Goal: Task Accomplishment & Management: Use online tool/utility

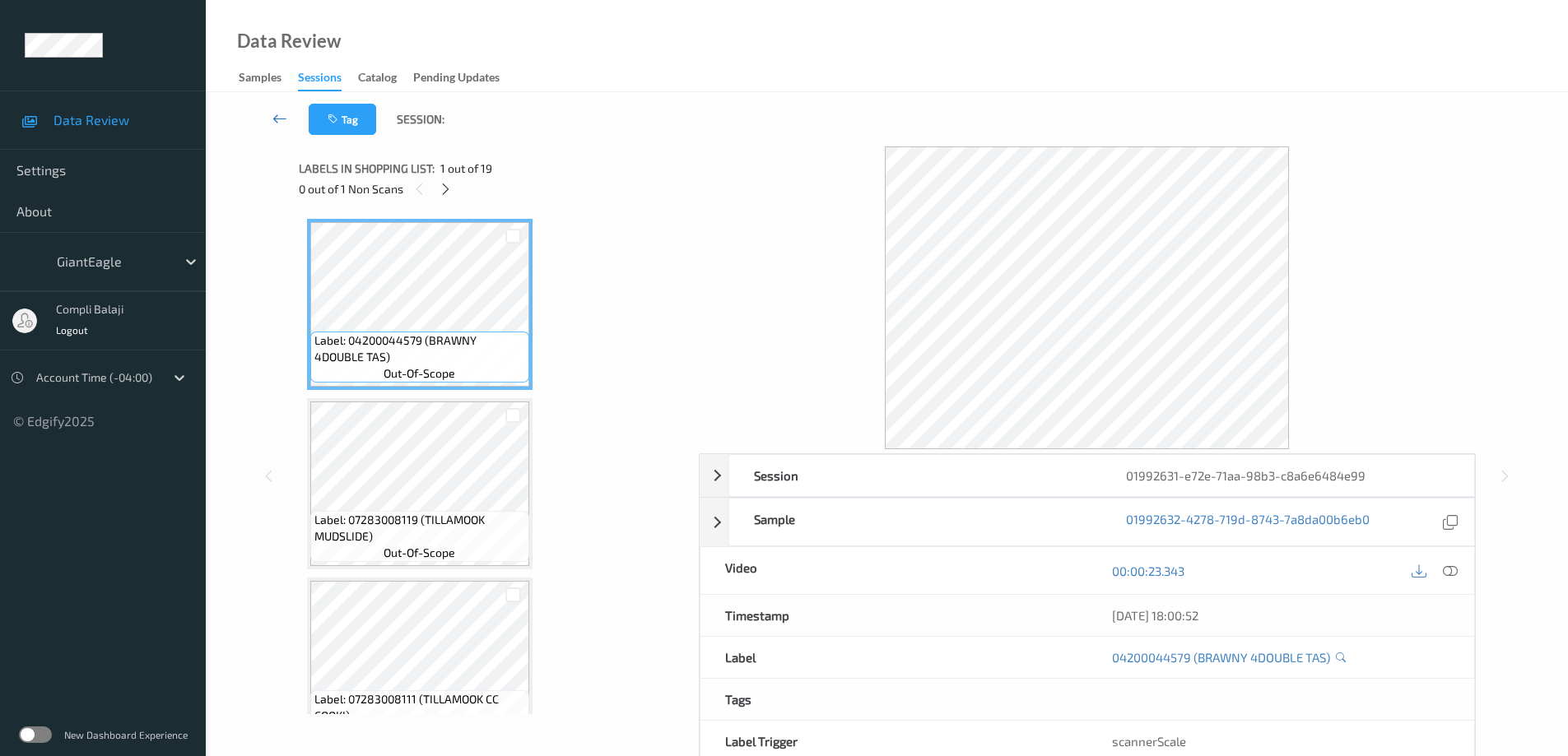
click at [283, 111] on icon at bounding box center [280, 118] width 15 height 16
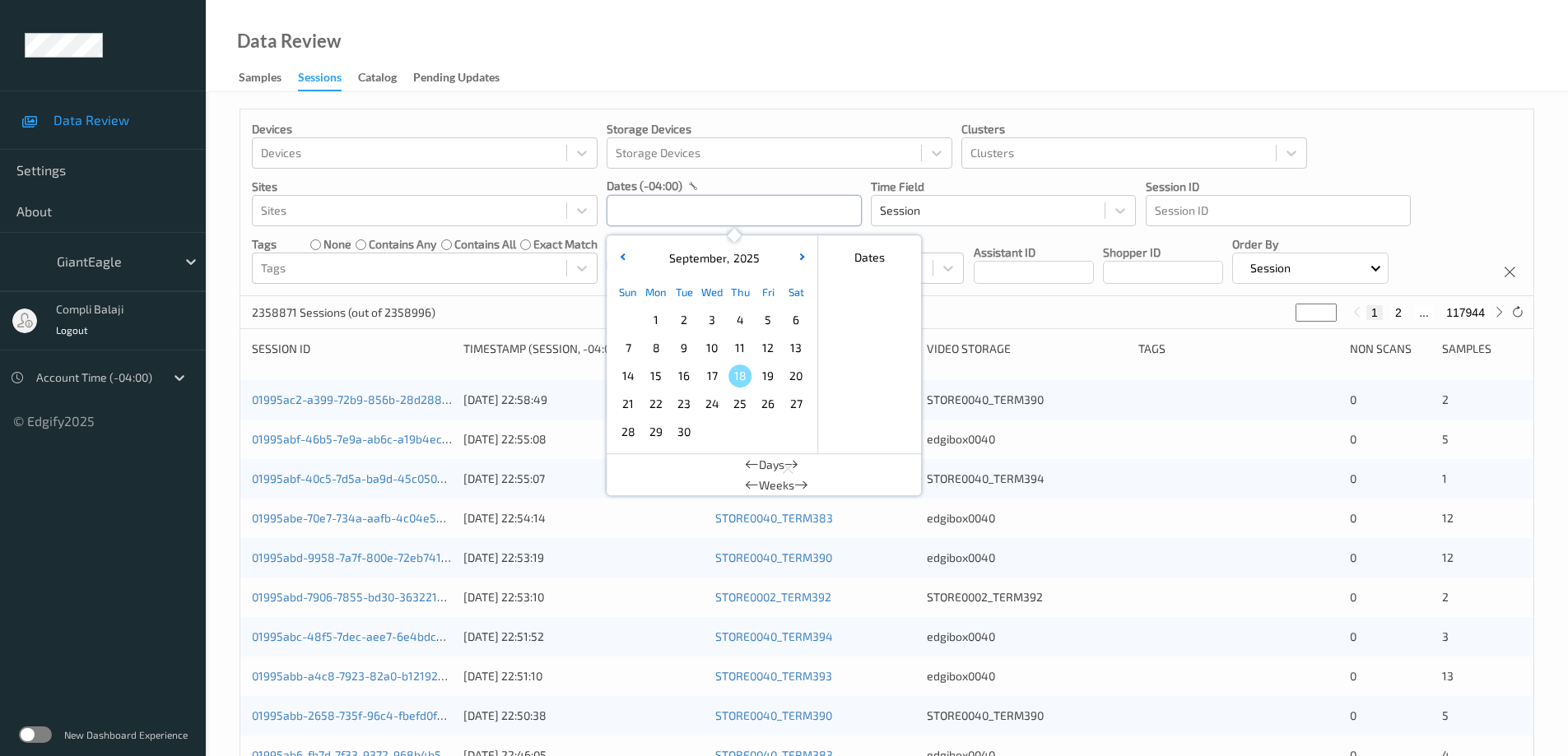
click at [722, 205] on input "text" at bounding box center [734, 211] width 256 height 31
click at [656, 380] on span "15" at bounding box center [656, 375] width 23 height 23
type input "[DATE] 00:00 -> [DATE] 23:59"
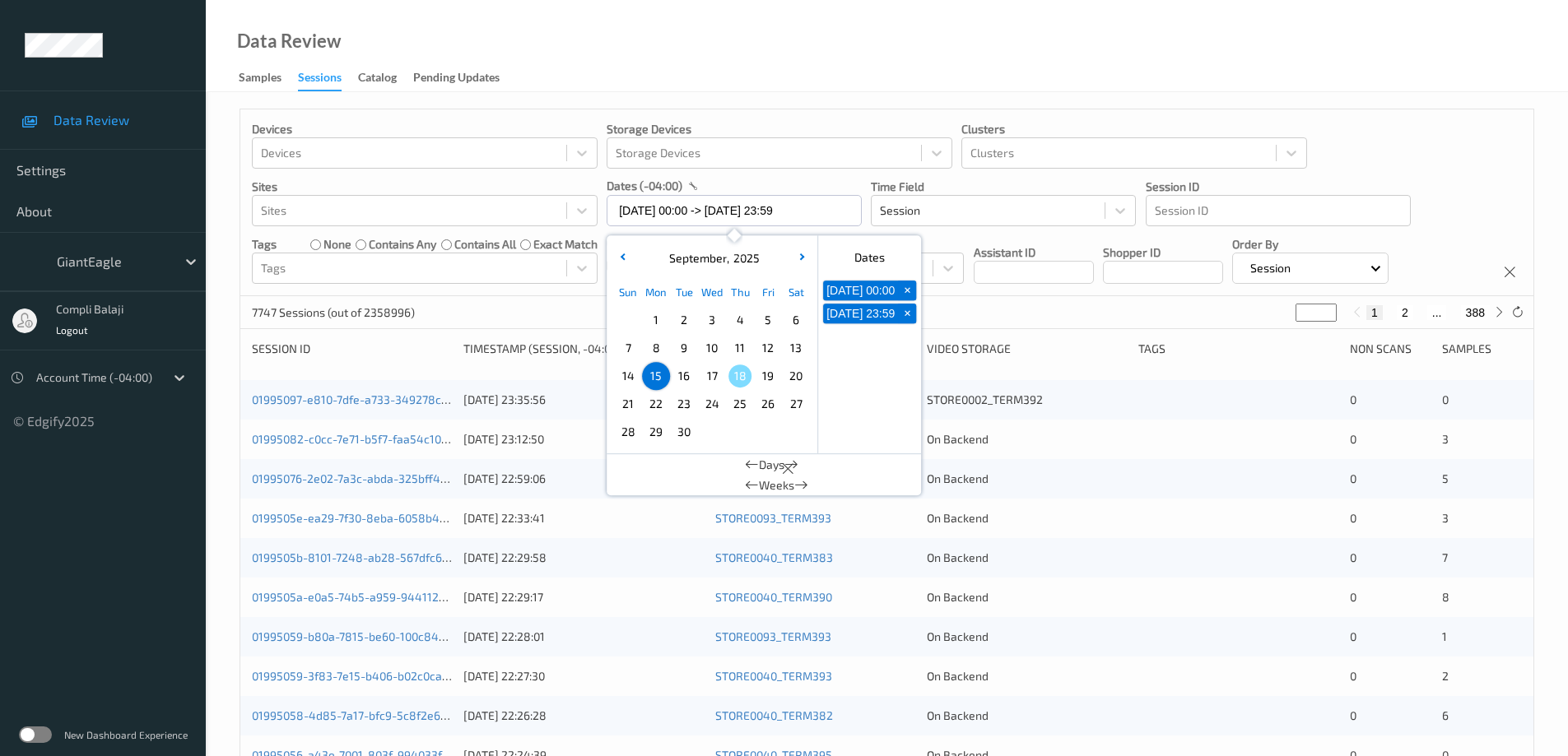
click at [1438, 140] on div "Devices Devices Storage Devices Storage Devices Clusters Clusters Sites Sites d…" at bounding box center [887, 202] width 1293 height 187
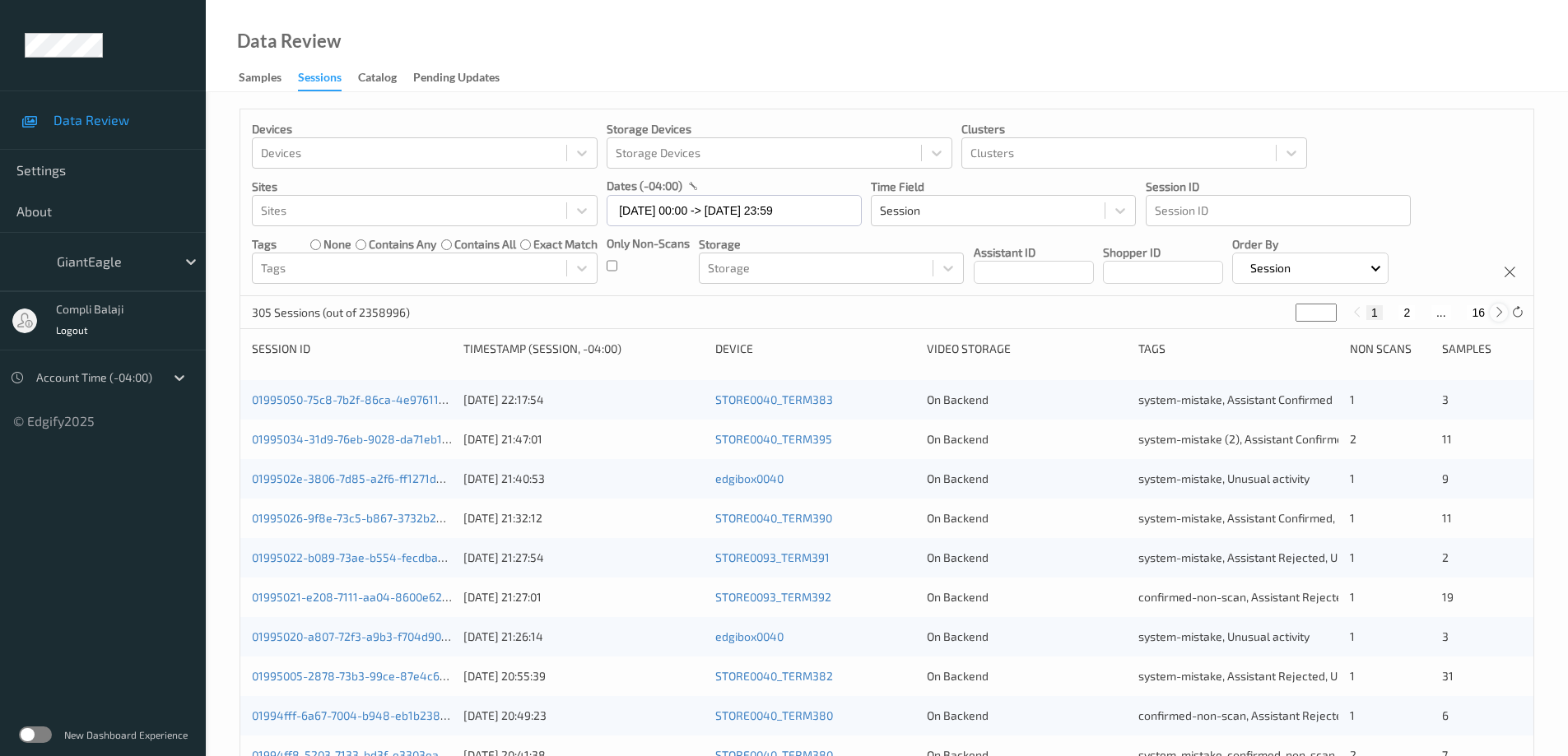
click at [1499, 310] on icon at bounding box center [1499, 312] width 13 height 13
type input "*"
click at [1499, 310] on icon at bounding box center [1499, 312] width 13 height 13
type input "*"
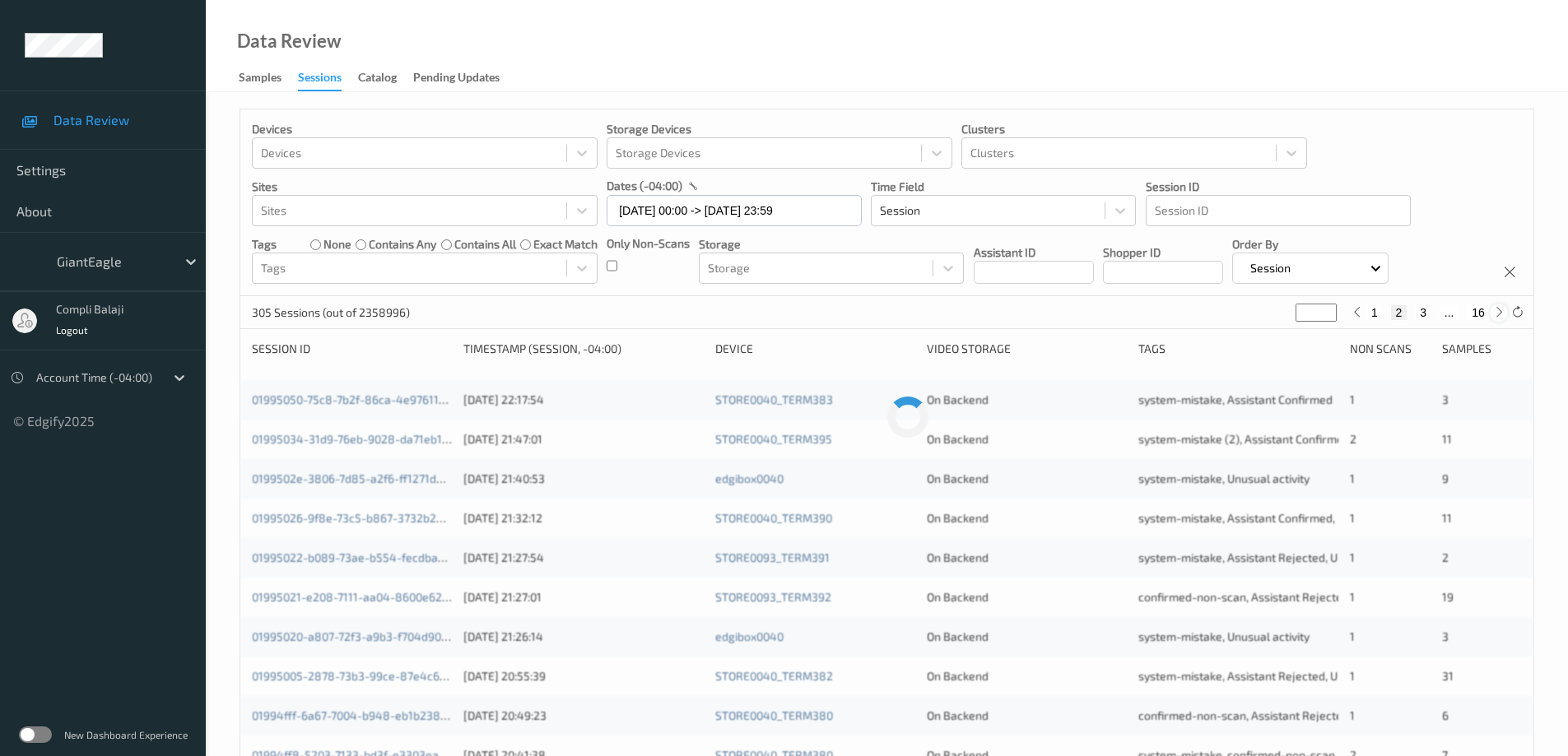
type input "*"
click at [1434, 318] on button "4" at bounding box center [1433, 313] width 16 height 15
type input "*"
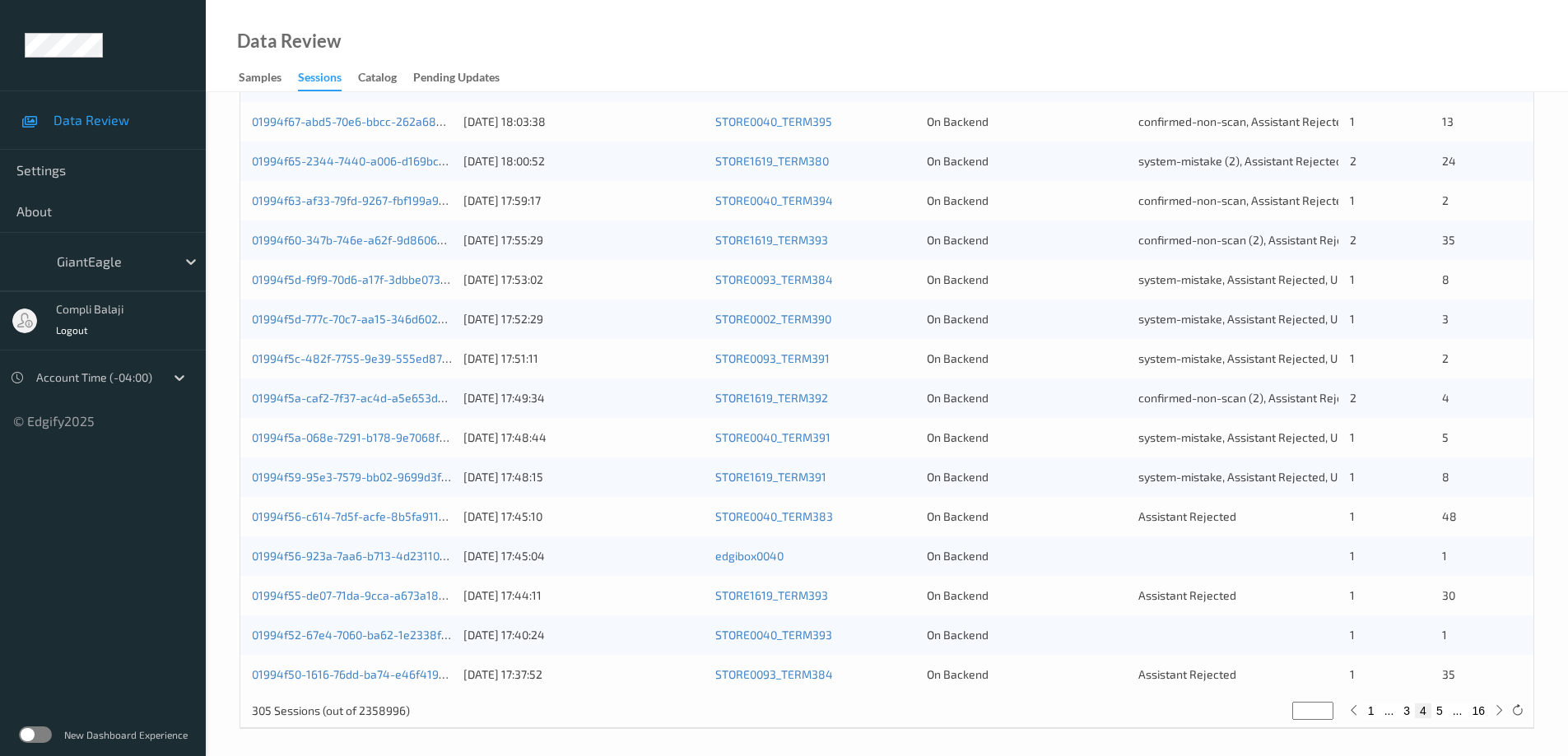
scroll to position [482, 0]
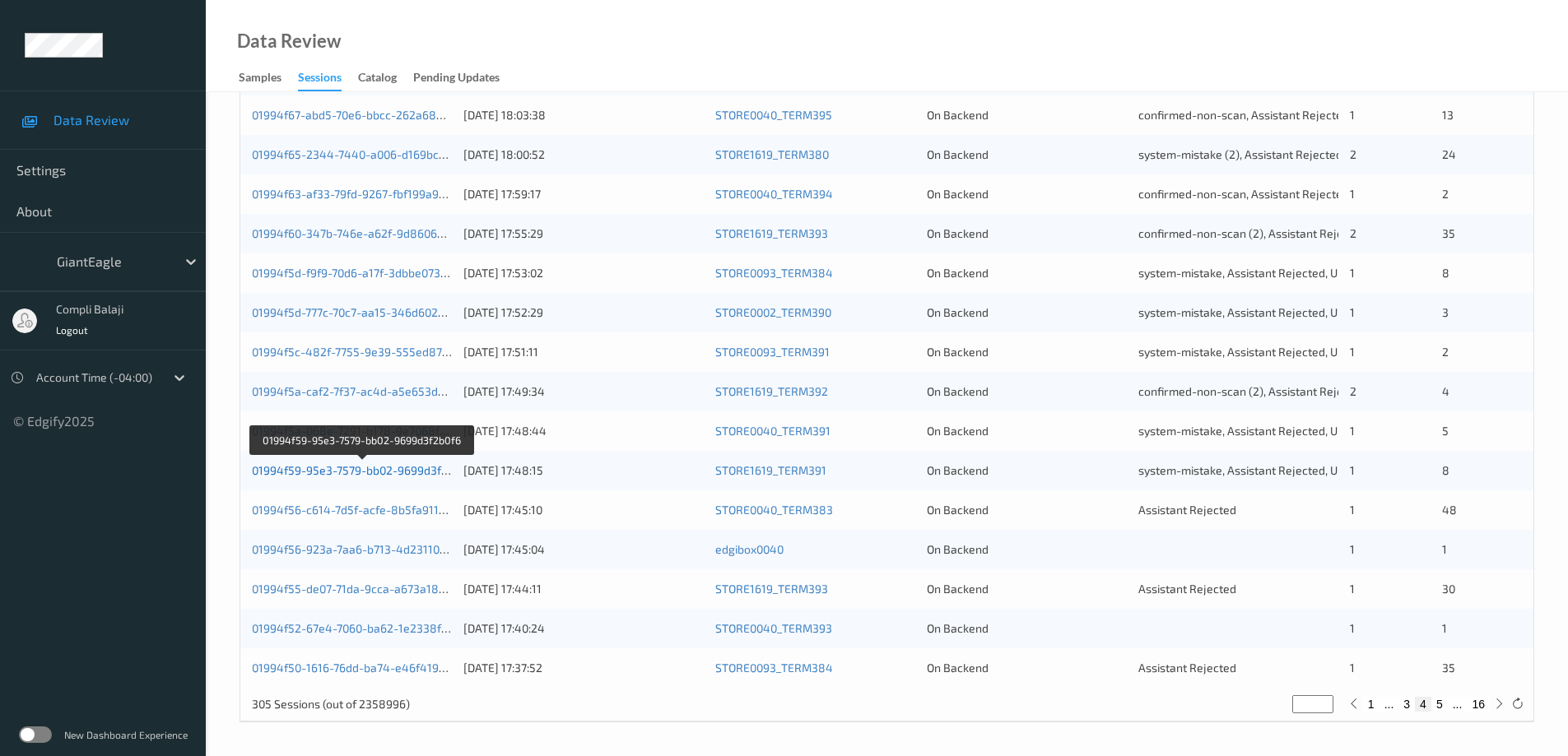
click at [399, 469] on link "01994f59-95e3-7579-bb02-9699d3f2b0f6" at bounding box center [362, 470] width 220 height 14
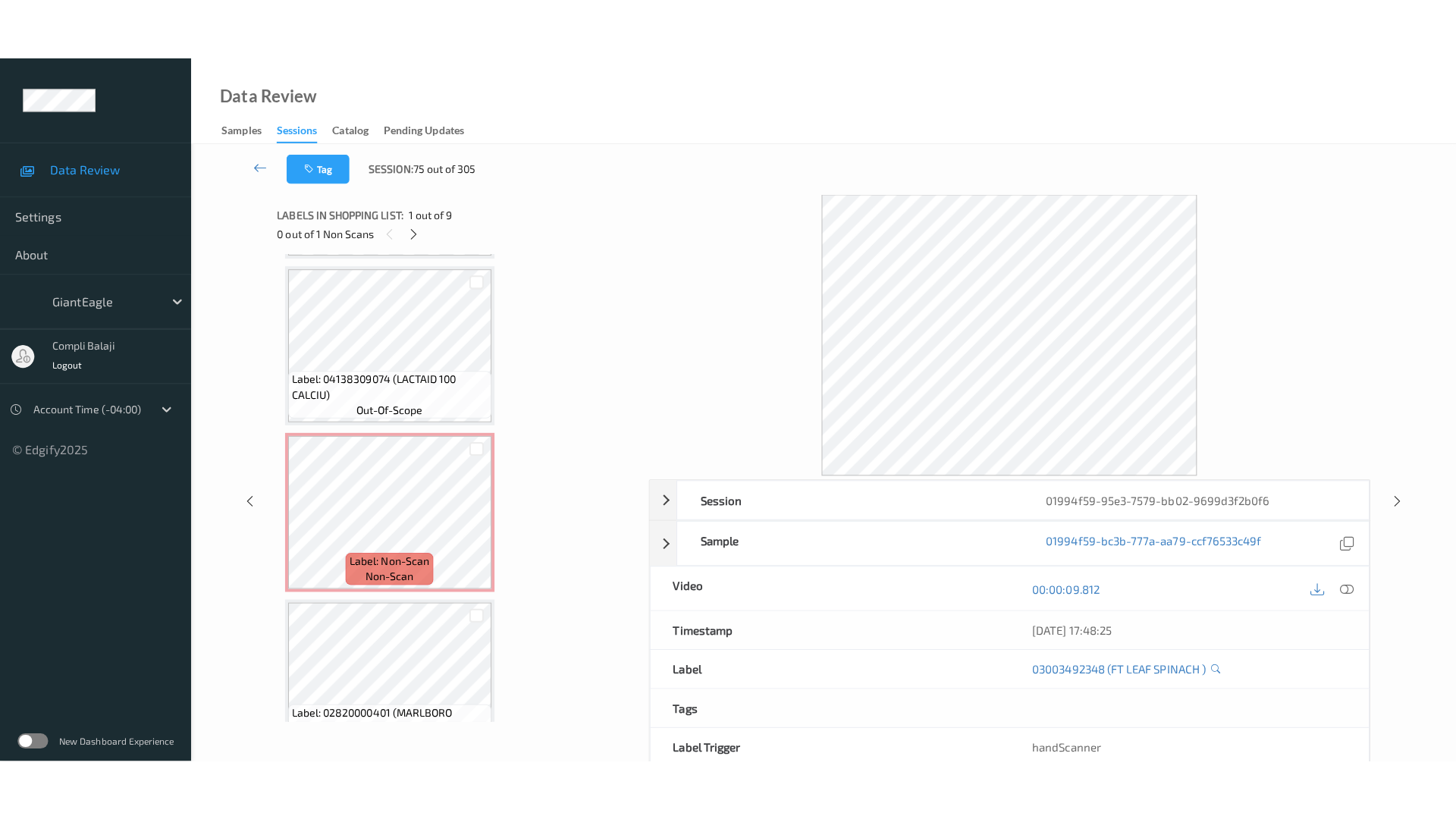
scroll to position [992, 0]
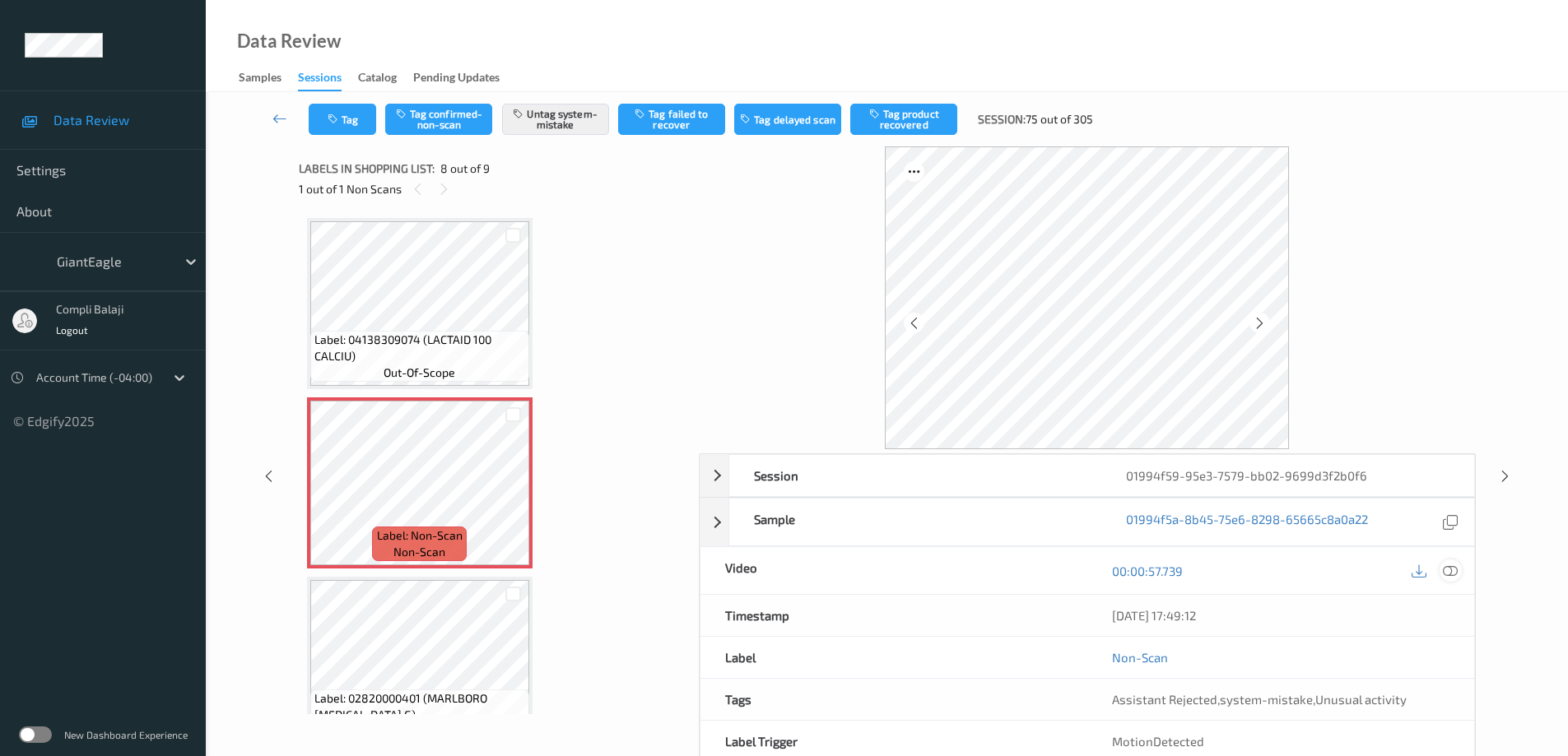
click at [1449, 577] on icon at bounding box center [1450, 570] width 15 height 15
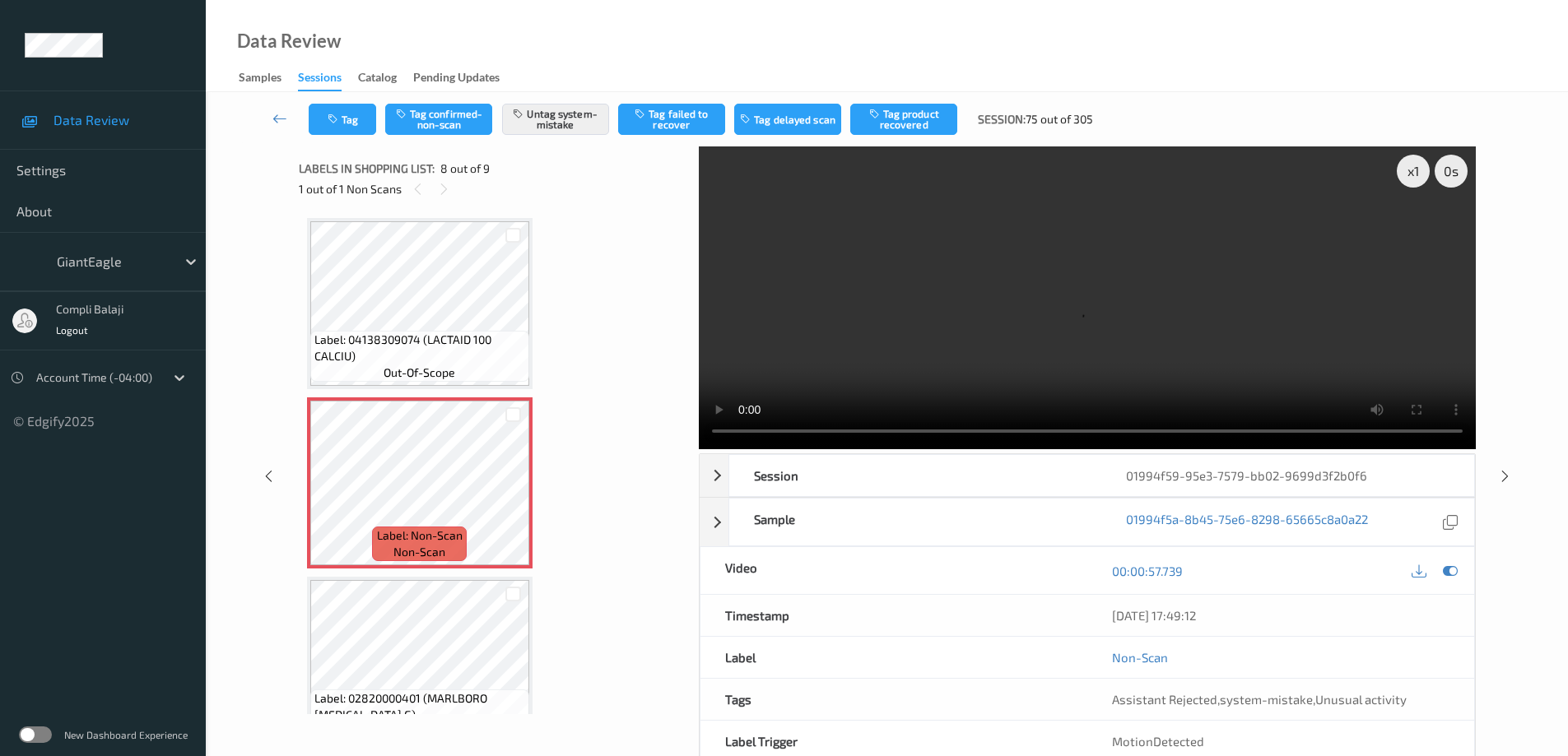
click at [1034, 51] on div "Data Review Samples Sessions Catalog Pending Updates" at bounding box center [887, 46] width 1362 height 92
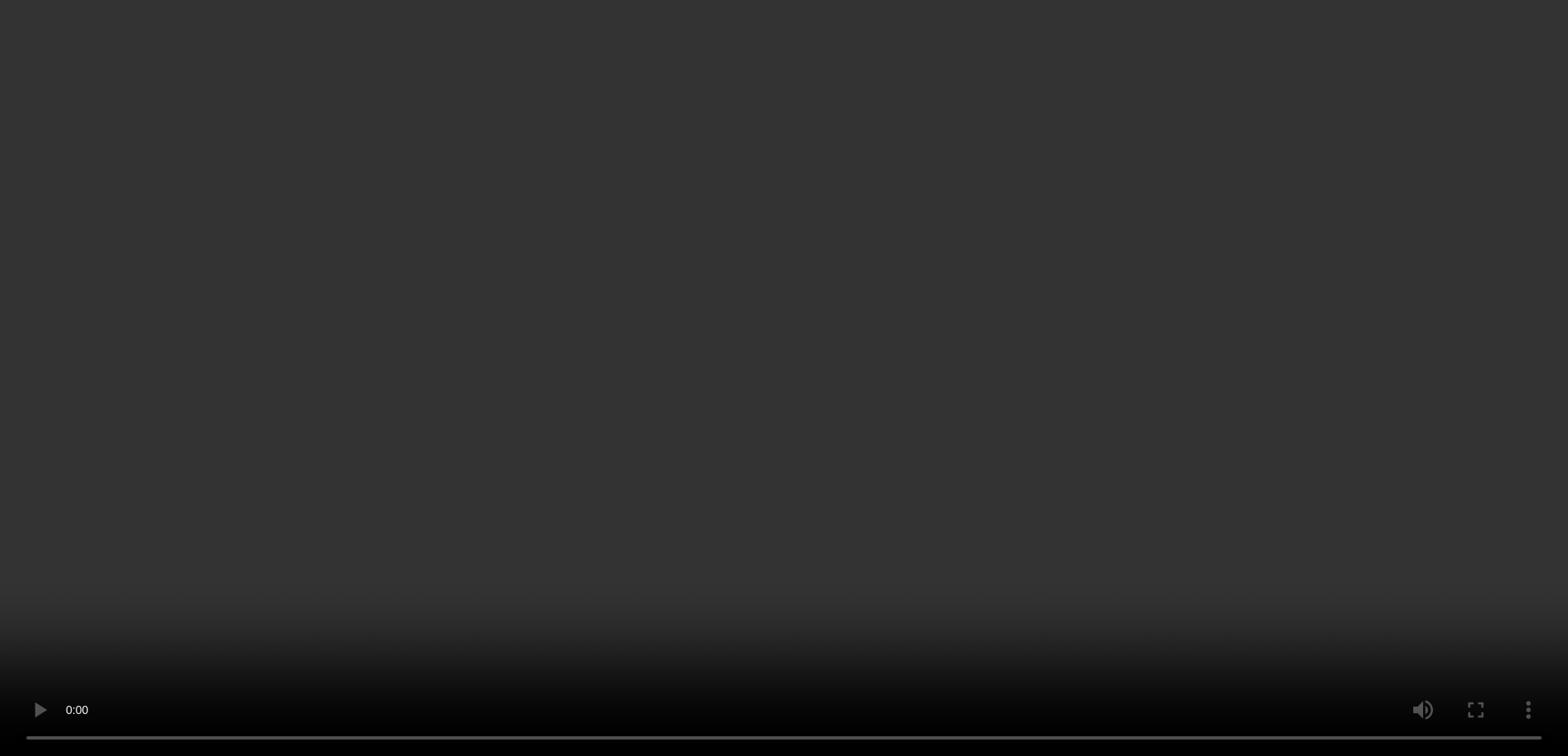
scroll to position [986, 0]
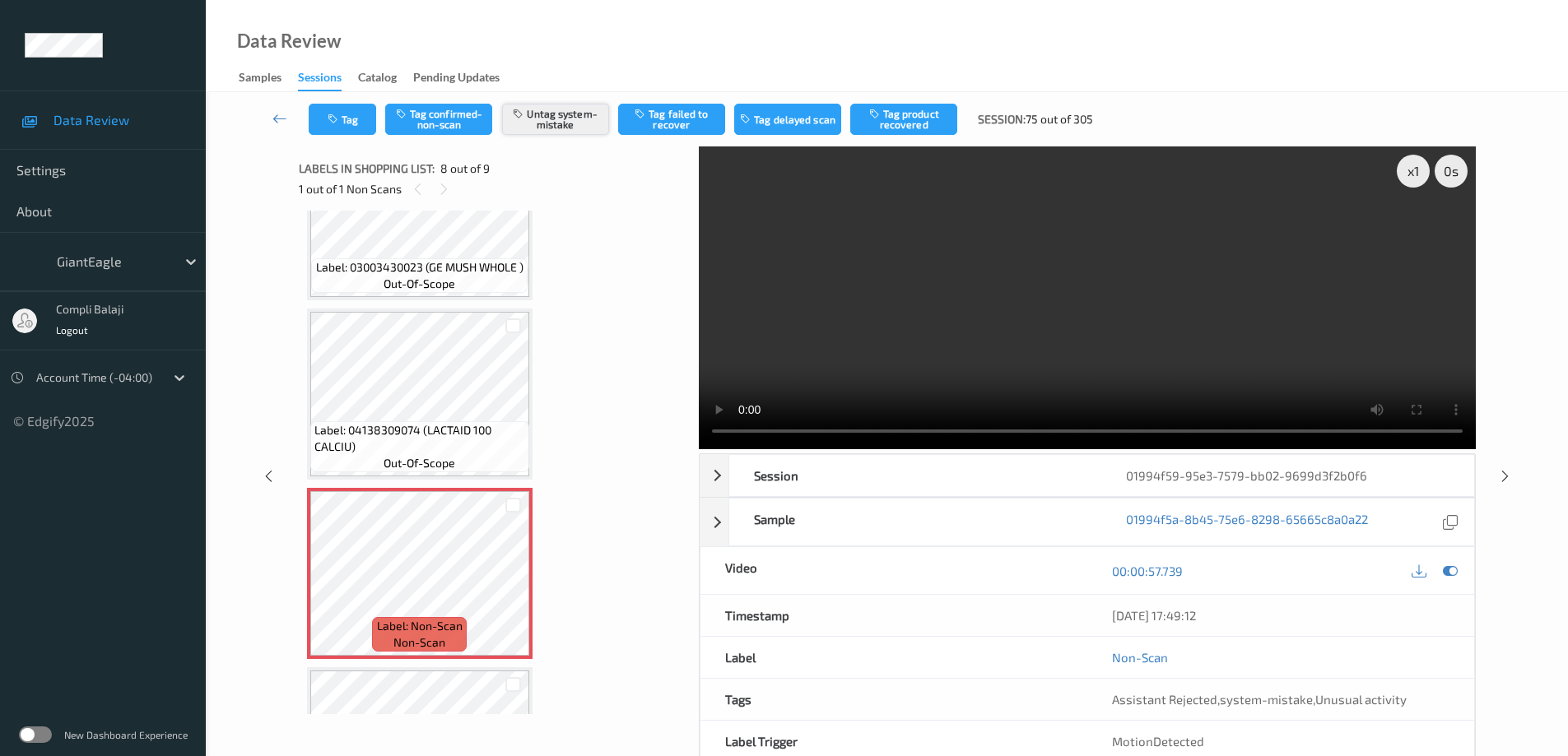
click at [547, 123] on button "Untag system-mistake" at bounding box center [555, 119] width 107 height 31
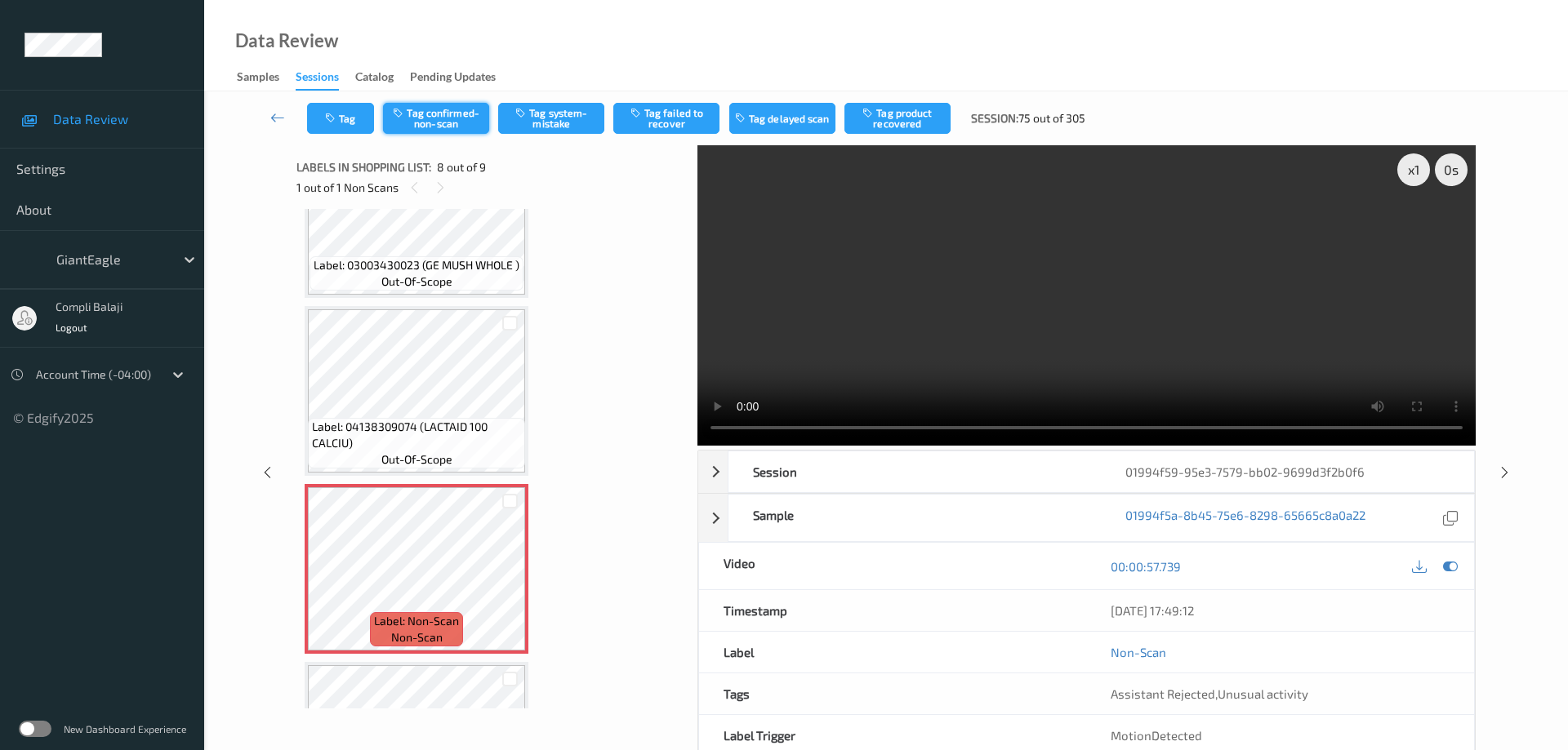
click at [450, 116] on button "Tag confirmed-non-scan" at bounding box center [436, 118] width 106 height 31
click at [908, 122] on button "Tag product recovered" at bounding box center [897, 118] width 106 height 31
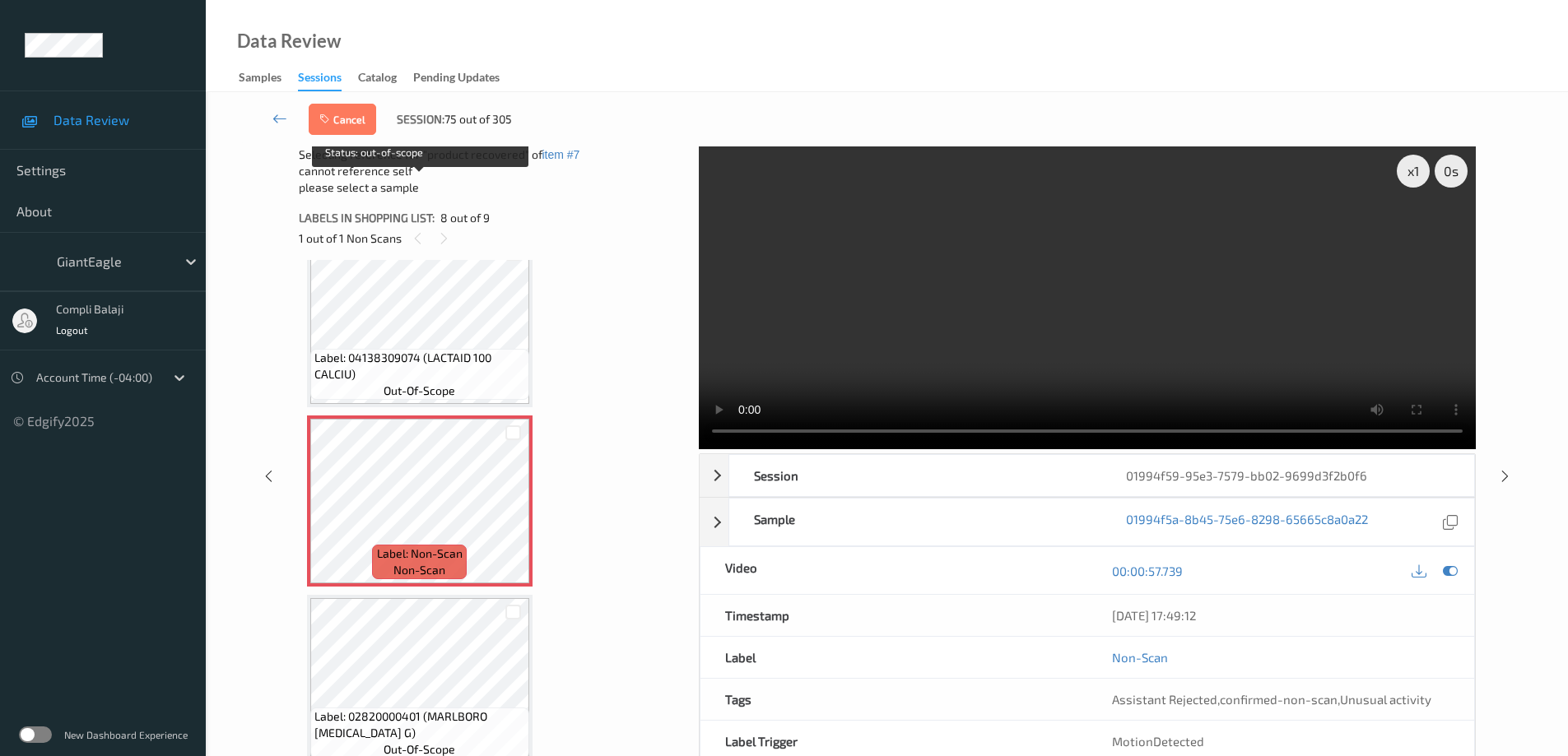
scroll to position [1119, 0]
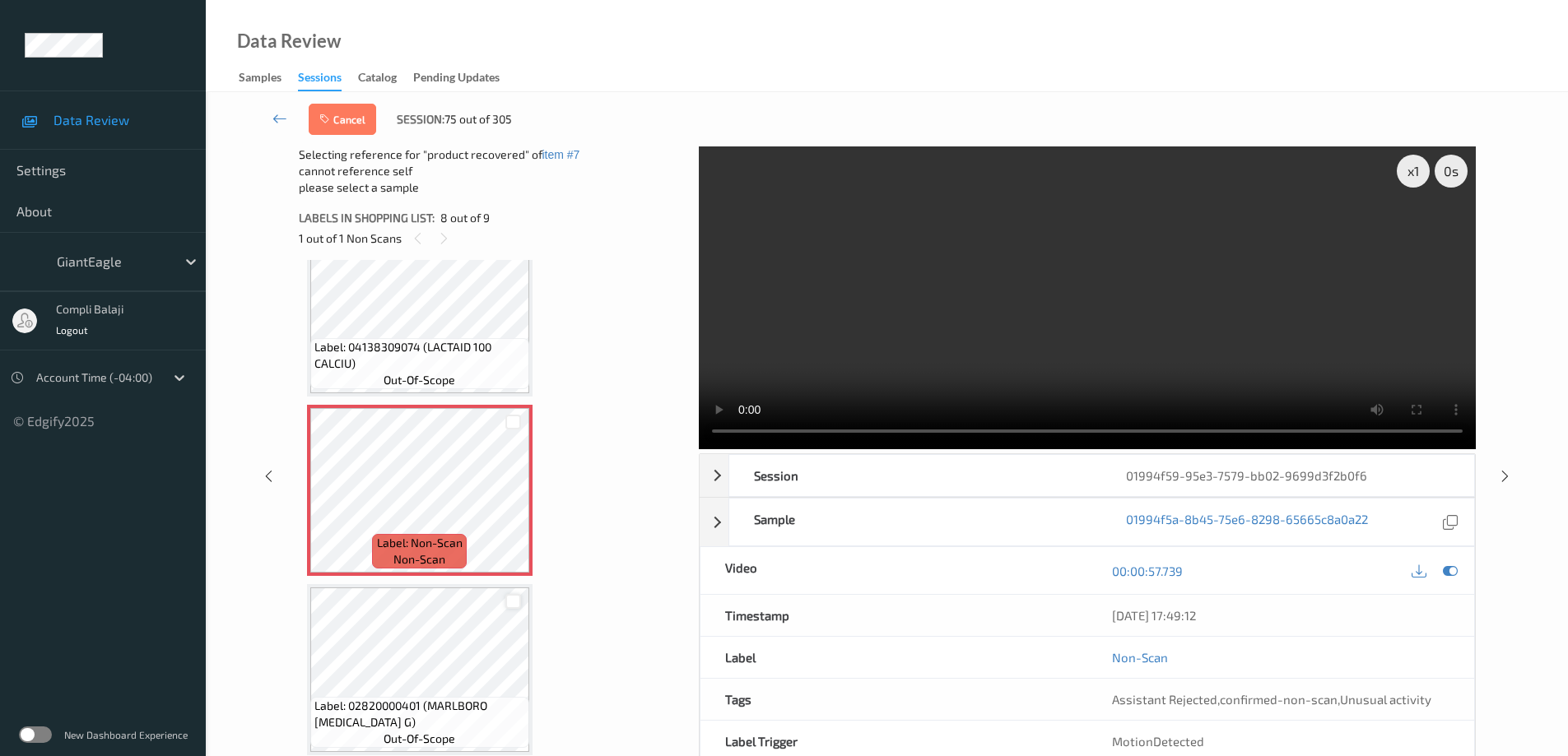
click at [513, 605] on div at bounding box center [513, 601] width 15 height 15
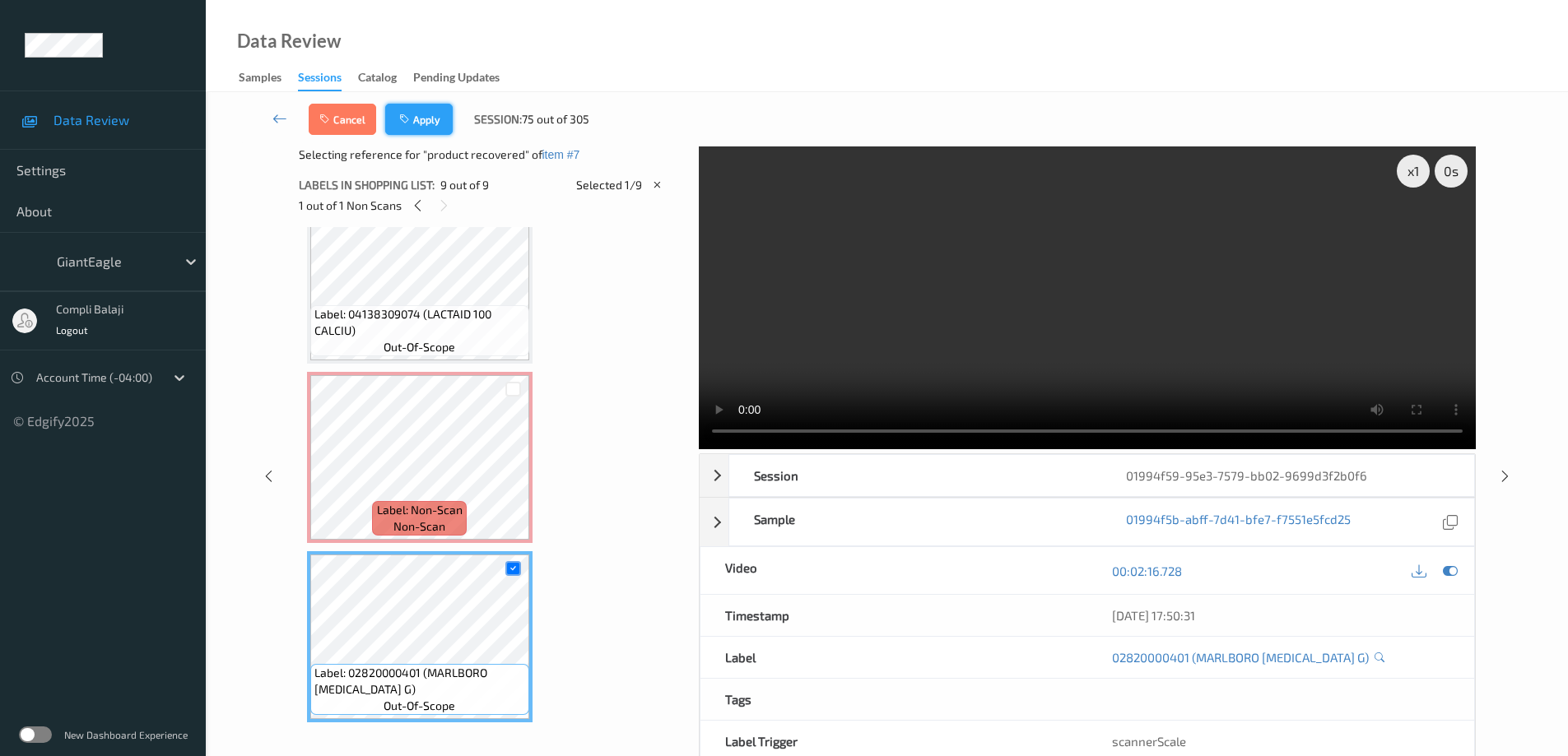
click at [427, 122] on button "Apply" at bounding box center [419, 119] width 68 height 31
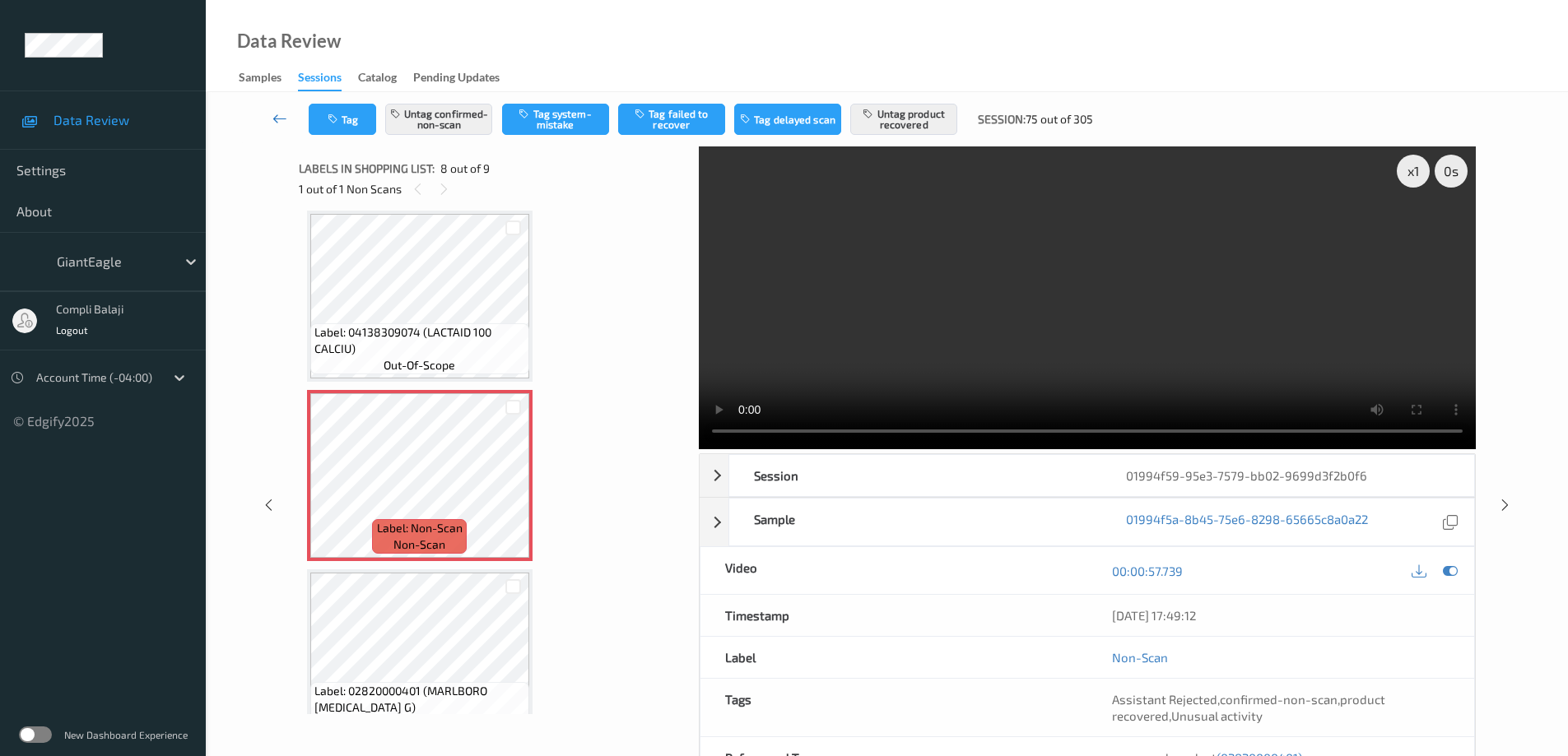
click at [275, 117] on icon at bounding box center [280, 118] width 15 height 16
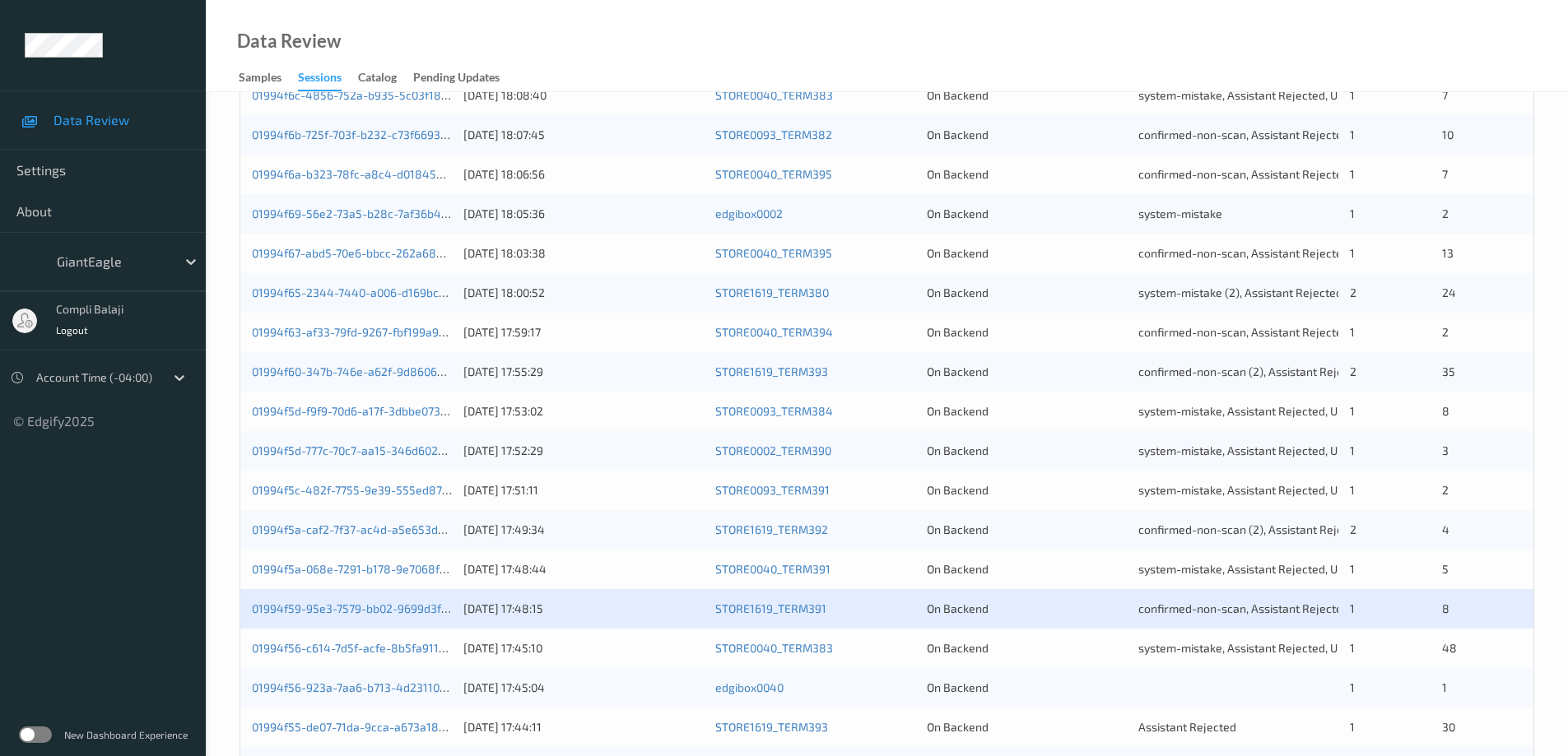
scroll to position [482, 0]
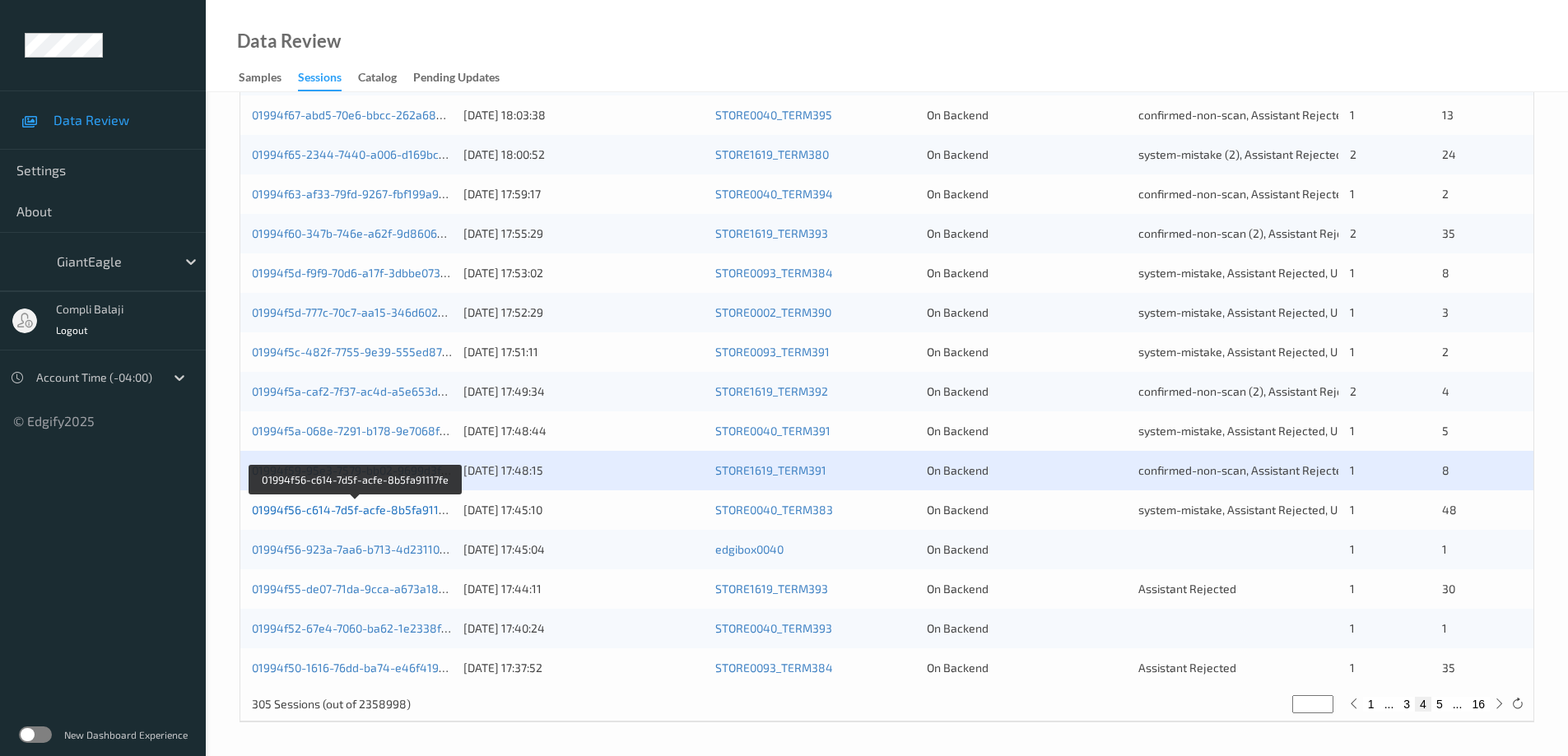
click at [403, 512] on link "01994f56-c614-7d5f-acfe-8b5fa91117fe" at bounding box center [356, 509] width 208 height 14
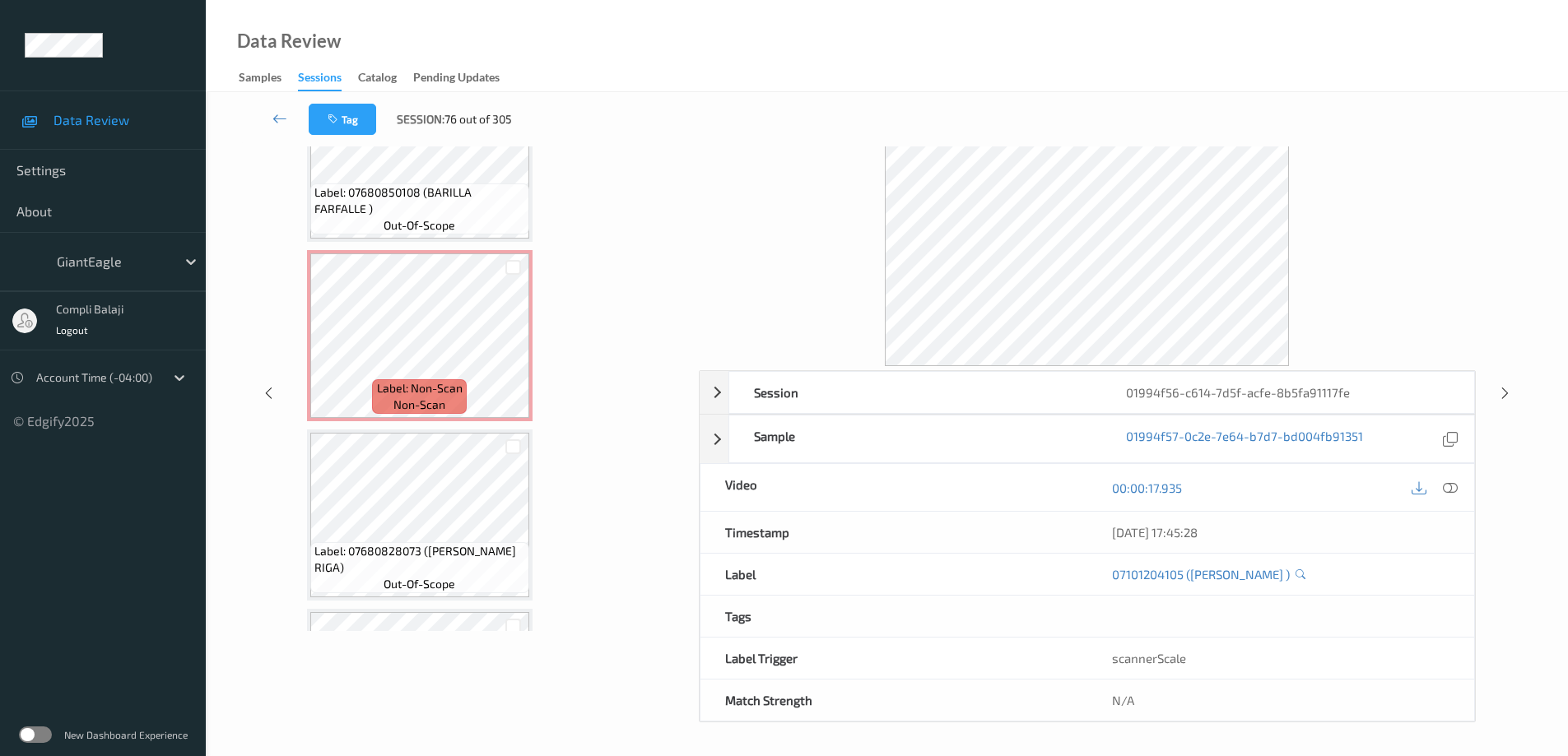
scroll to position [229, 0]
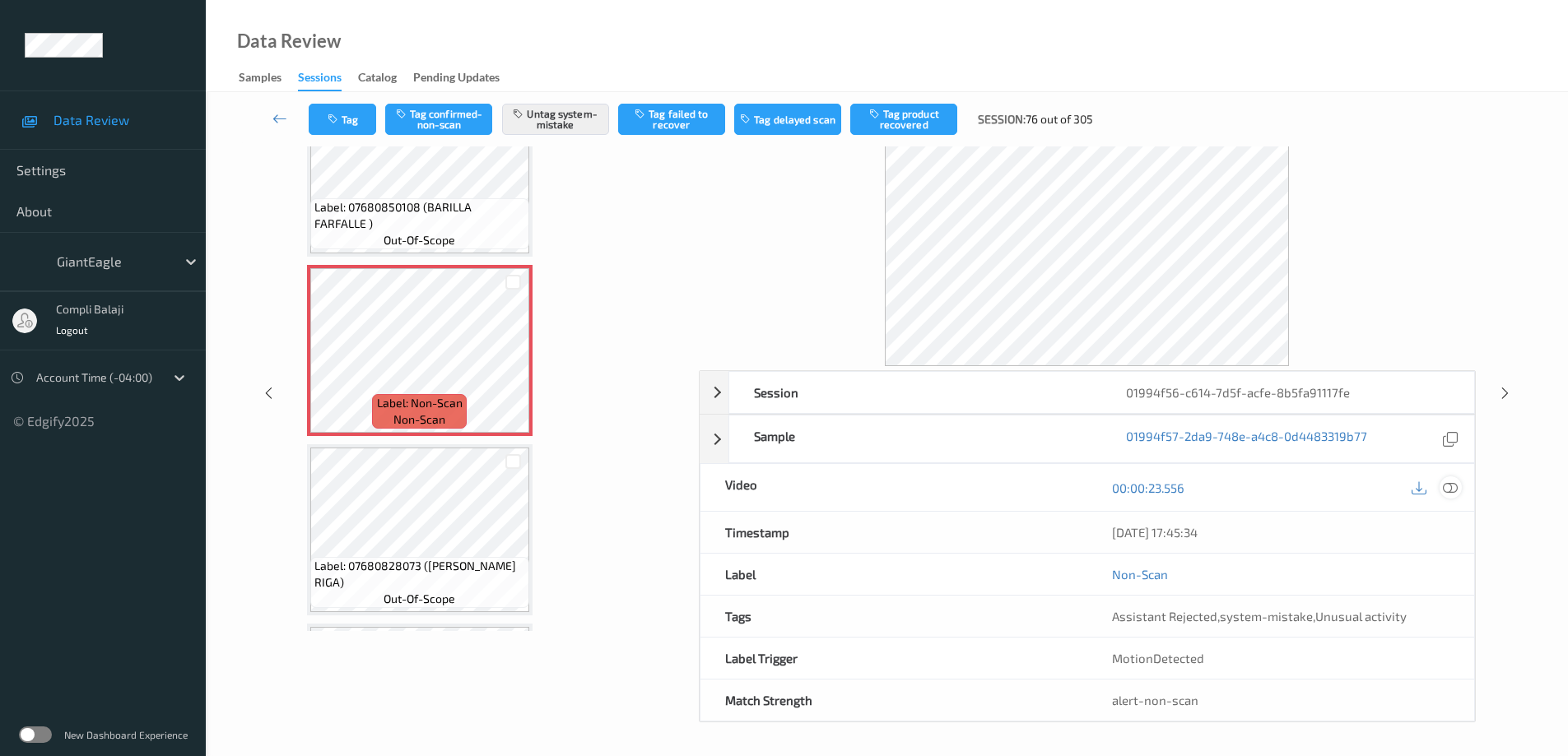
click at [1455, 485] on icon at bounding box center [1450, 487] width 15 height 15
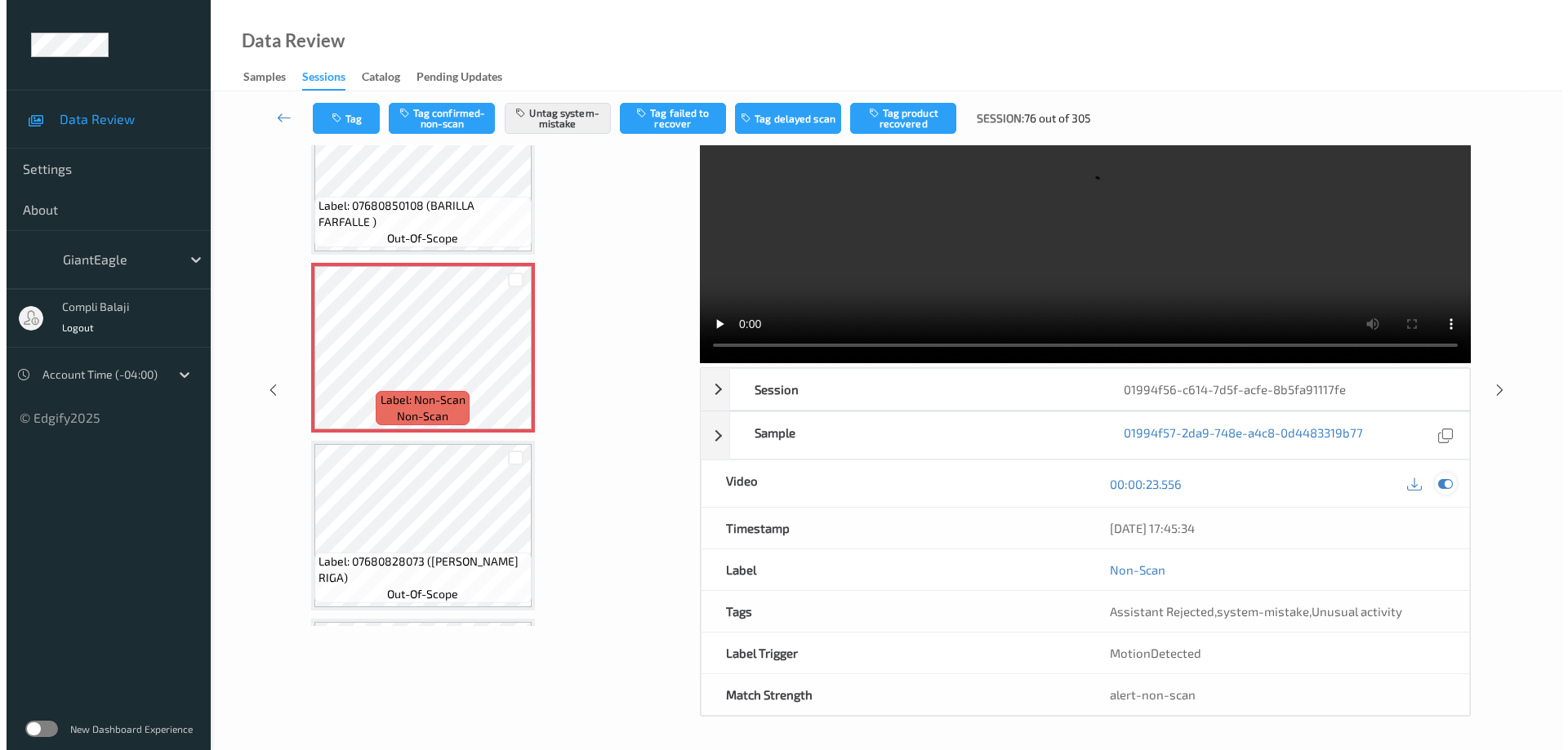
scroll to position [0, 0]
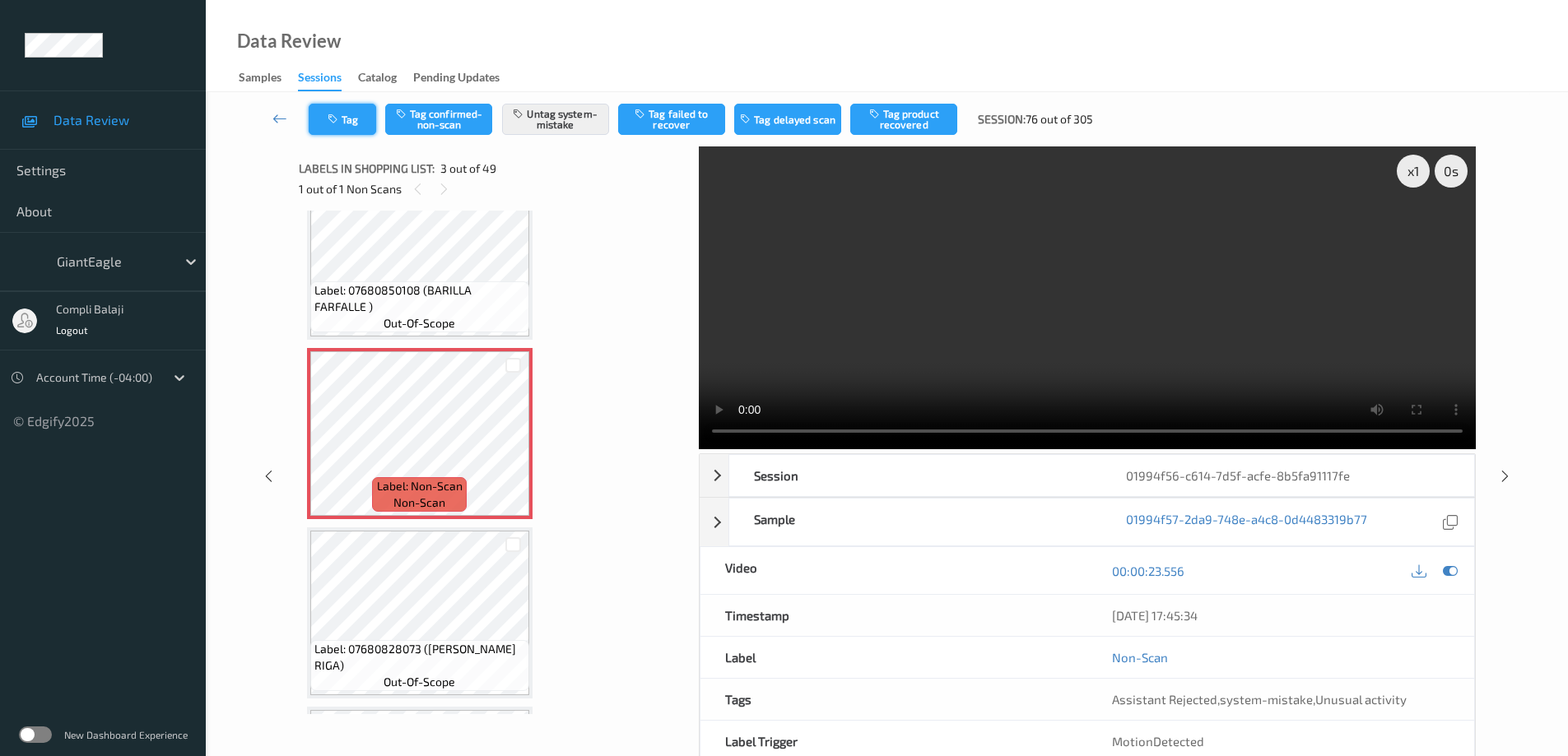
click at [357, 122] on button "Tag" at bounding box center [343, 119] width 68 height 31
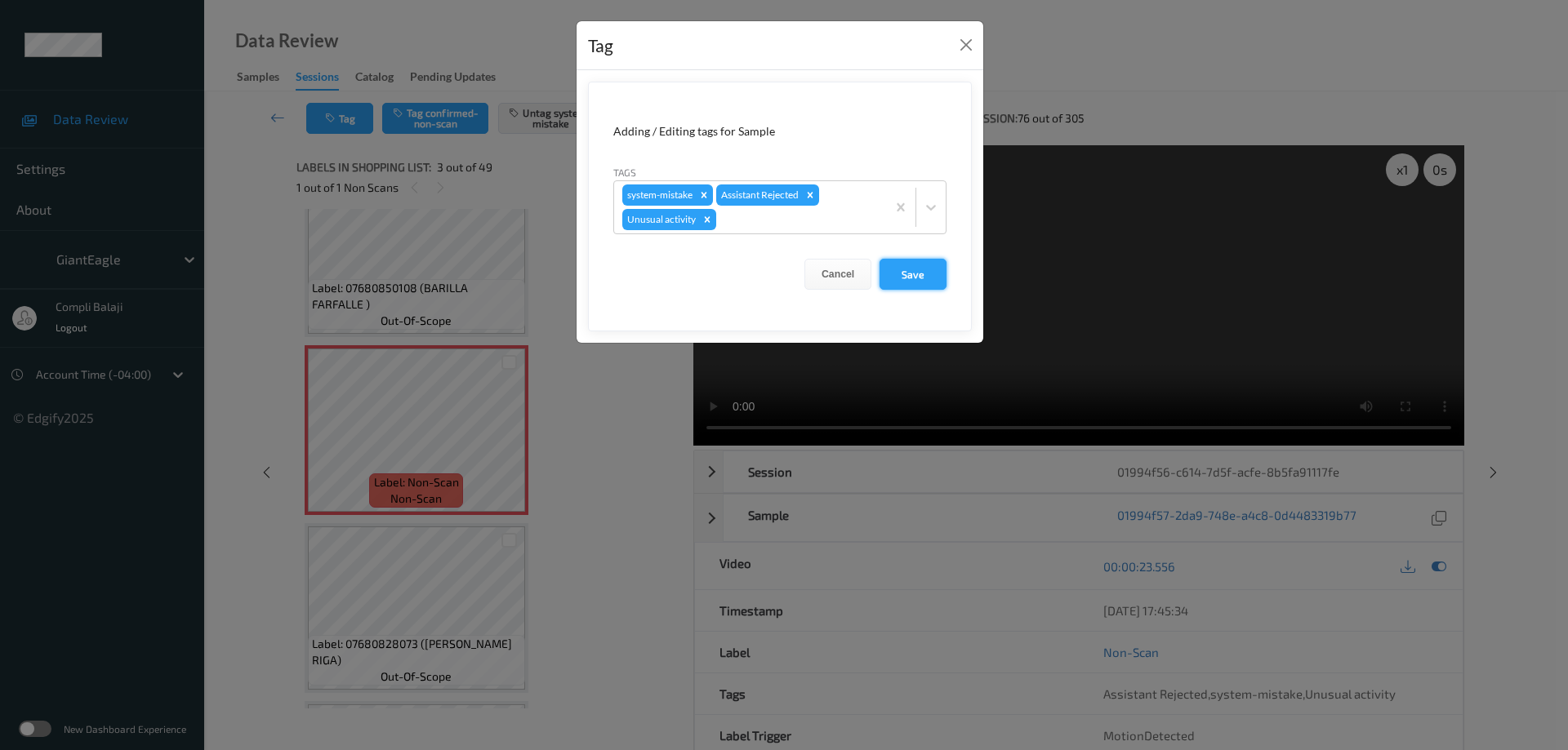
click at [914, 283] on button "Save" at bounding box center [913, 273] width 67 height 31
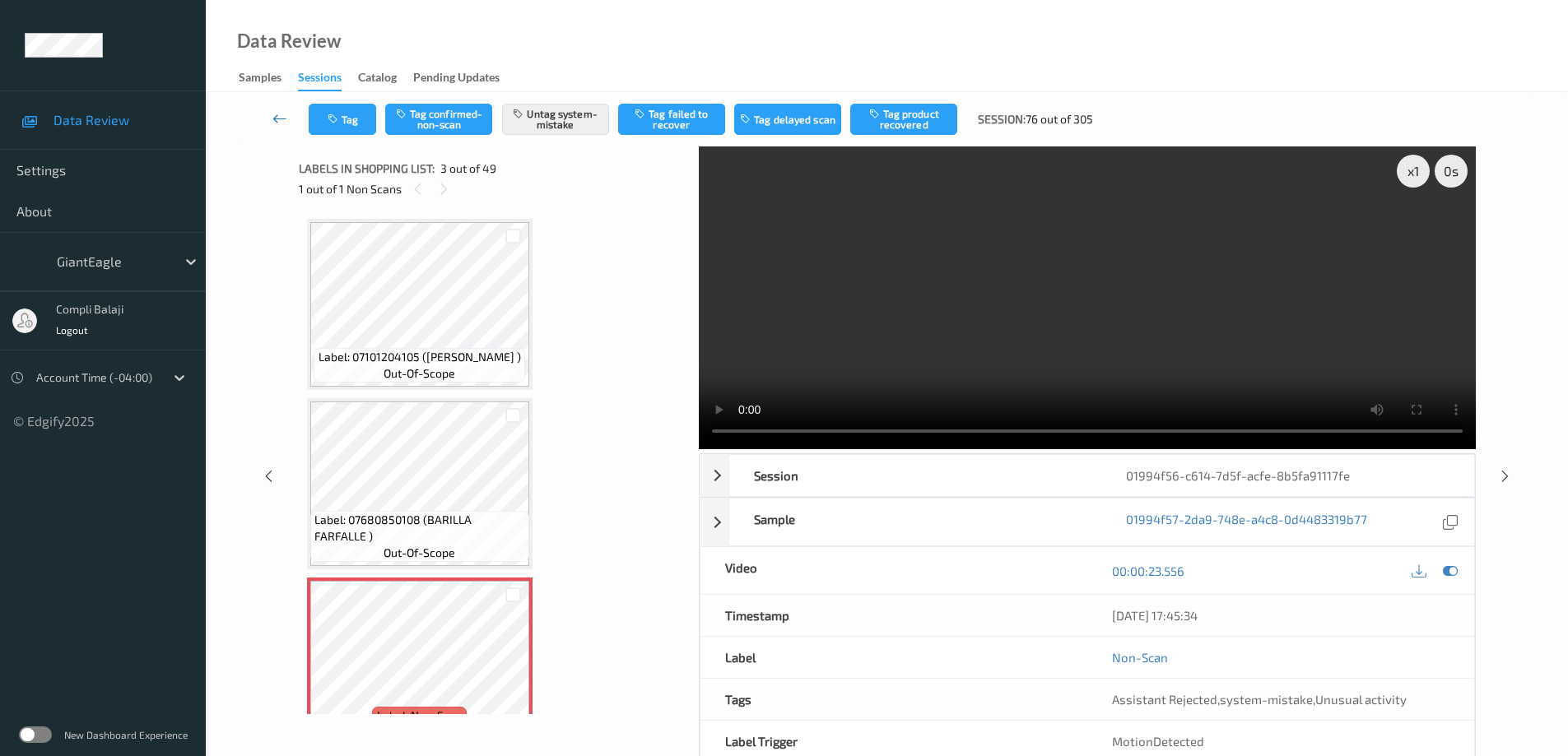
click at [275, 122] on icon at bounding box center [280, 118] width 15 height 16
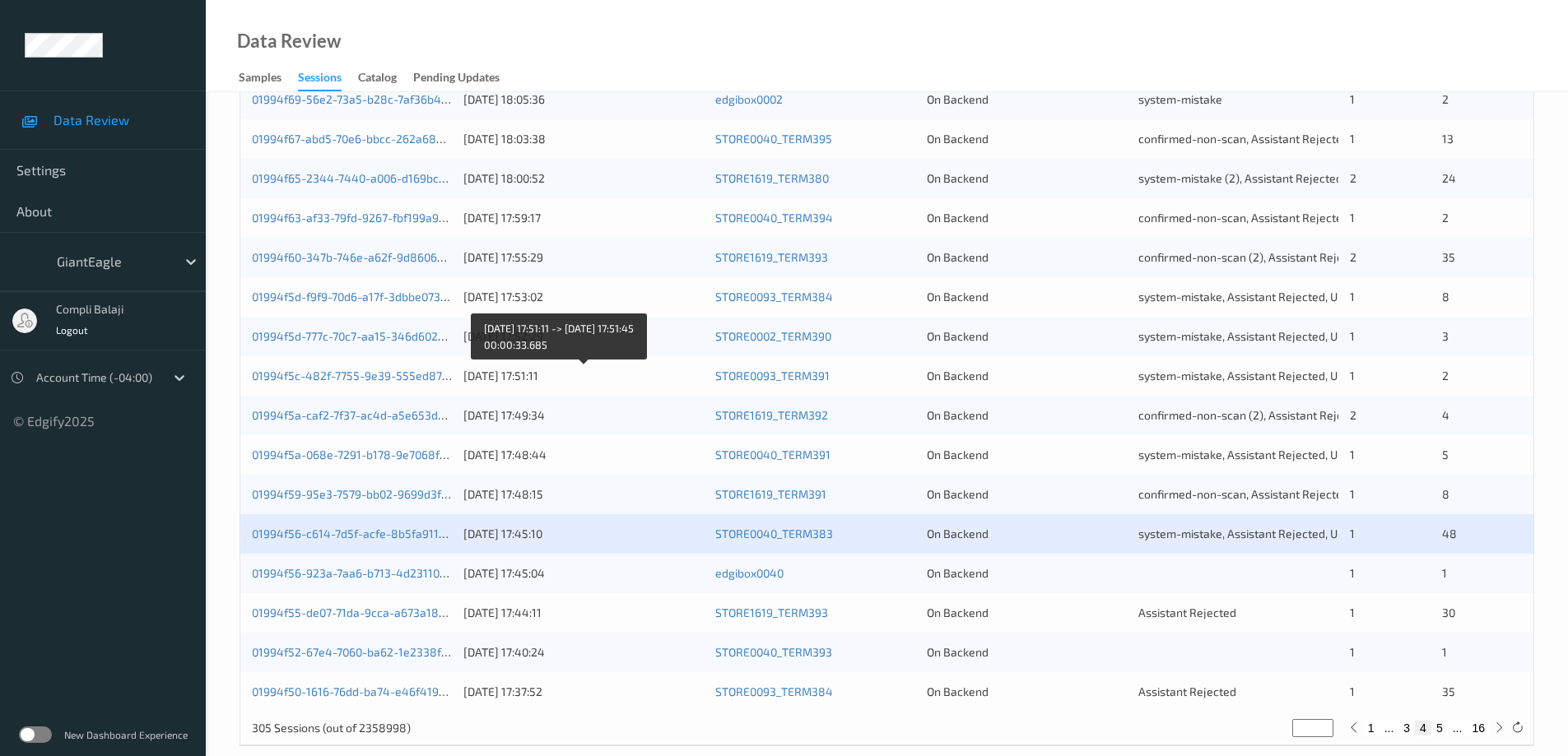
scroll to position [482, 0]
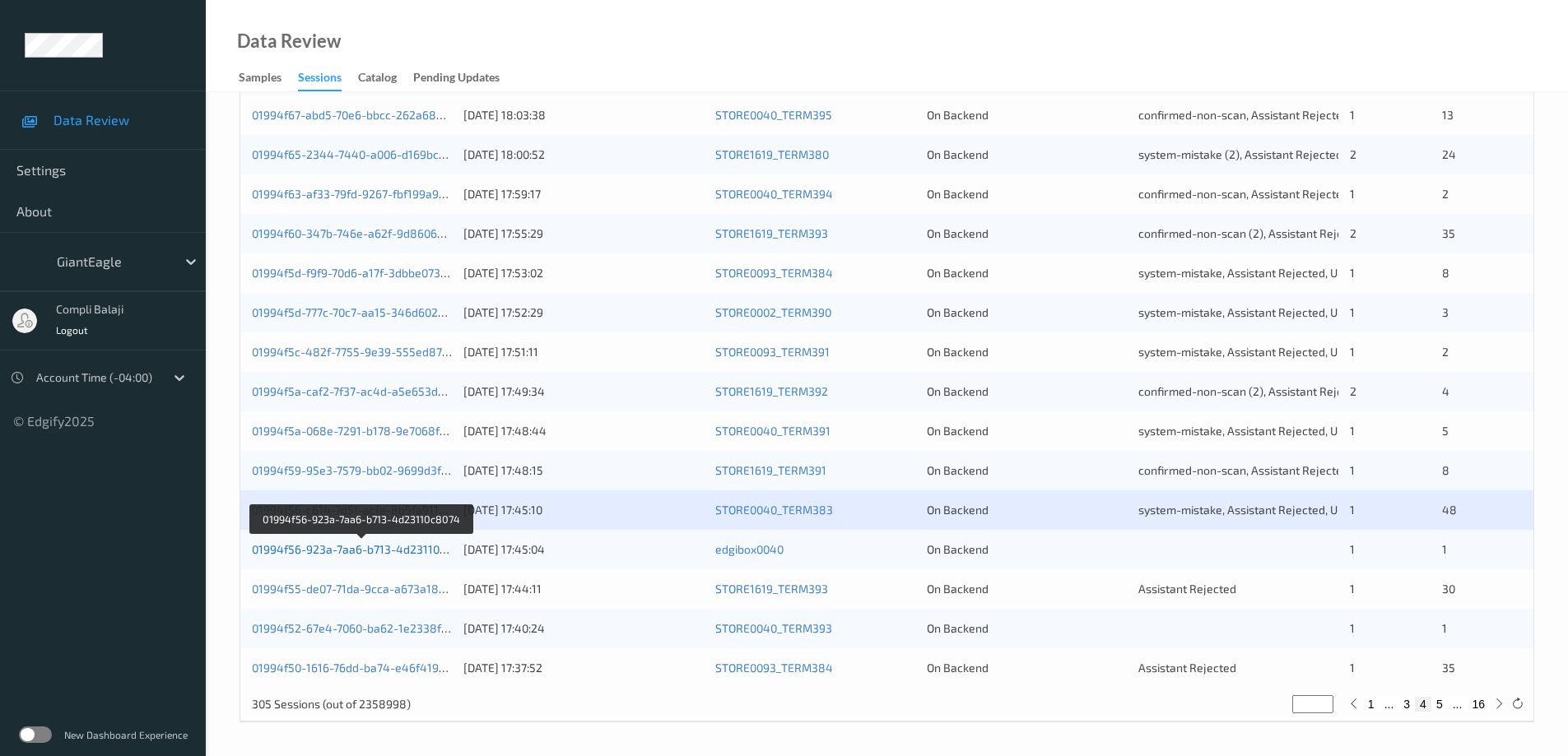
click at [344, 555] on link "01994f56-923a-7aa6-b713-4d23110c8074" at bounding box center [362, 549] width 221 height 14
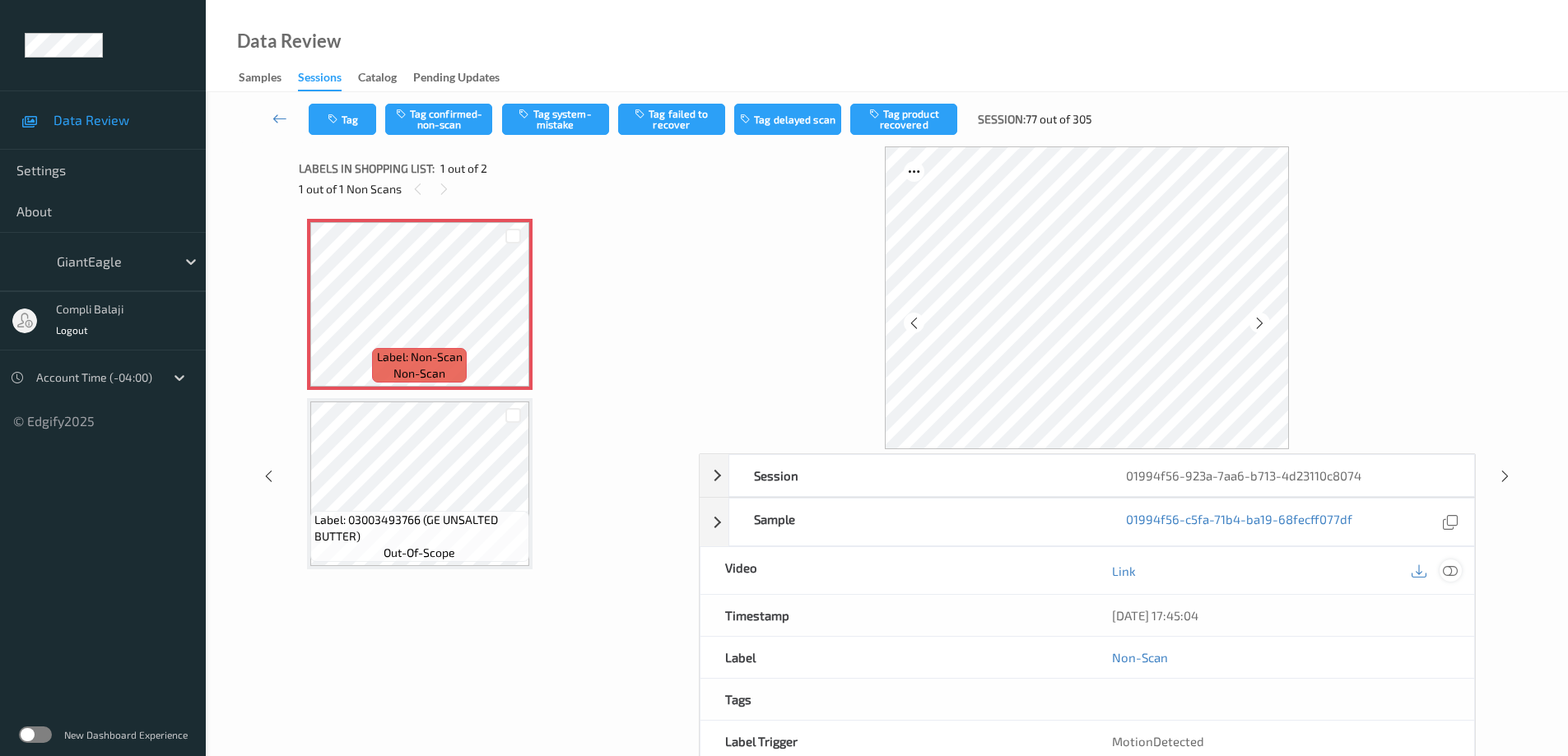
click at [1450, 578] on div at bounding box center [1450, 571] width 22 height 22
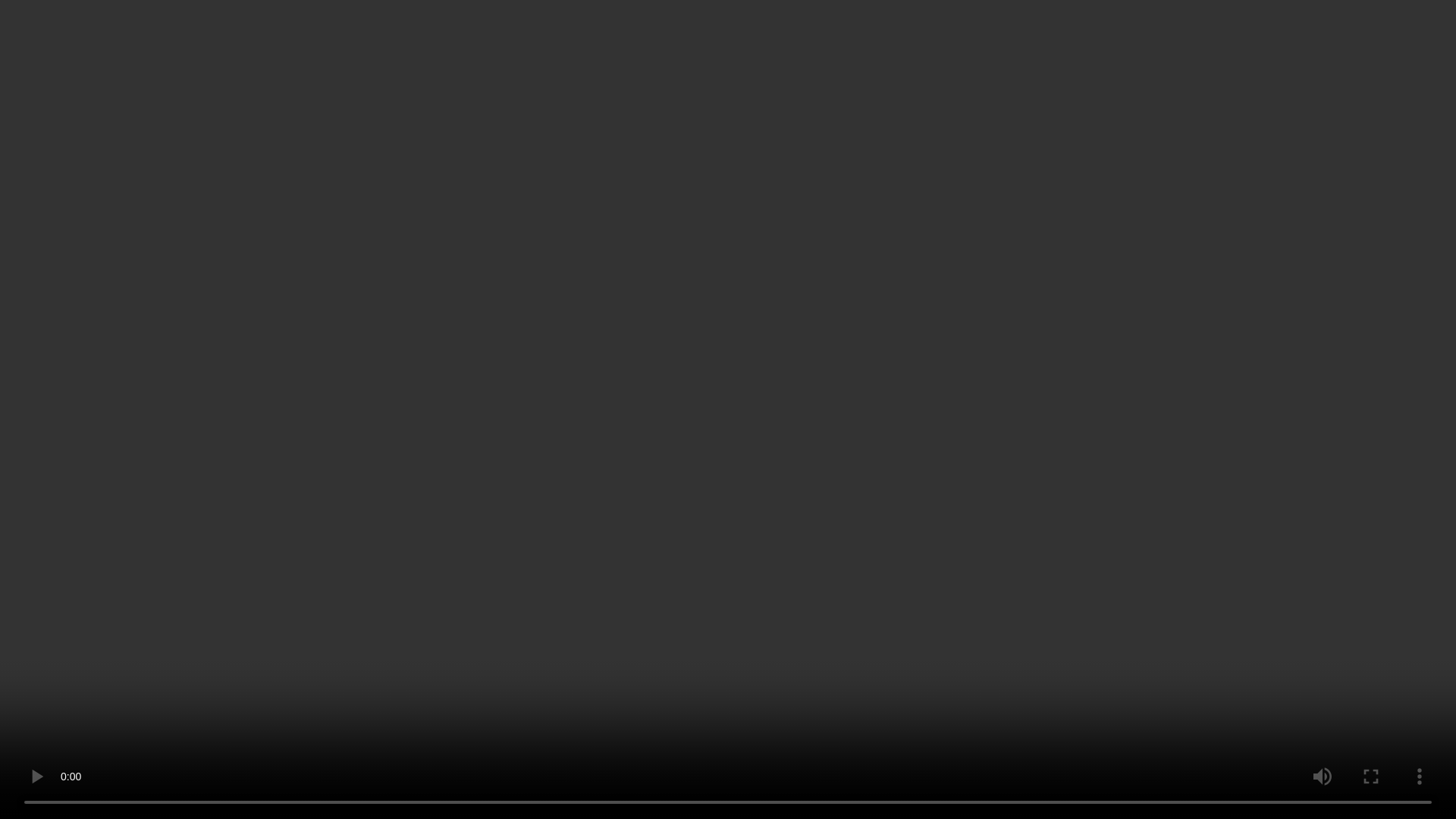
click at [1277, 663] on video at bounding box center [728, 409] width 1456 height 819
click at [1354, 616] on video at bounding box center [728, 409] width 1456 height 819
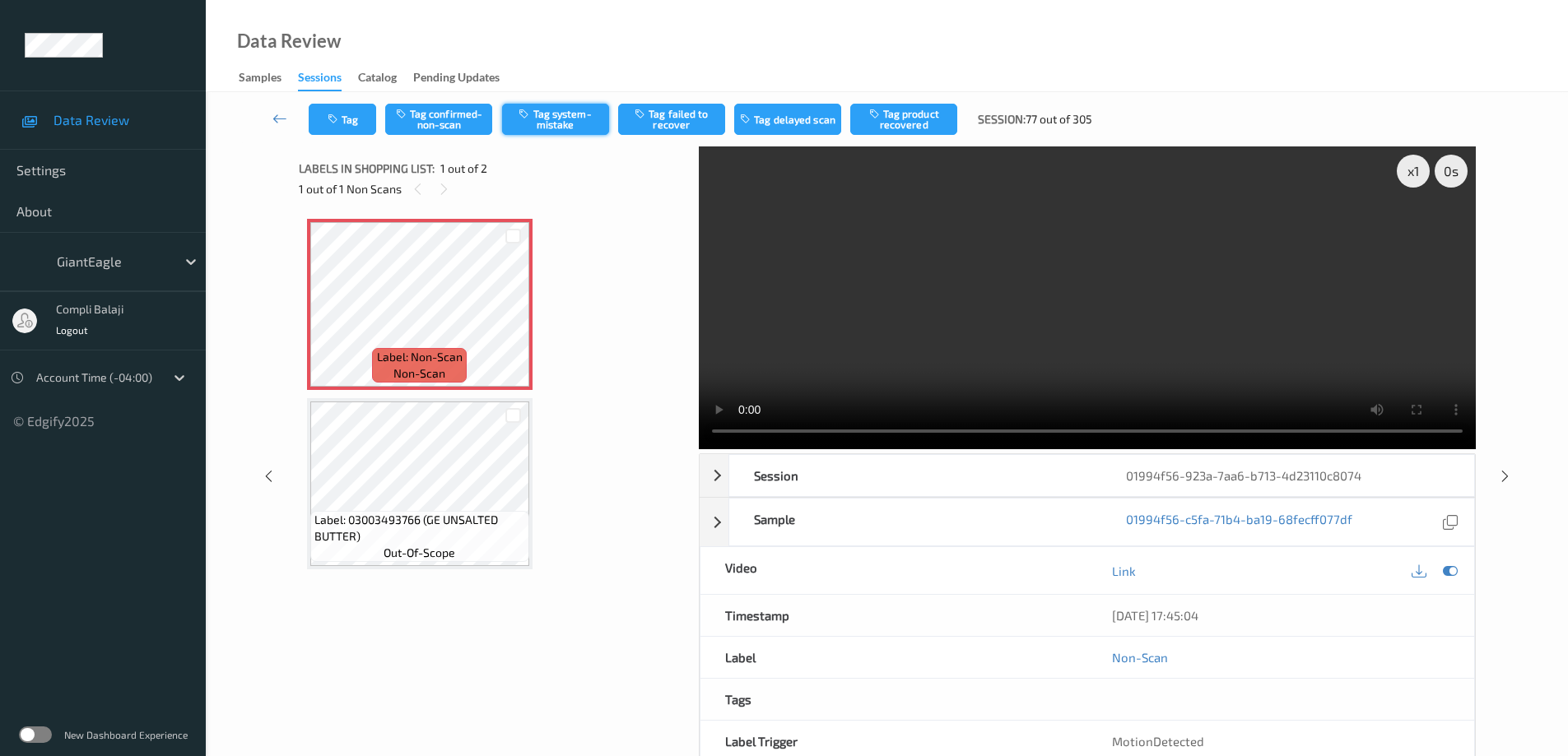
click at [556, 118] on button "Tag system-mistake" at bounding box center [555, 119] width 107 height 31
click at [273, 119] on icon at bounding box center [280, 118] width 15 height 16
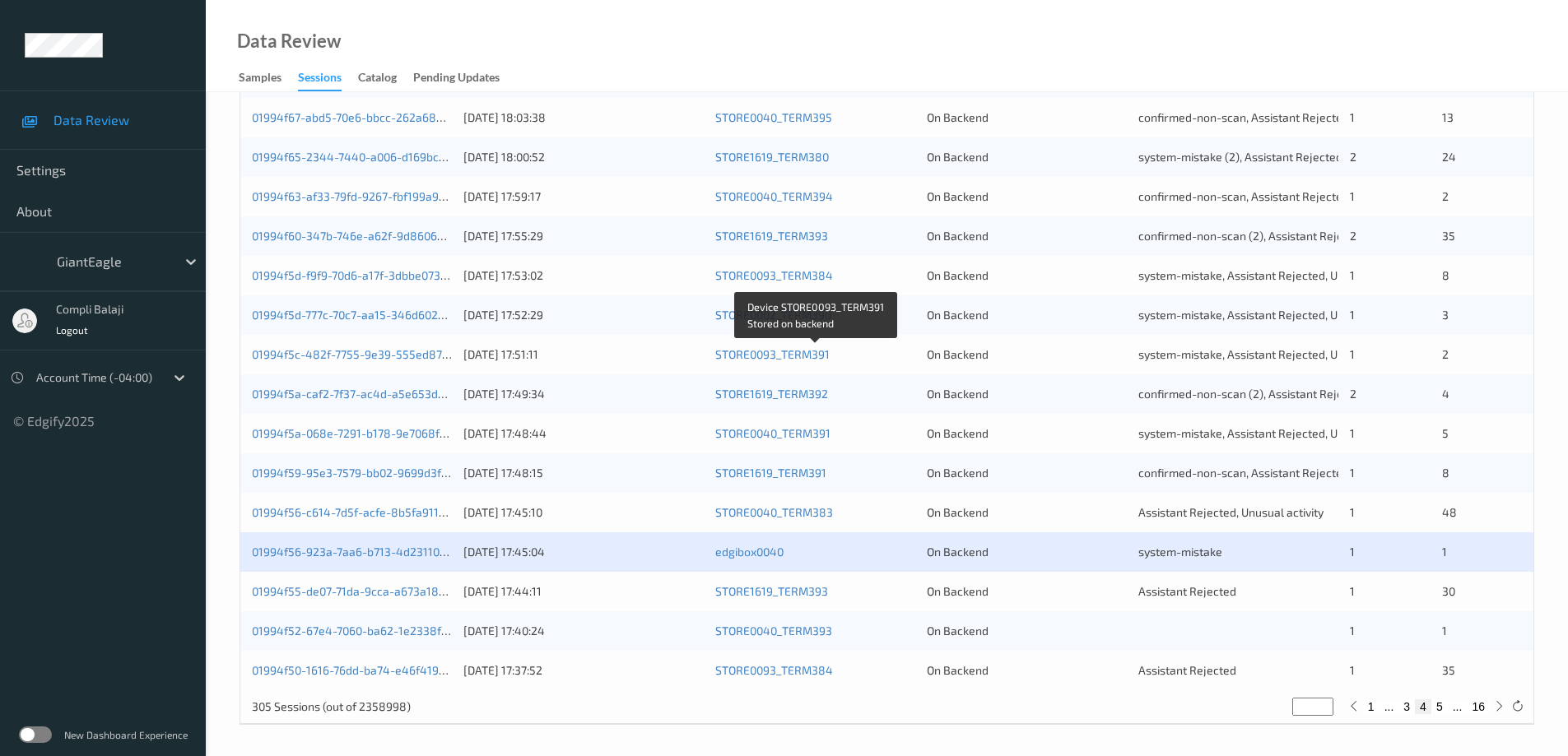
scroll to position [482, 0]
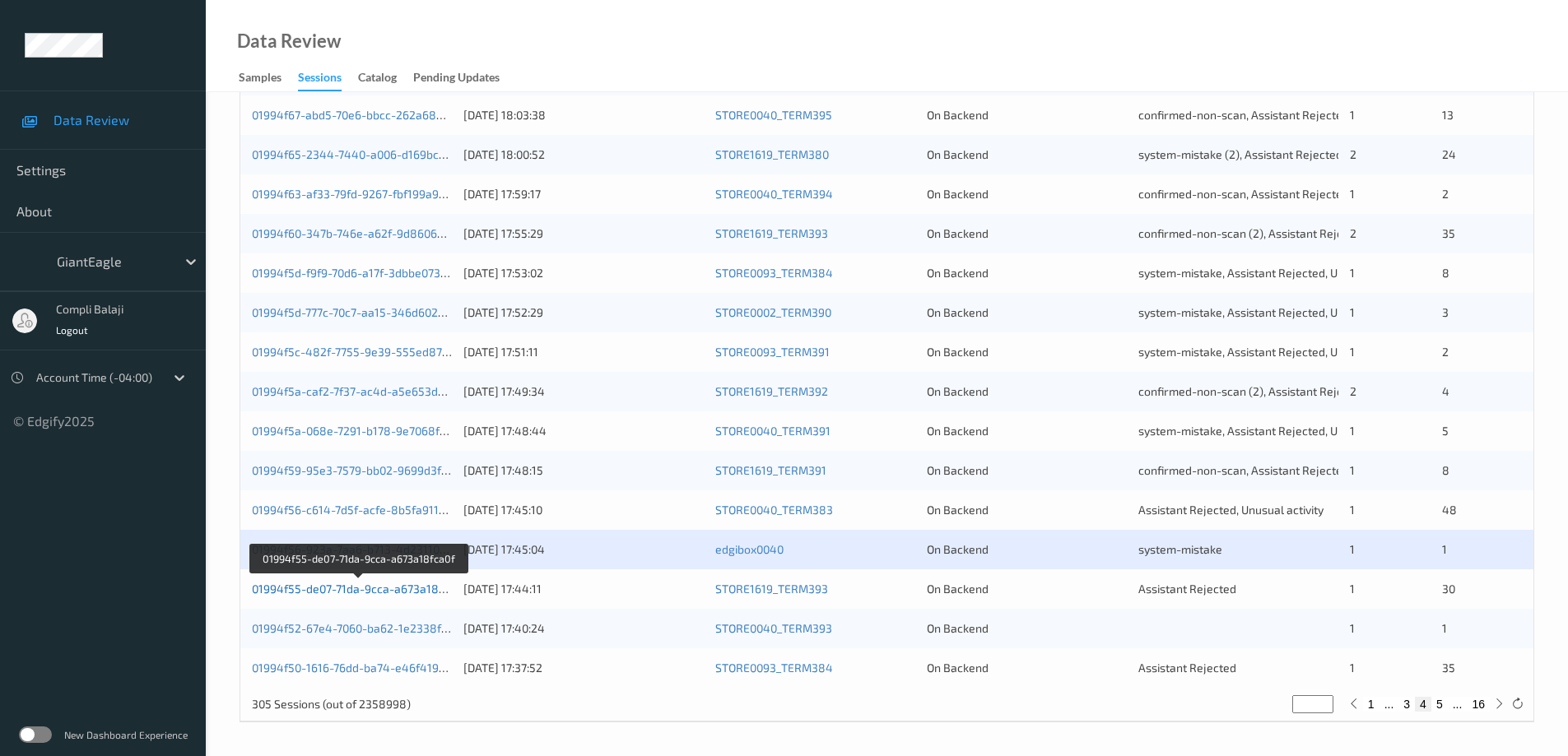
click at [343, 594] on link "01994f55-de07-71da-9cca-a673a18fca0f" at bounding box center [359, 589] width 214 height 14
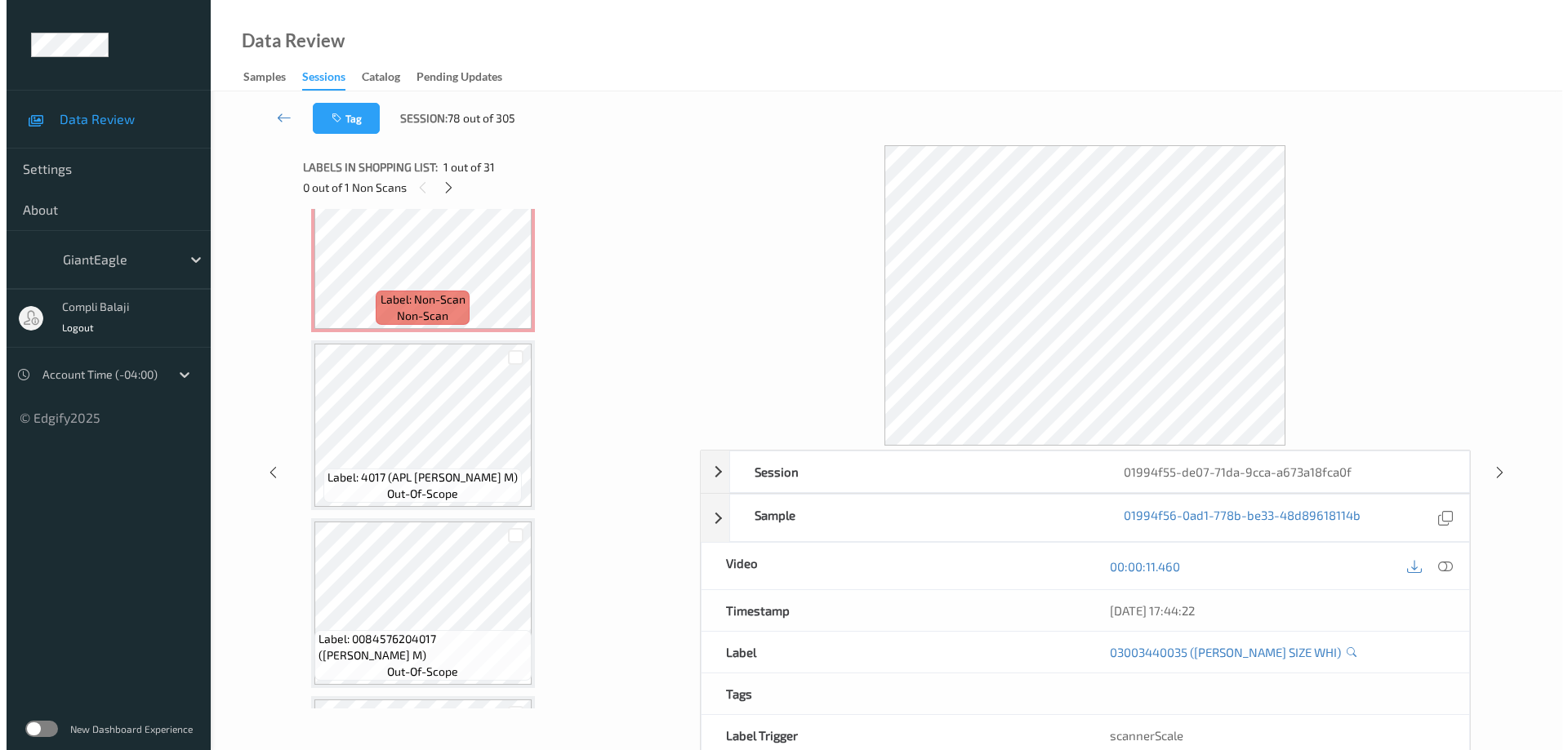
scroll to position [732, 0]
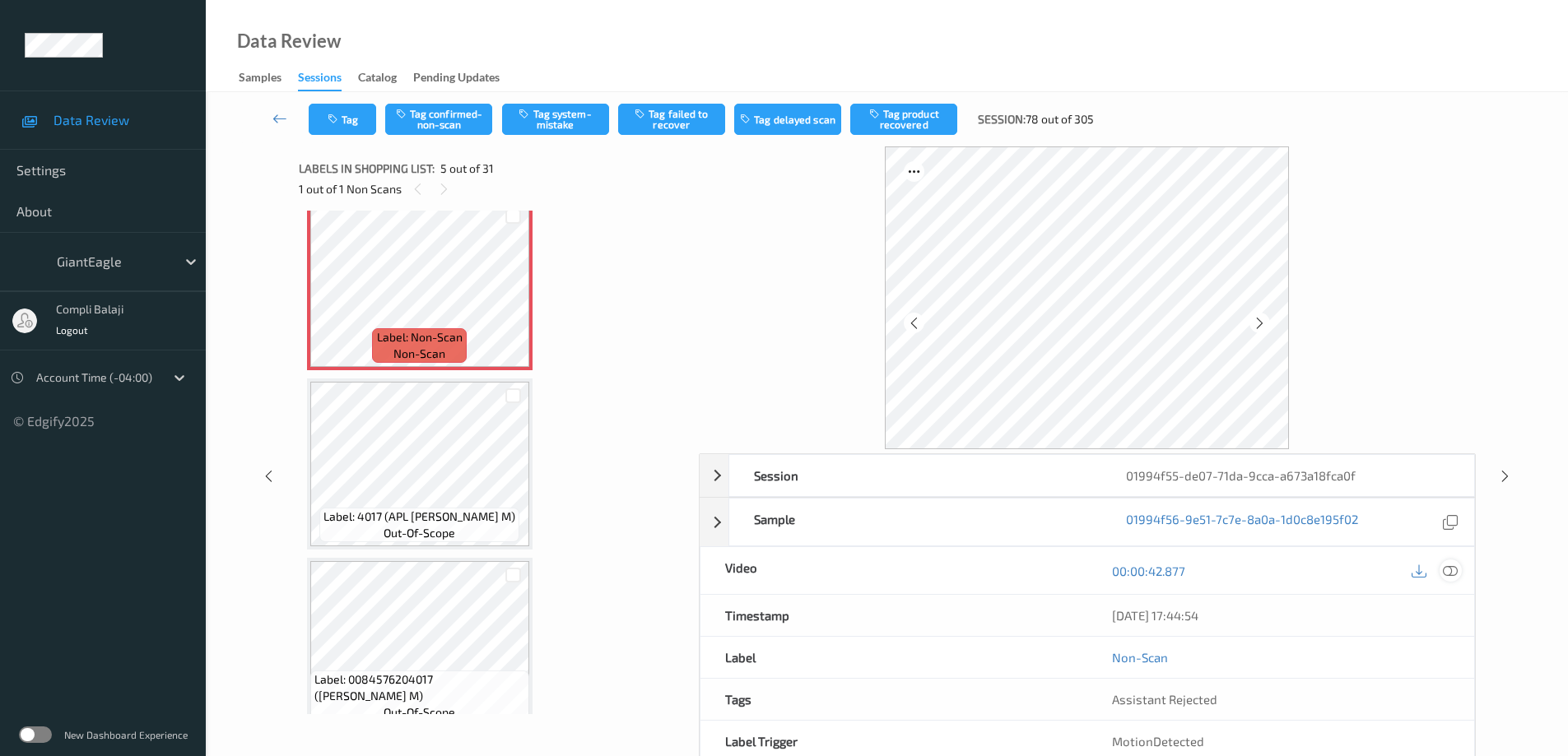
click at [1455, 570] on icon at bounding box center [1450, 570] width 15 height 15
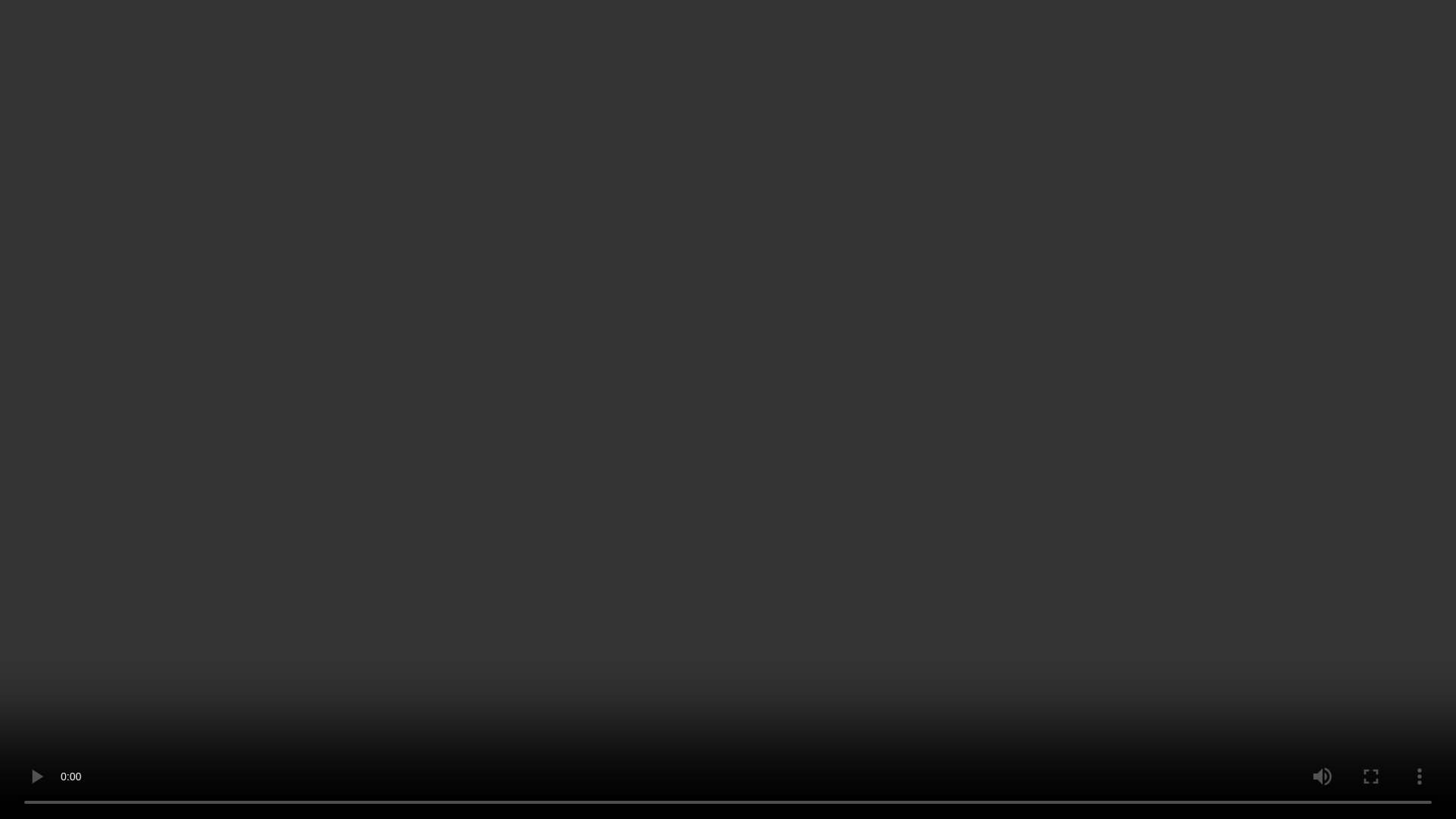
click at [1347, 576] on video at bounding box center [728, 409] width 1456 height 819
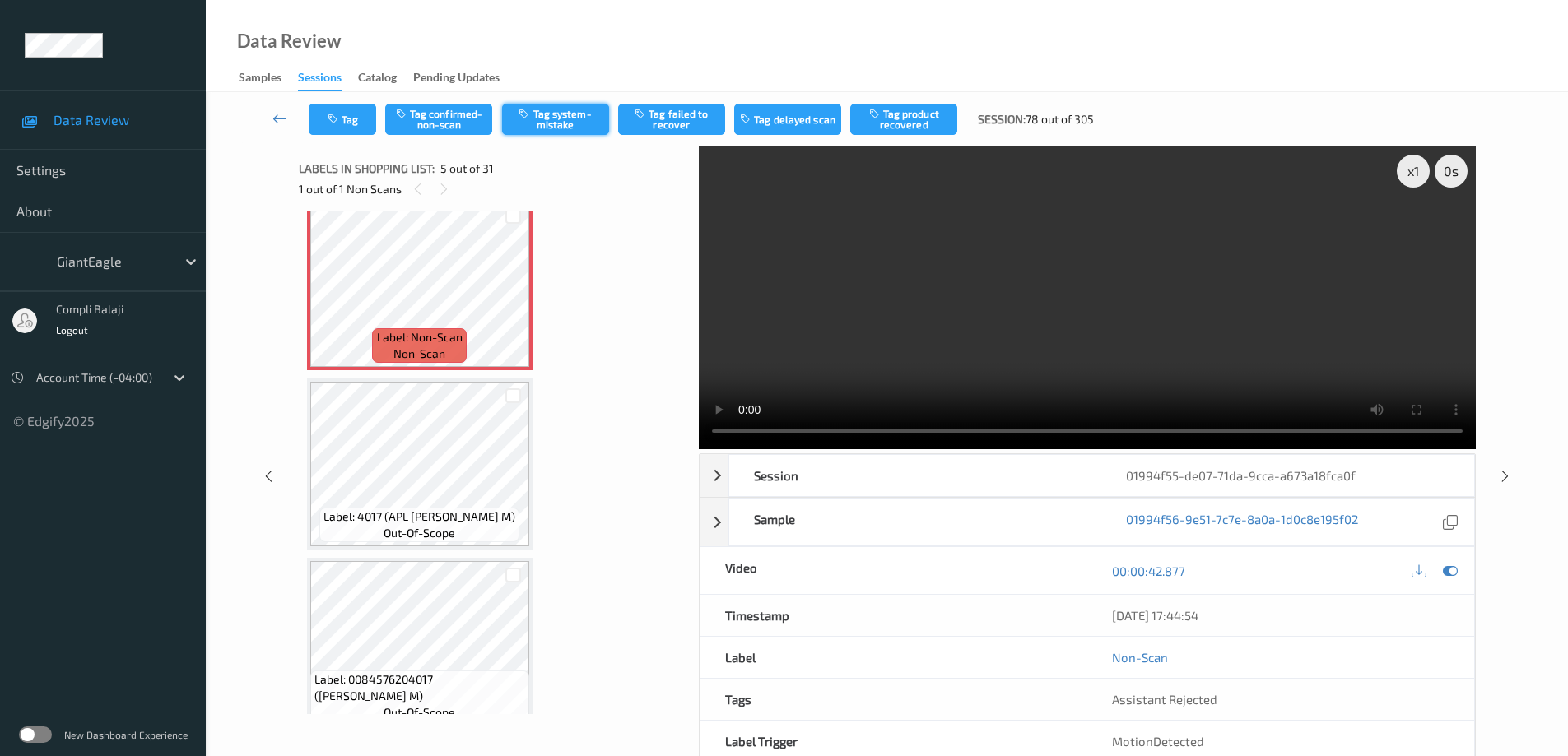
click at [569, 124] on button "Tag system-mistake" at bounding box center [555, 119] width 107 height 31
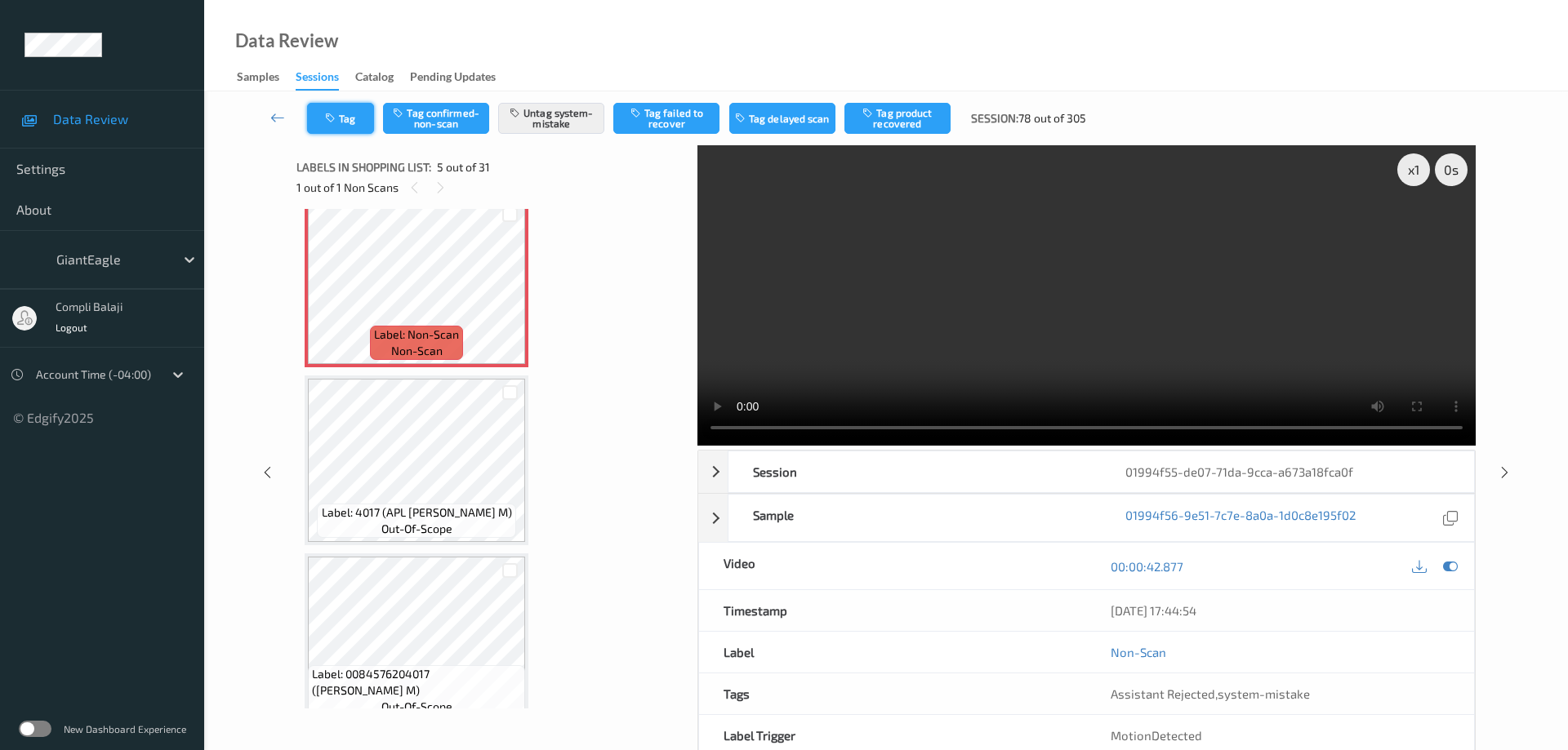
click at [350, 123] on button "Tag" at bounding box center [341, 118] width 67 height 31
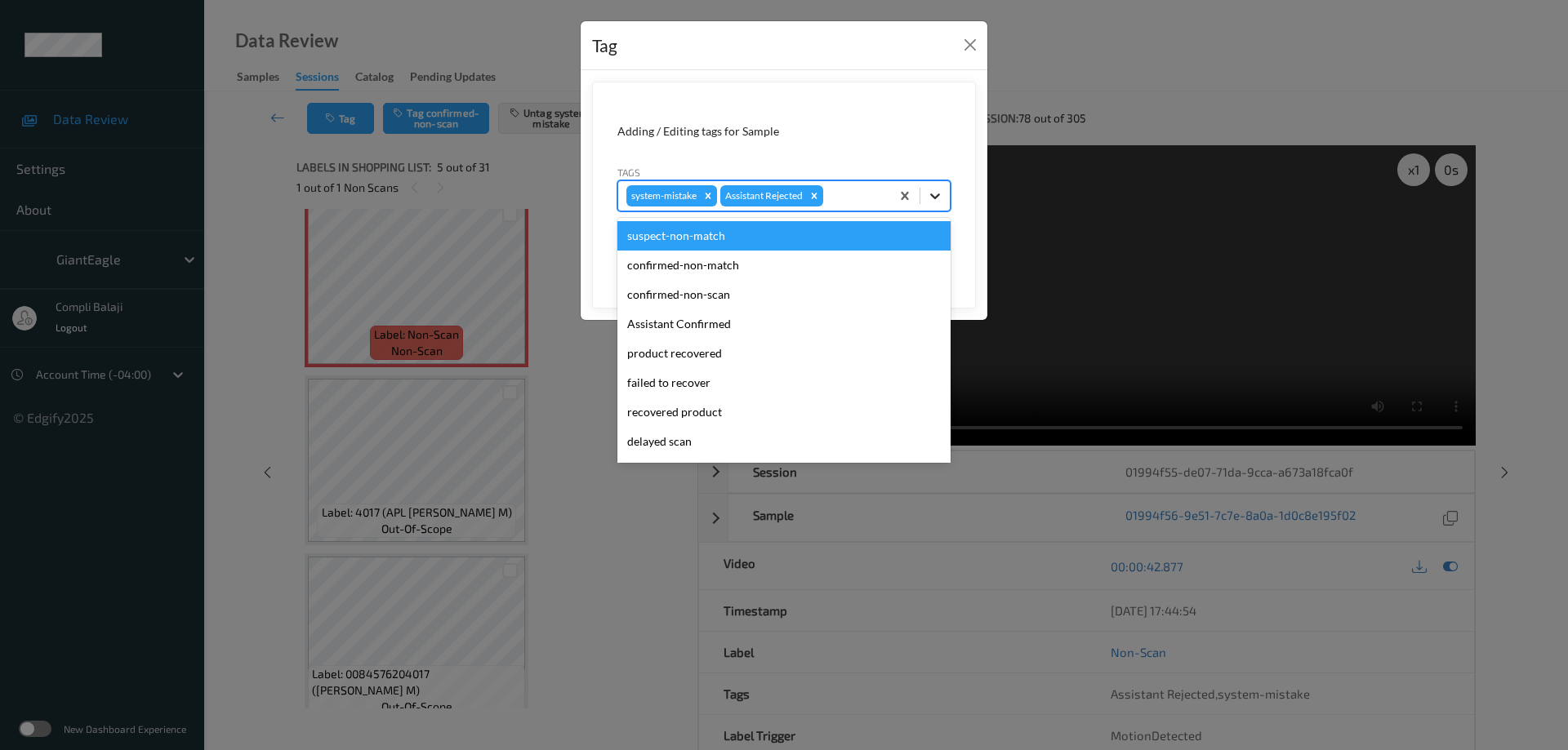
click at [941, 198] on icon at bounding box center [934, 195] width 16 height 16
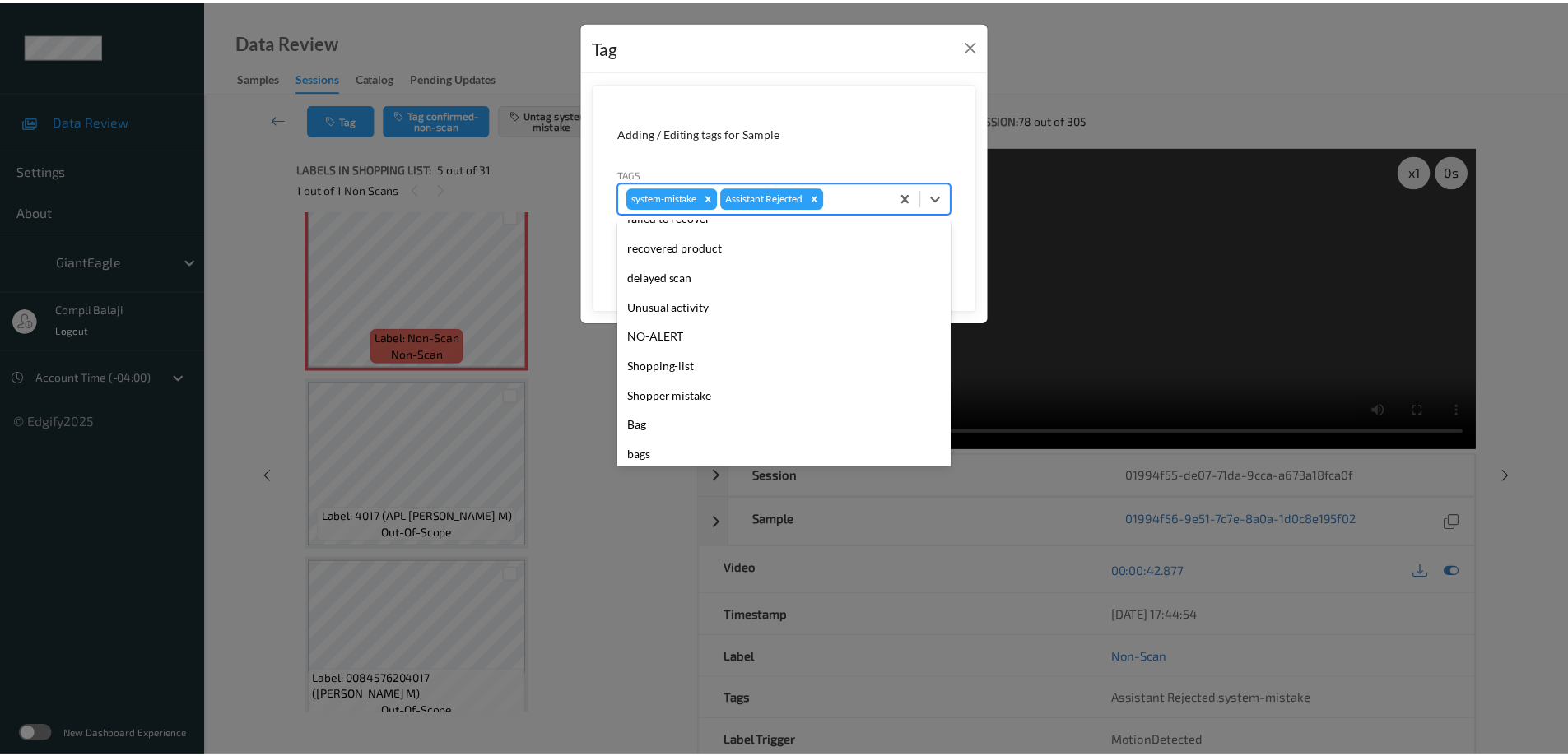
scroll to position [174, 0]
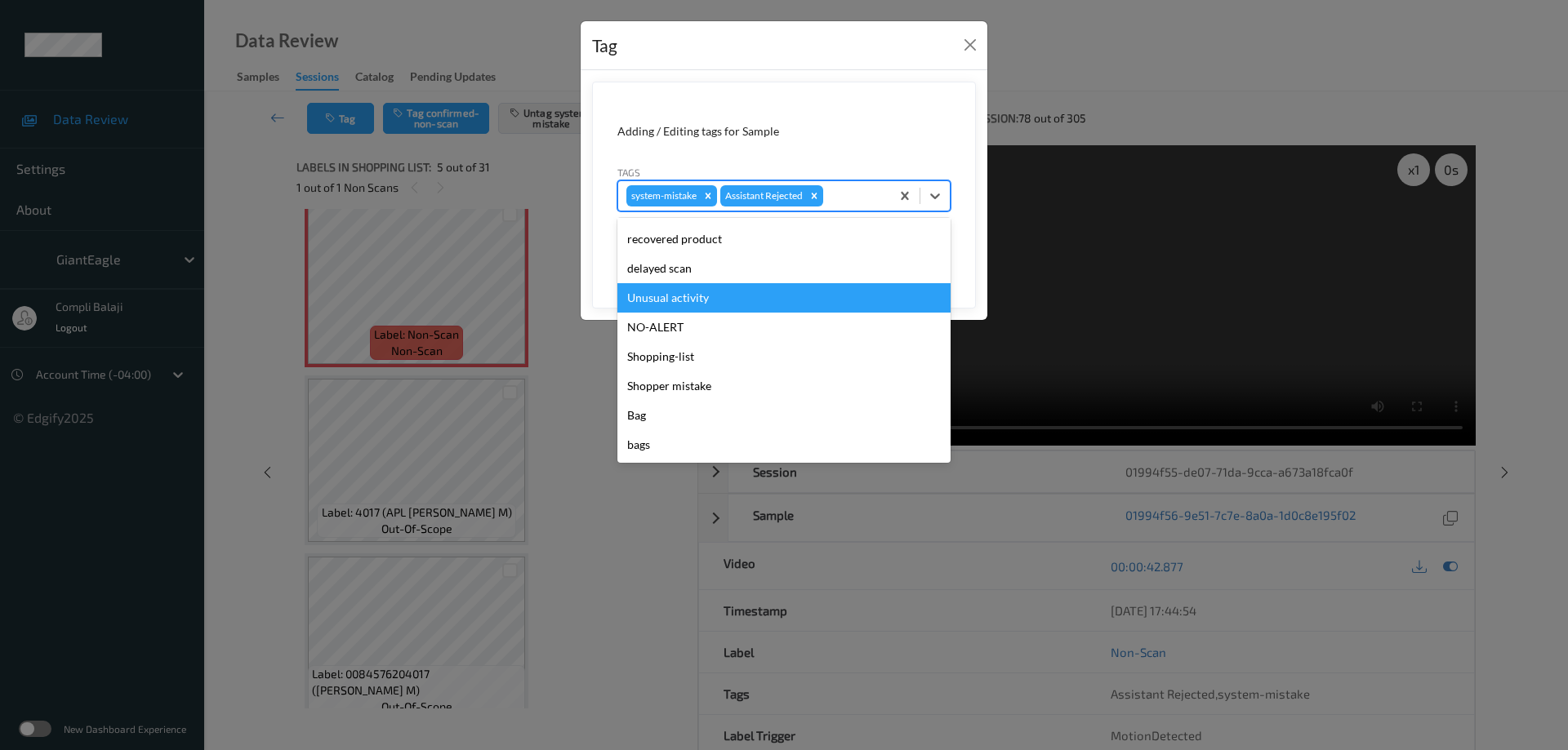
click at [702, 305] on div "Unusual activity" at bounding box center [783, 298] width 333 height 29
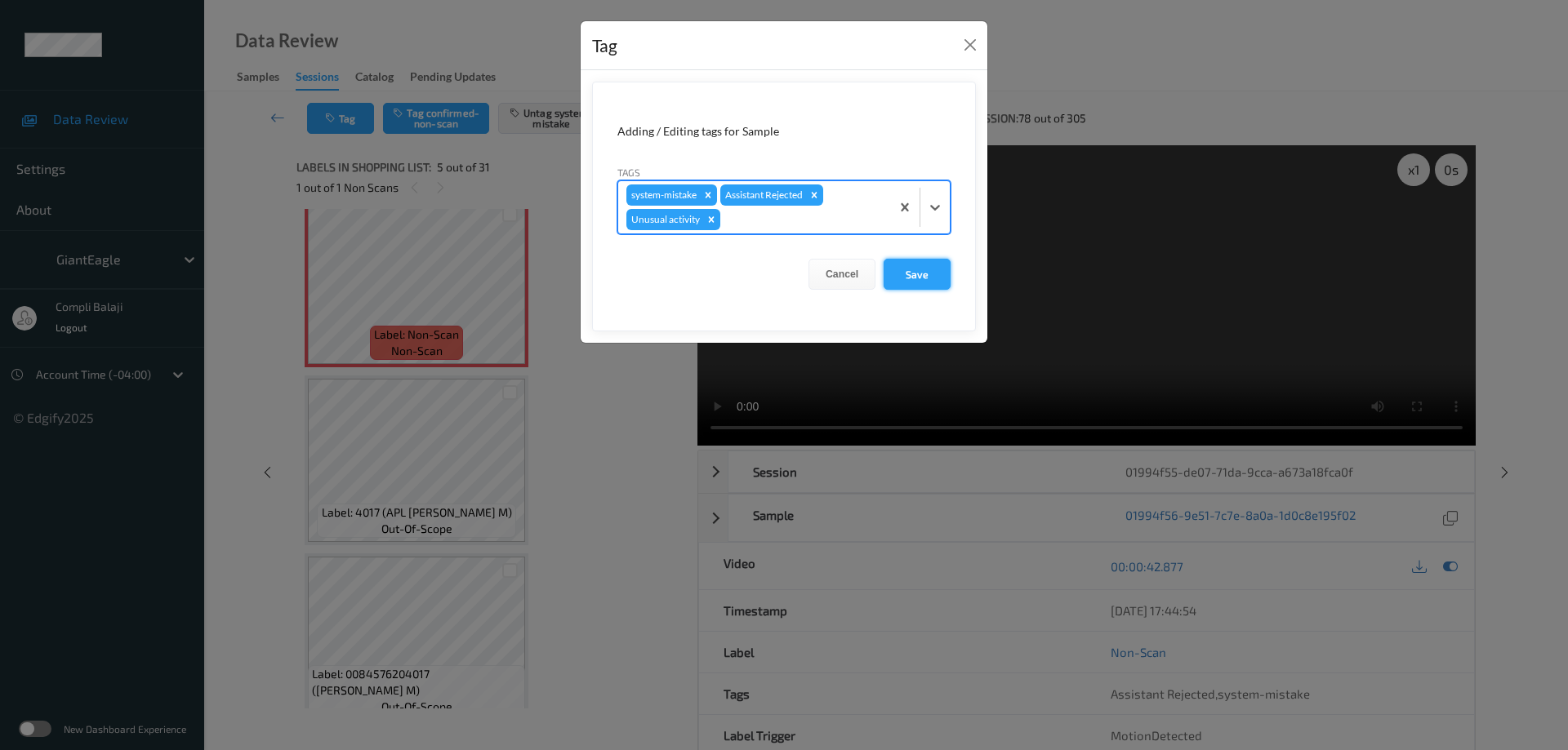
click at [919, 277] on button "Save" at bounding box center [917, 273] width 67 height 31
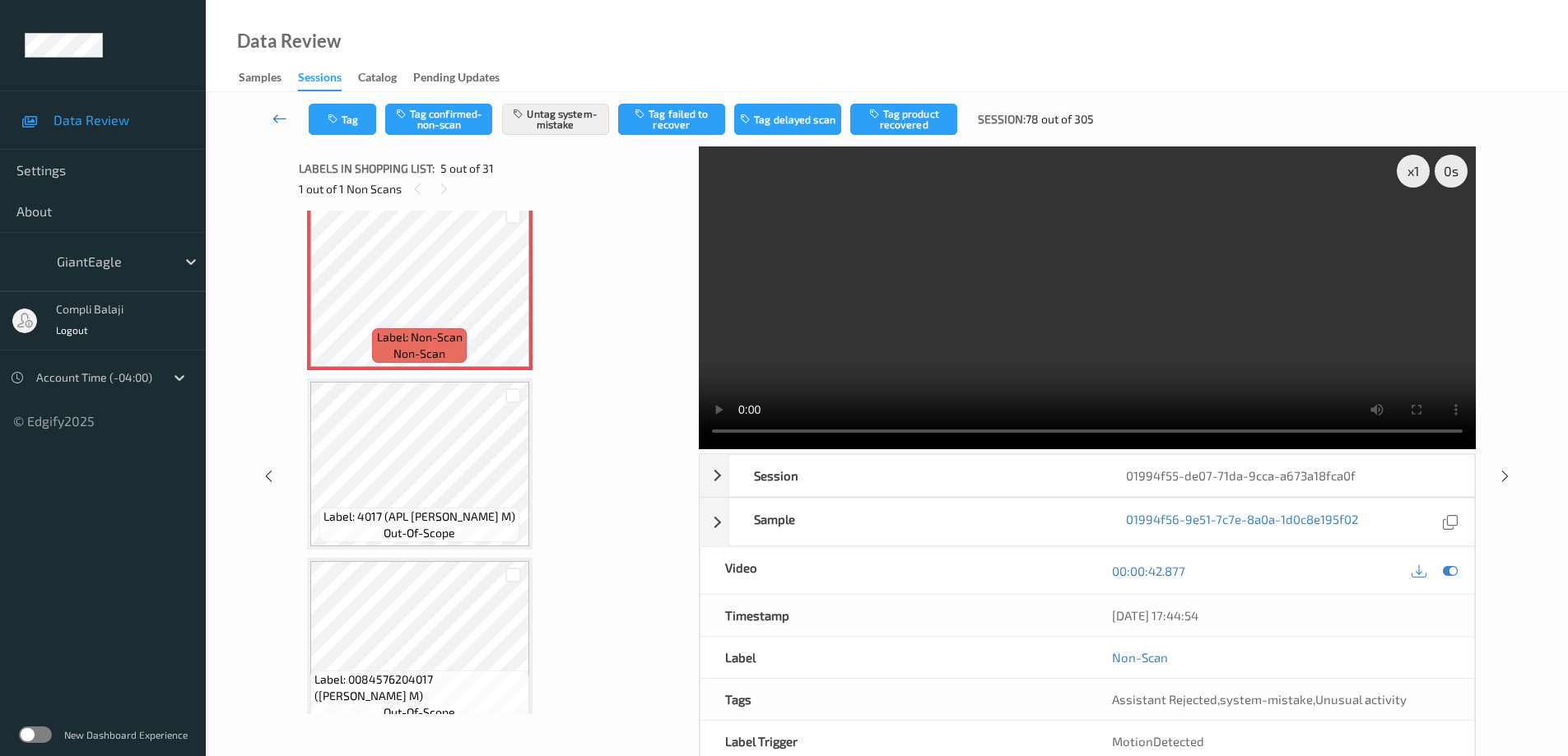
click at [275, 118] on icon at bounding box center [280, 118] width 15 height 16
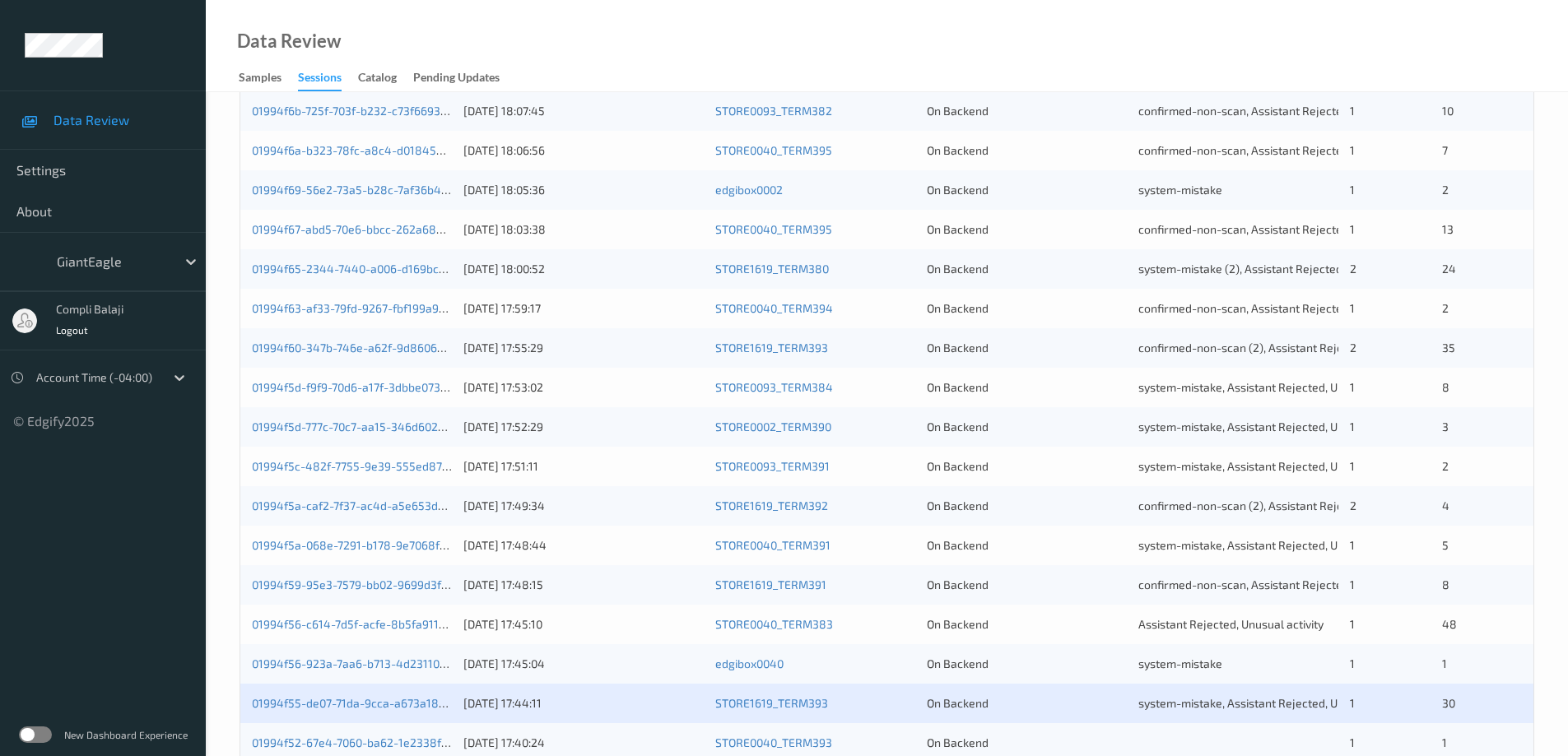
scroll to position [482, 0]
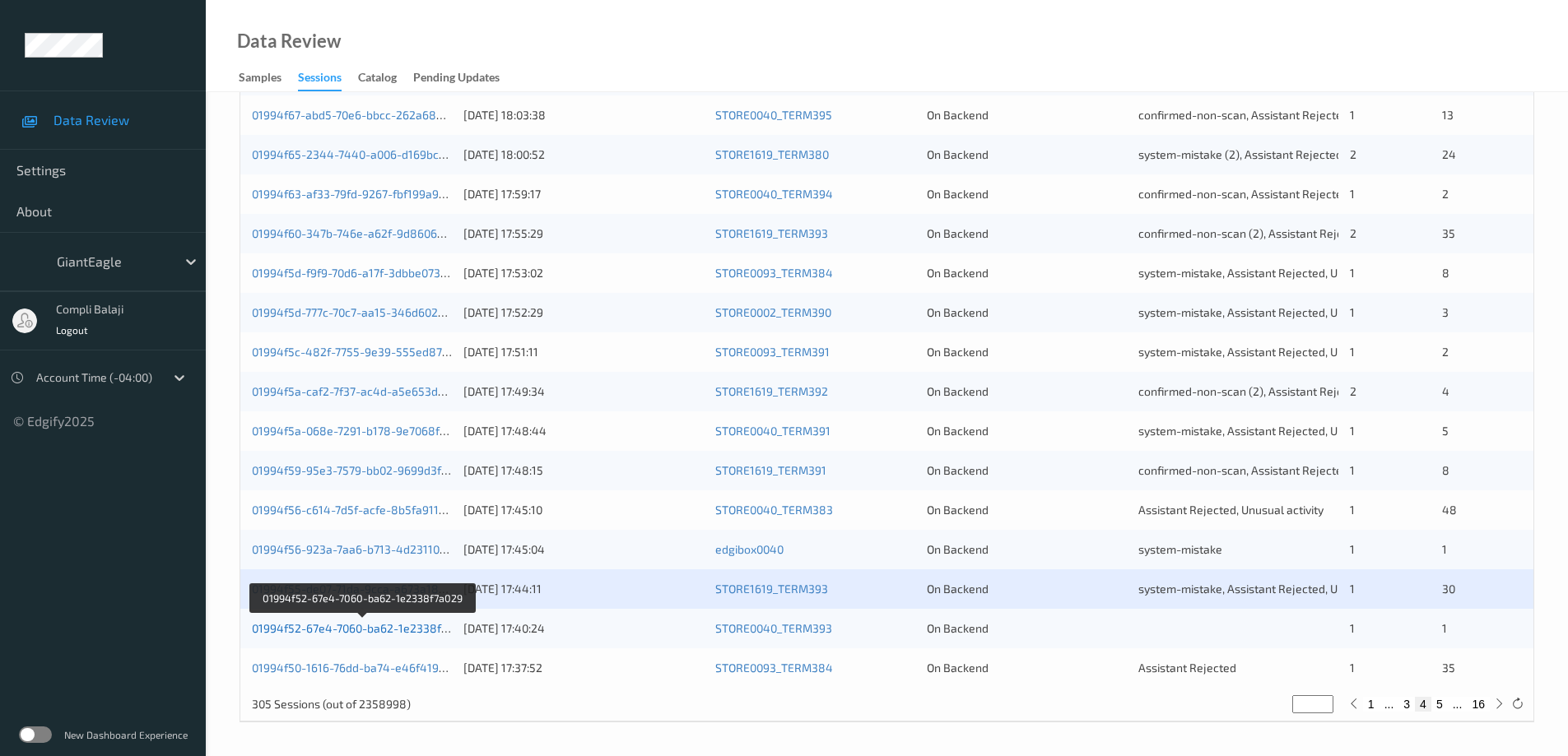
click at [382, 635] on link "01994f52-67e4-7060-ba62-1e2338f7a029" at bounding box center [363, 627] width 222 height 14
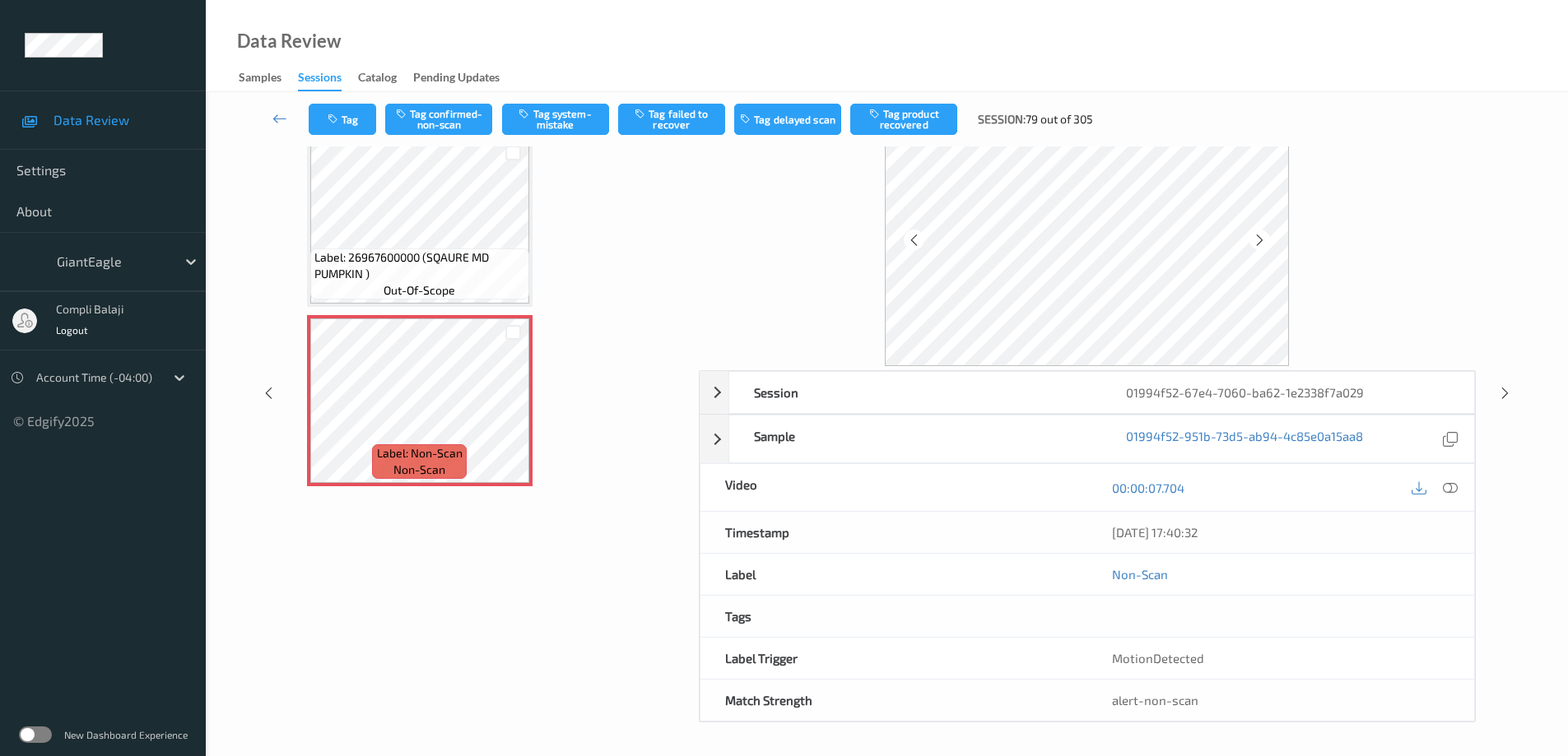
scroll to position [83, 0]
click at [1451, 486] on icon at bounding box center [1450, 487] width 15 height 15
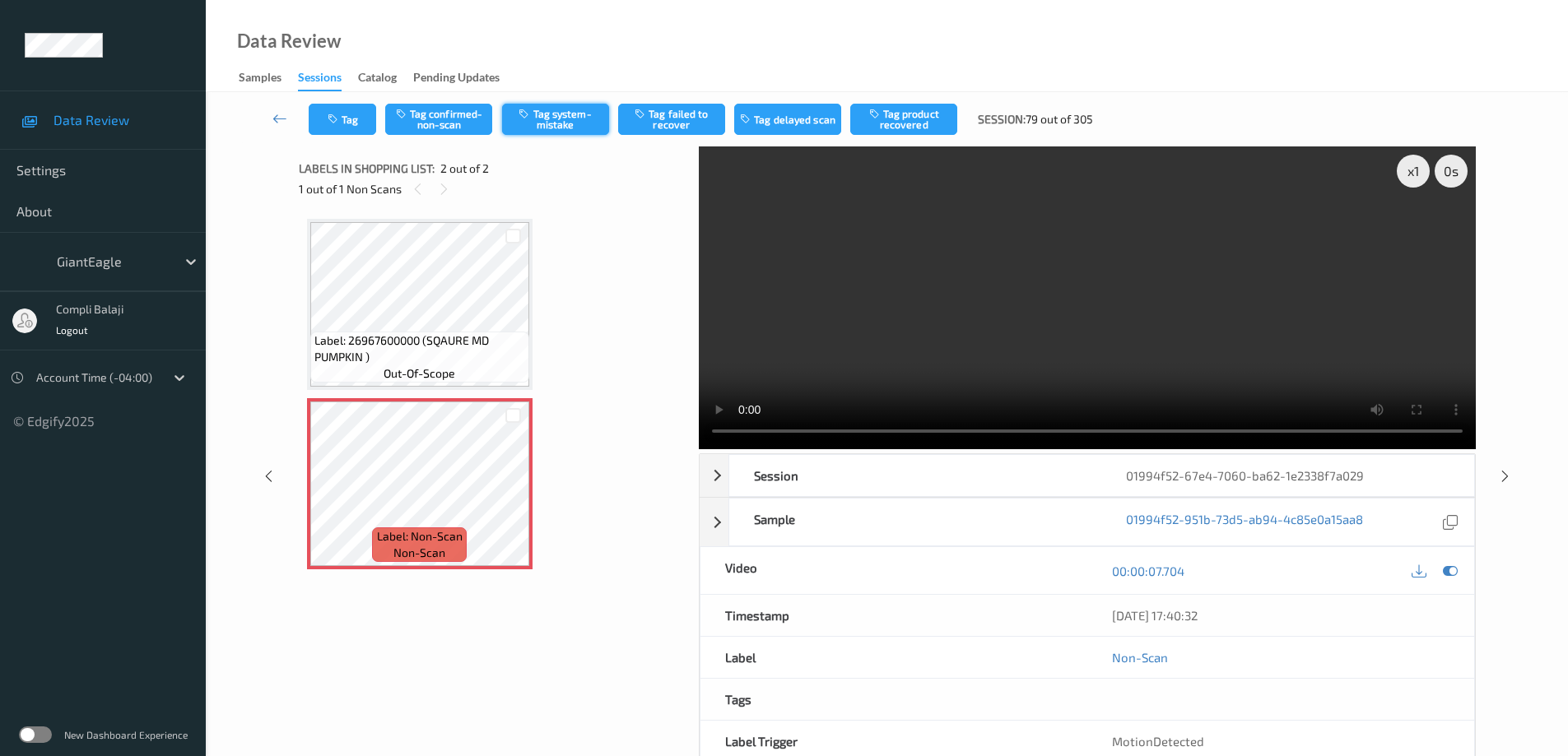
click at [558, 129] on button "Tag system-mistake" at bounding box center [555, 119] width 107 height 31
click at [278, 122] on icon at bounding box center [280, 118] width 15 height 16
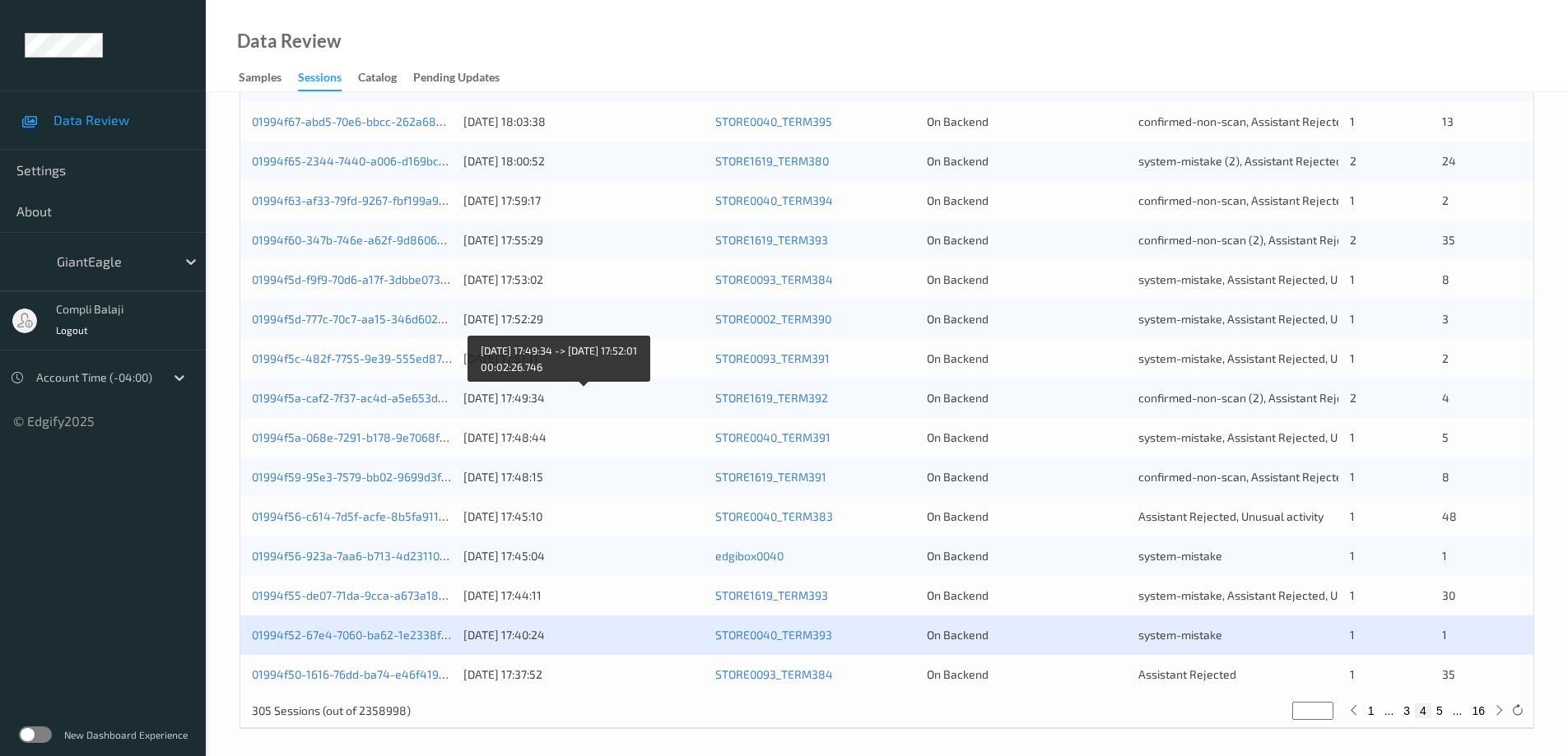
scroll to position [482, 0]
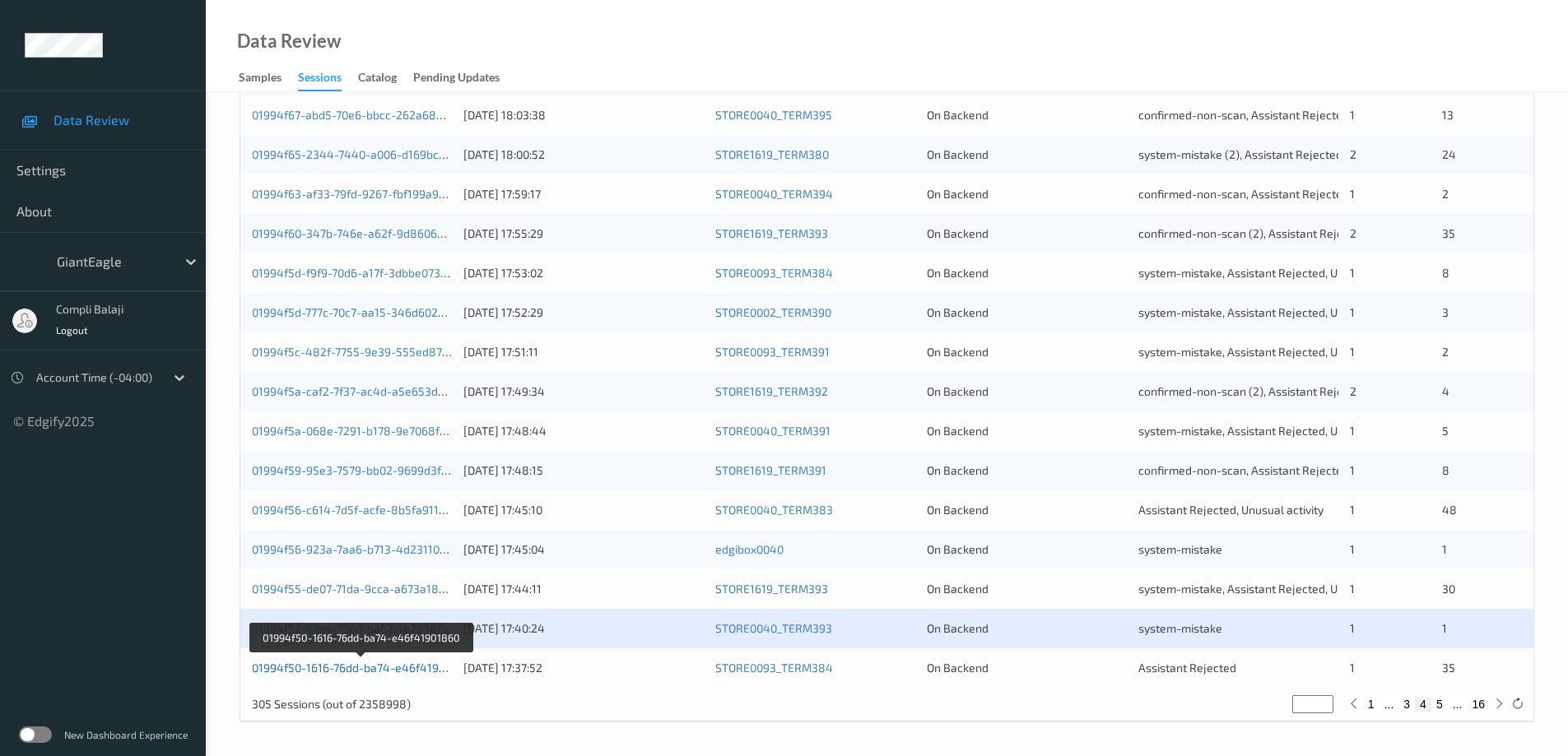
click at [376, 667] on link "01994f50-1616-76dd-ba74-e46f41901860" at bounding box center [361, 667] width 219 height 14
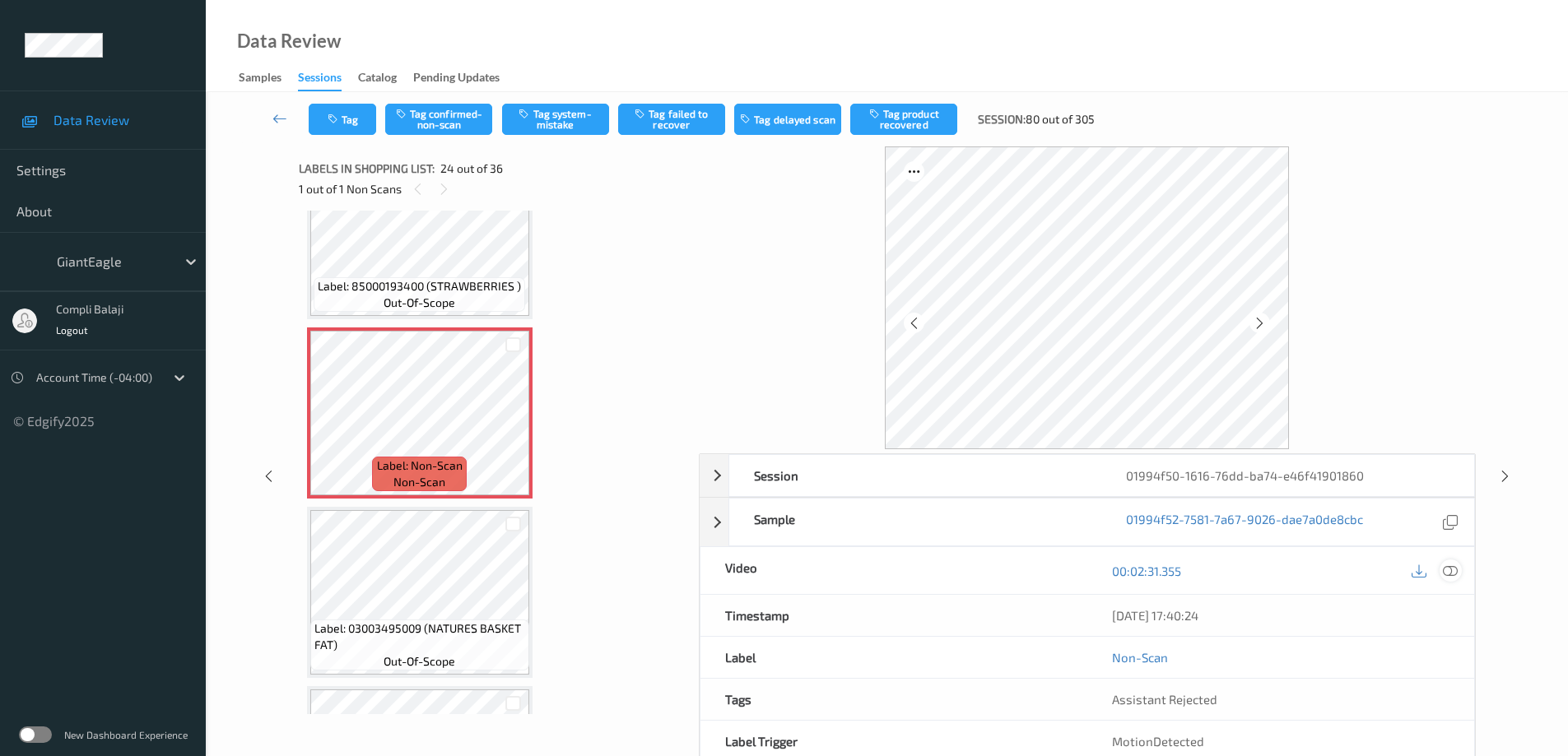
click at [1450, 572] on icon at bounding box center [1450, 570] width 15 height 15
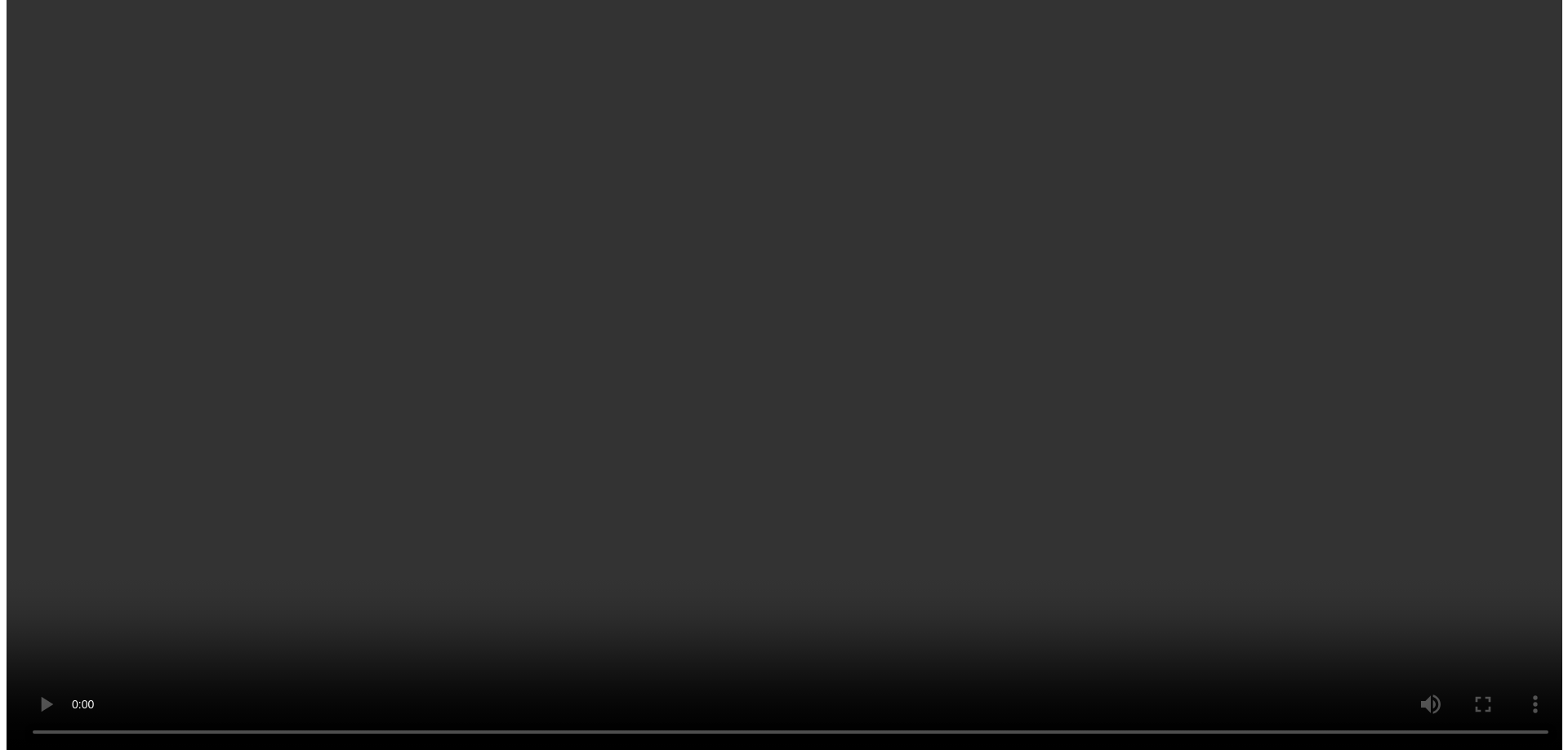
scroll to position [3955, 0]
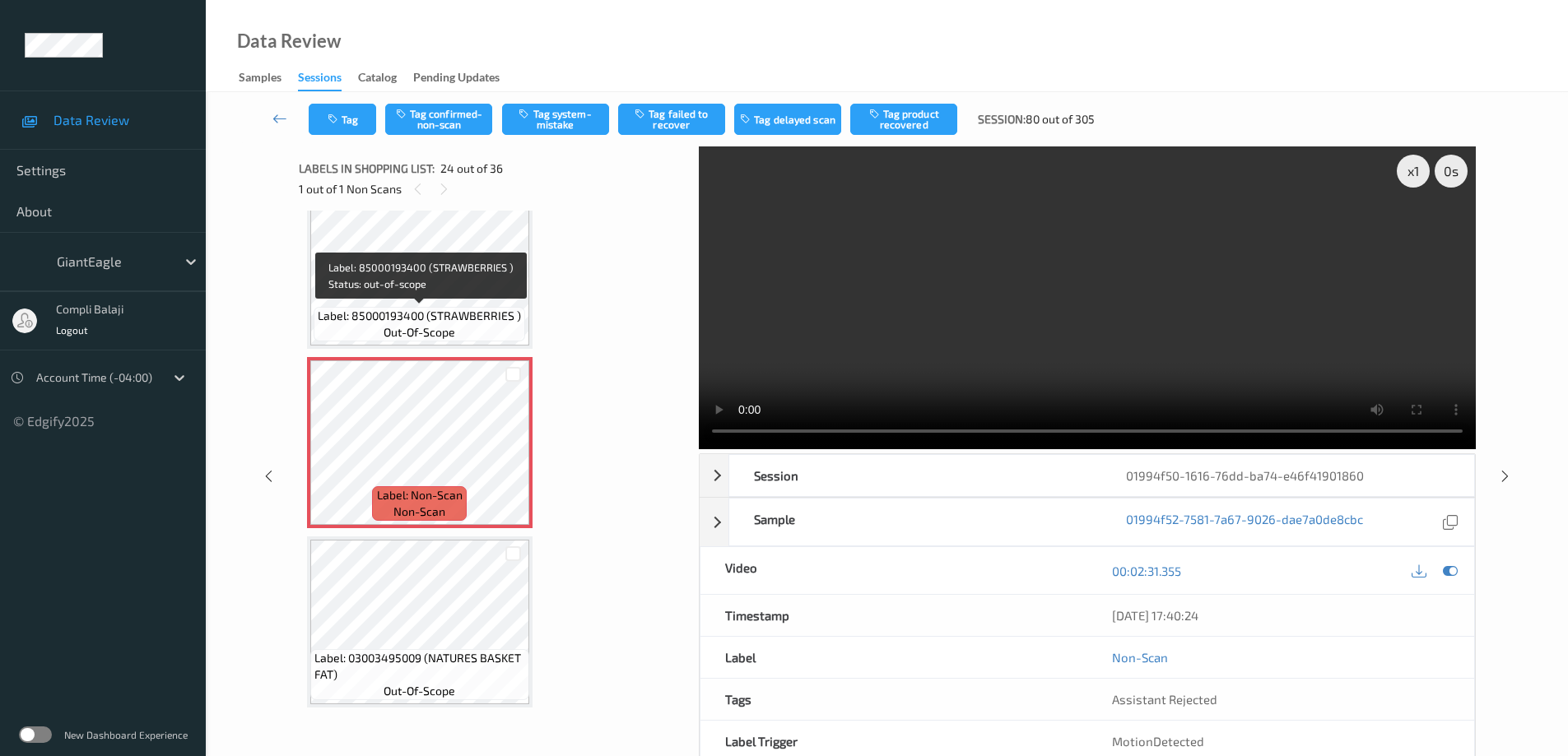
click at [454, 307] on div "Label: 85000193400 (STRAWBERRIES ) out-of-scope" at bounding box center [420, 324] width 212 height 35
click at [547, 129] on button "Tag system-mistake" at bounding box center [555, 119] width 107 height 31
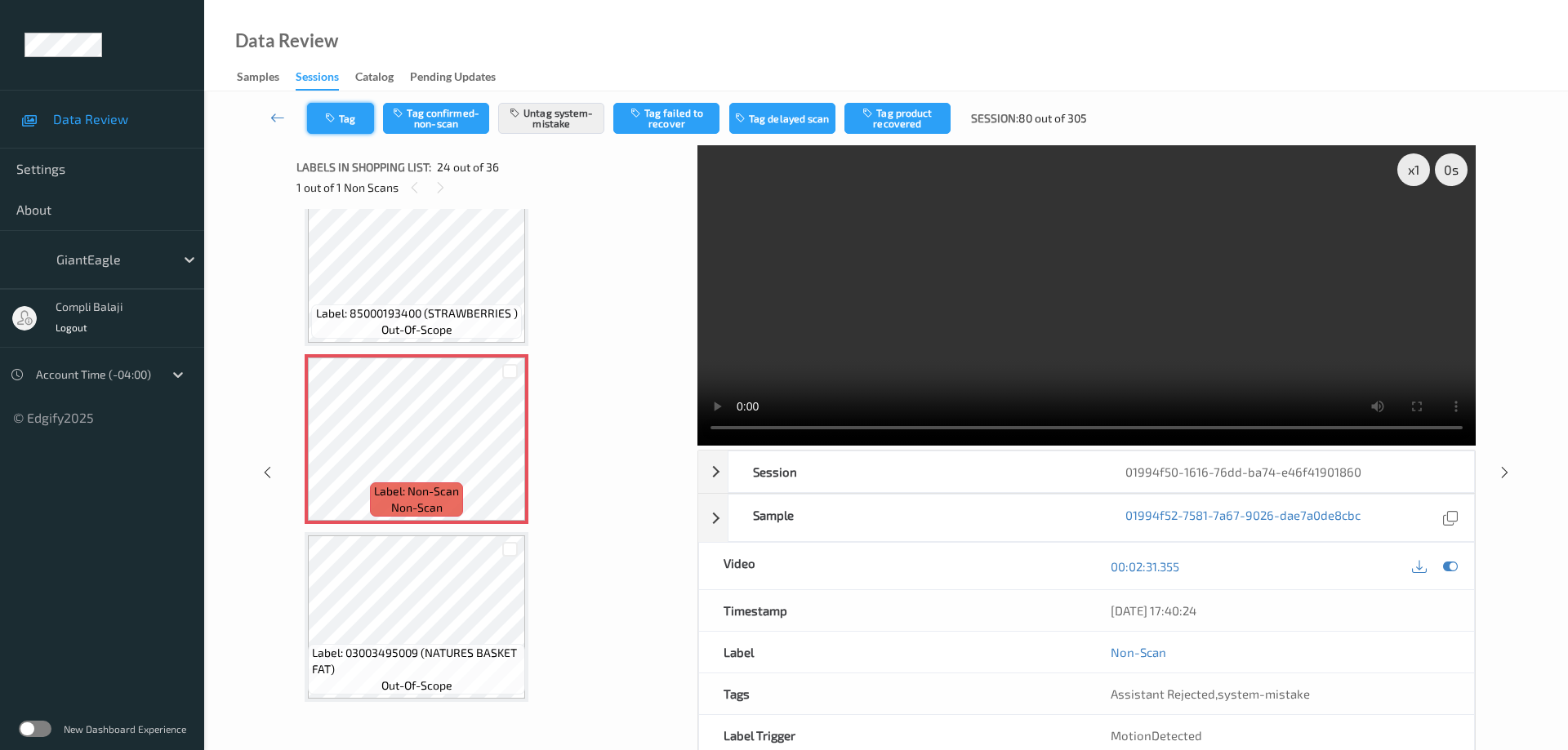
click at [353, 120] on button "Tag" at bounding box center [341, 118] width 67 height 31
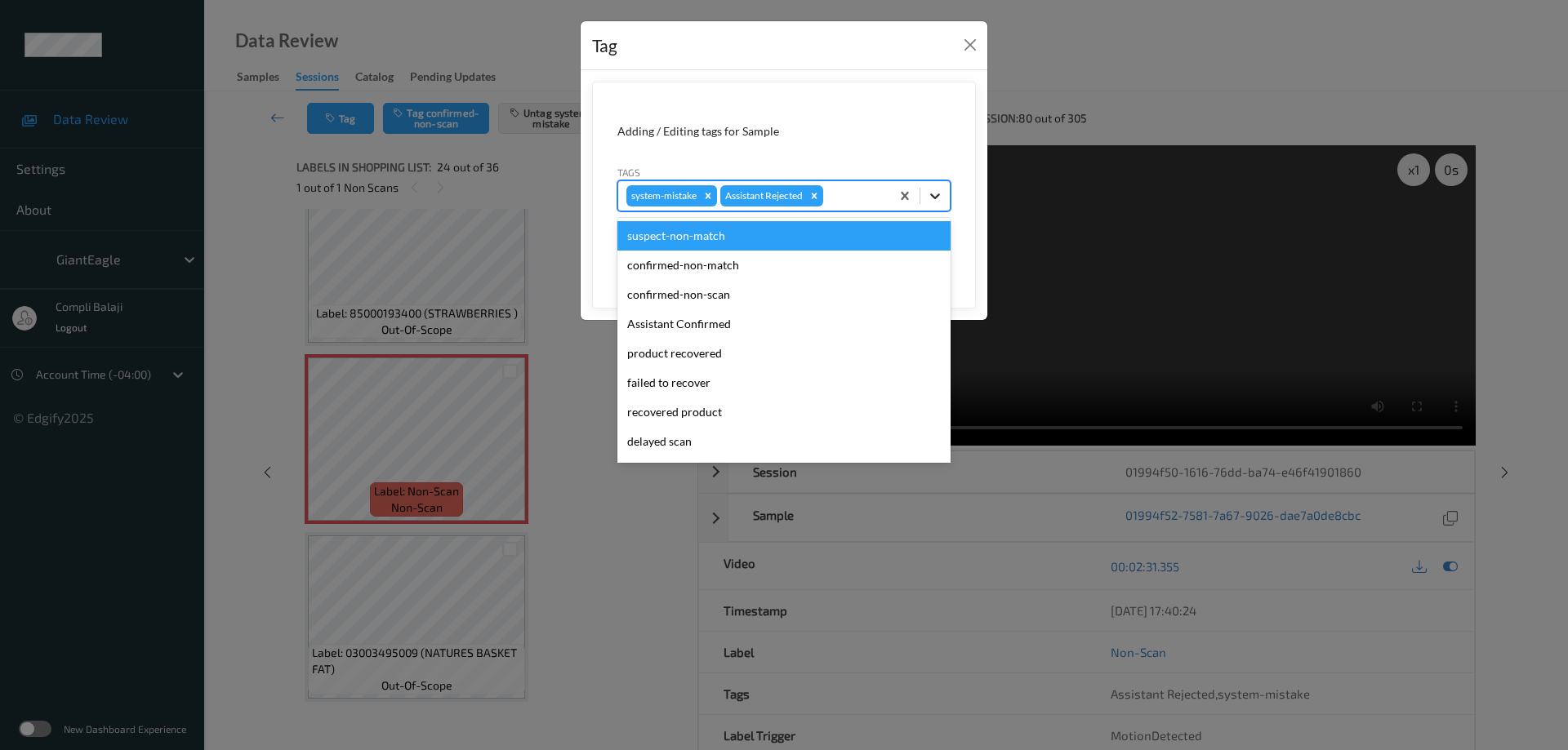
click at [940, 196] on icon at bounding box center [934, 195] width 16 height 16
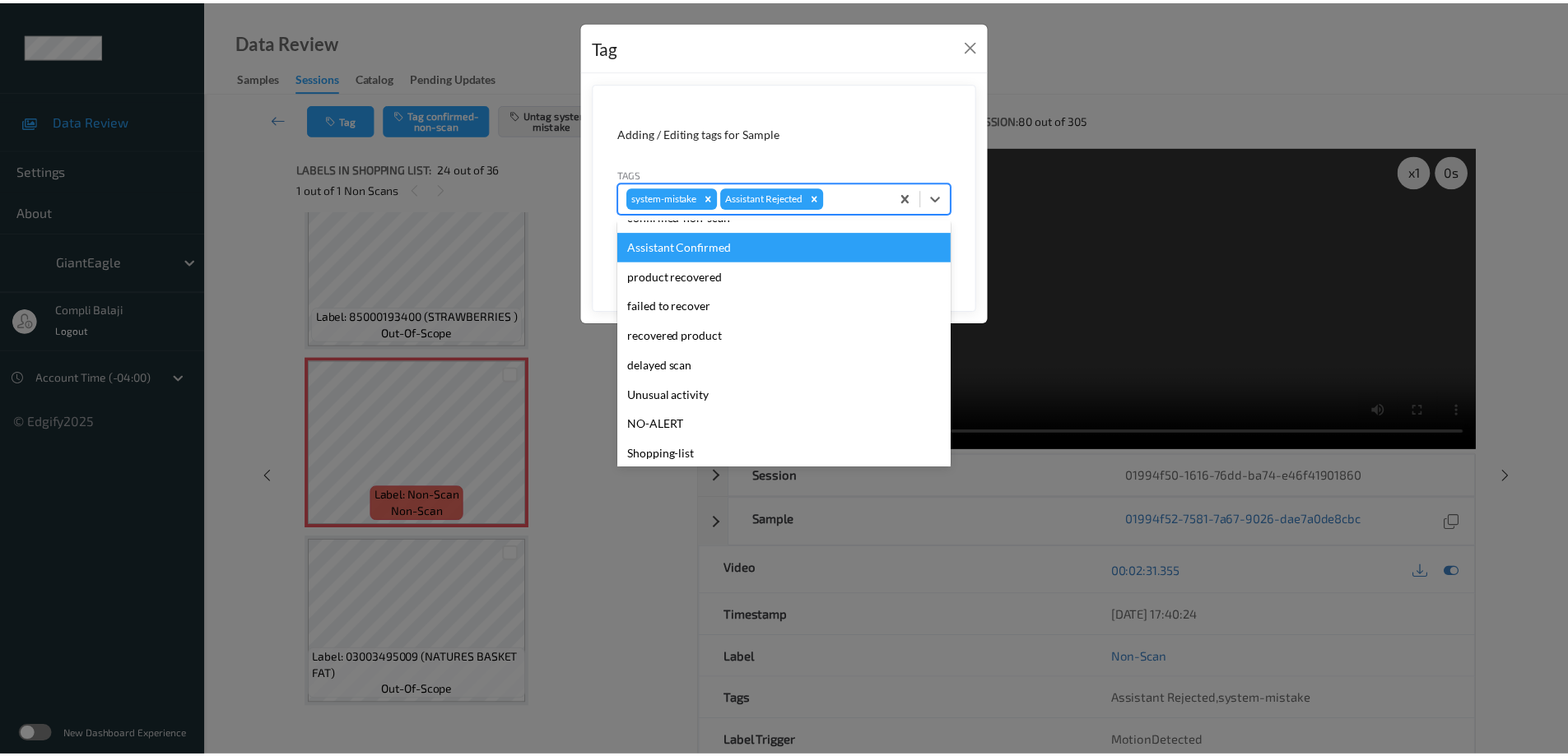
scroll to position [81, 0]
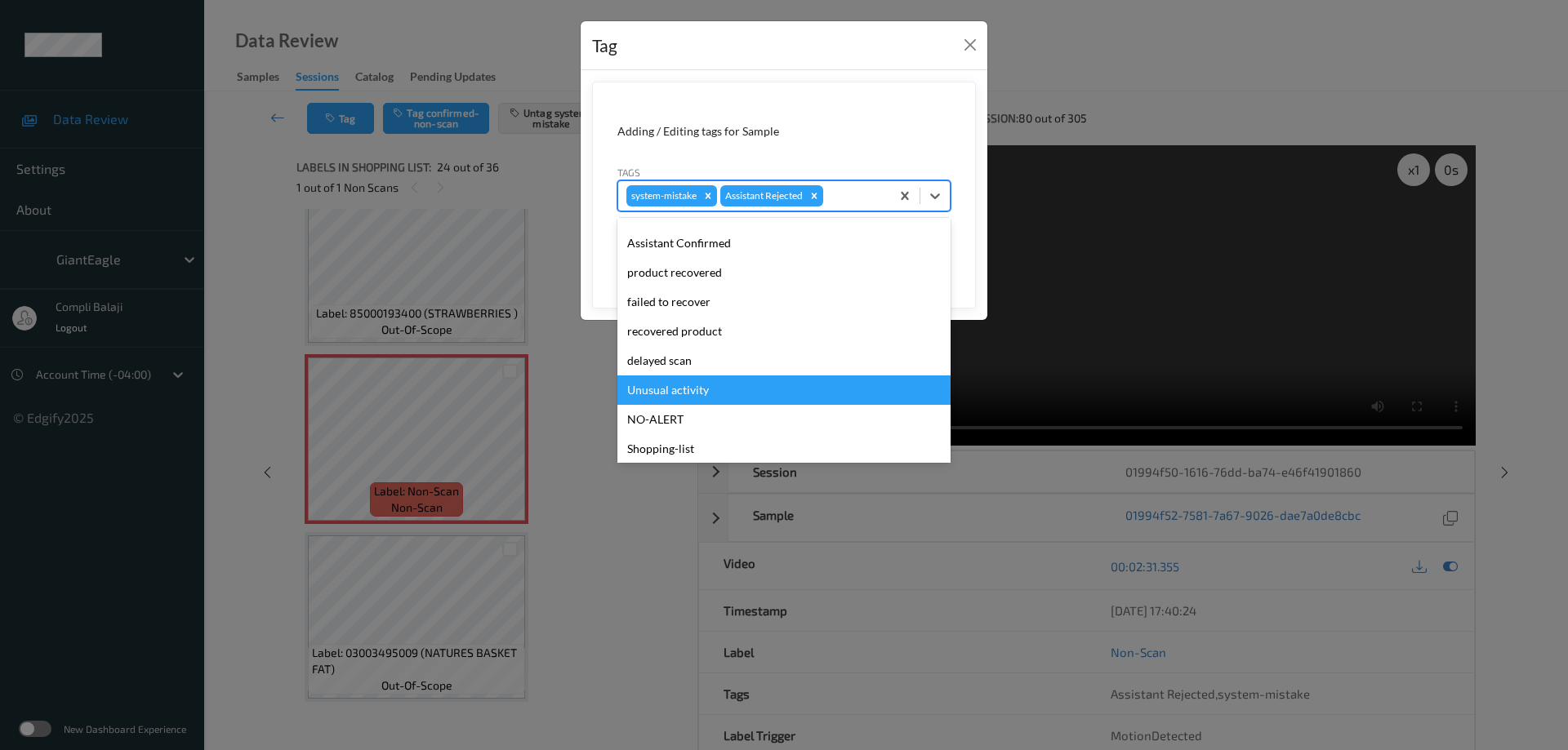
click at [699, 393] on div "Unusual activity" at bounding box center [783, 389] width 333 height 29
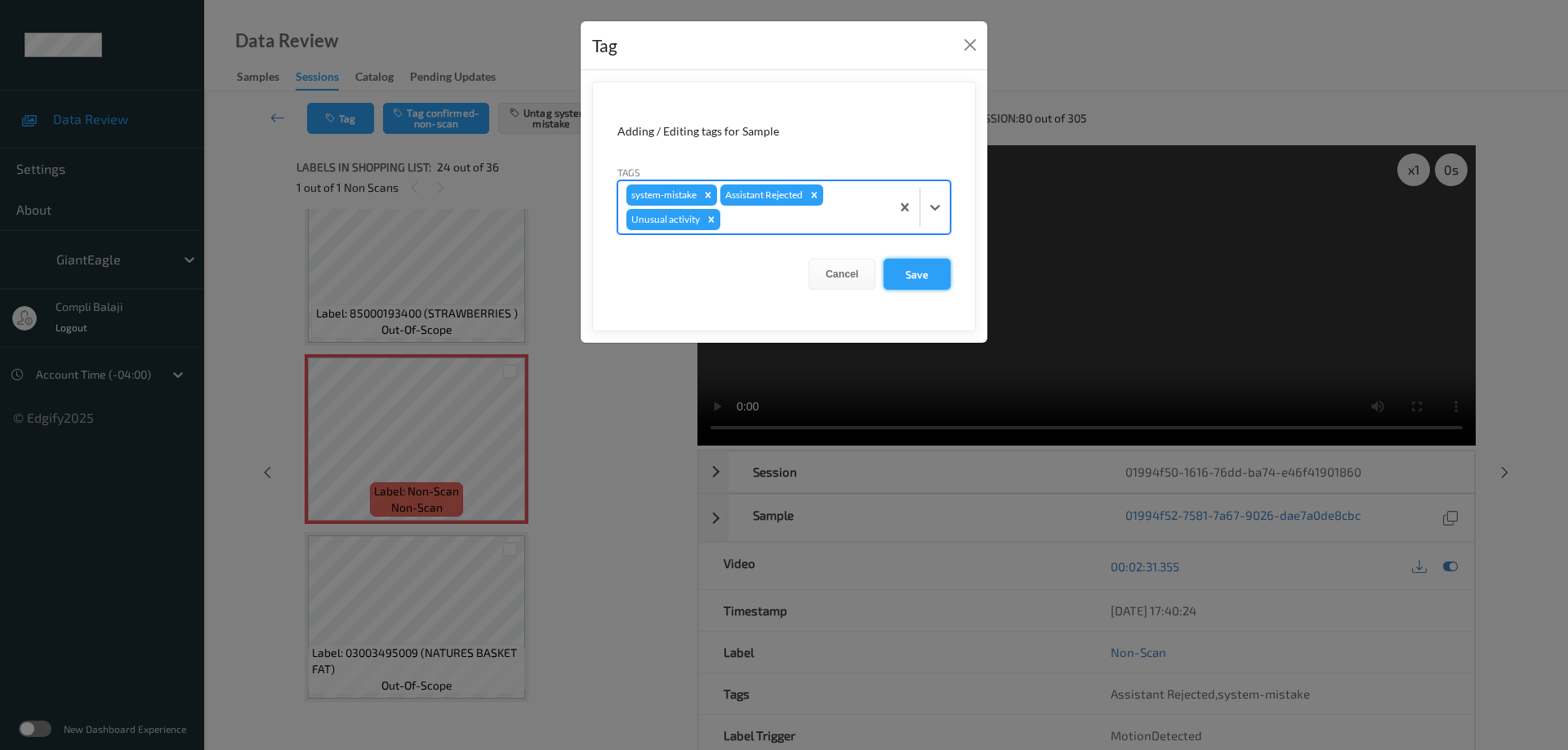
click at [930, 282] on button "Save" at bounding box center [917, 273] width 67 height 31
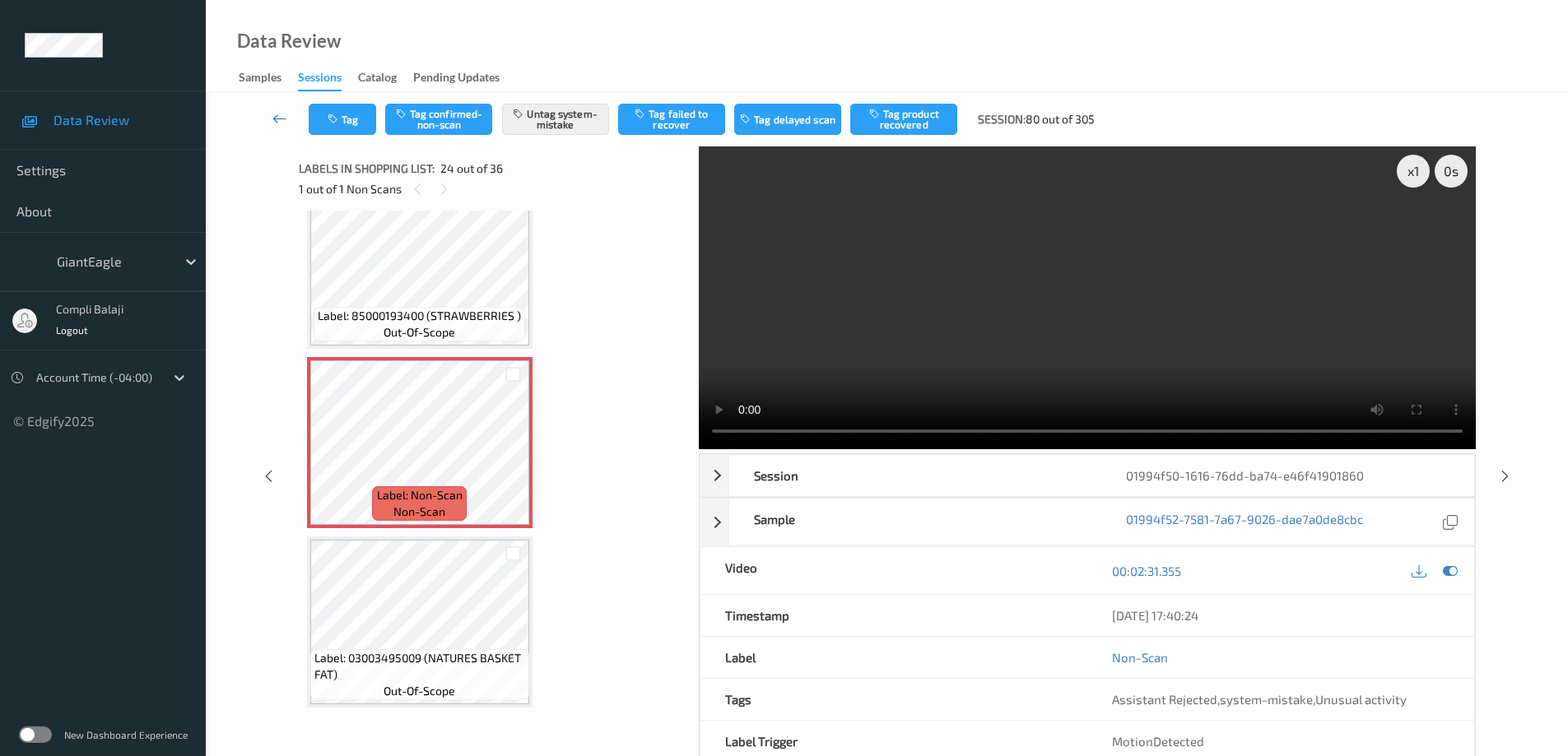
click at [279, 123] on icon at bounding box center [280, 118] width 15 height 16
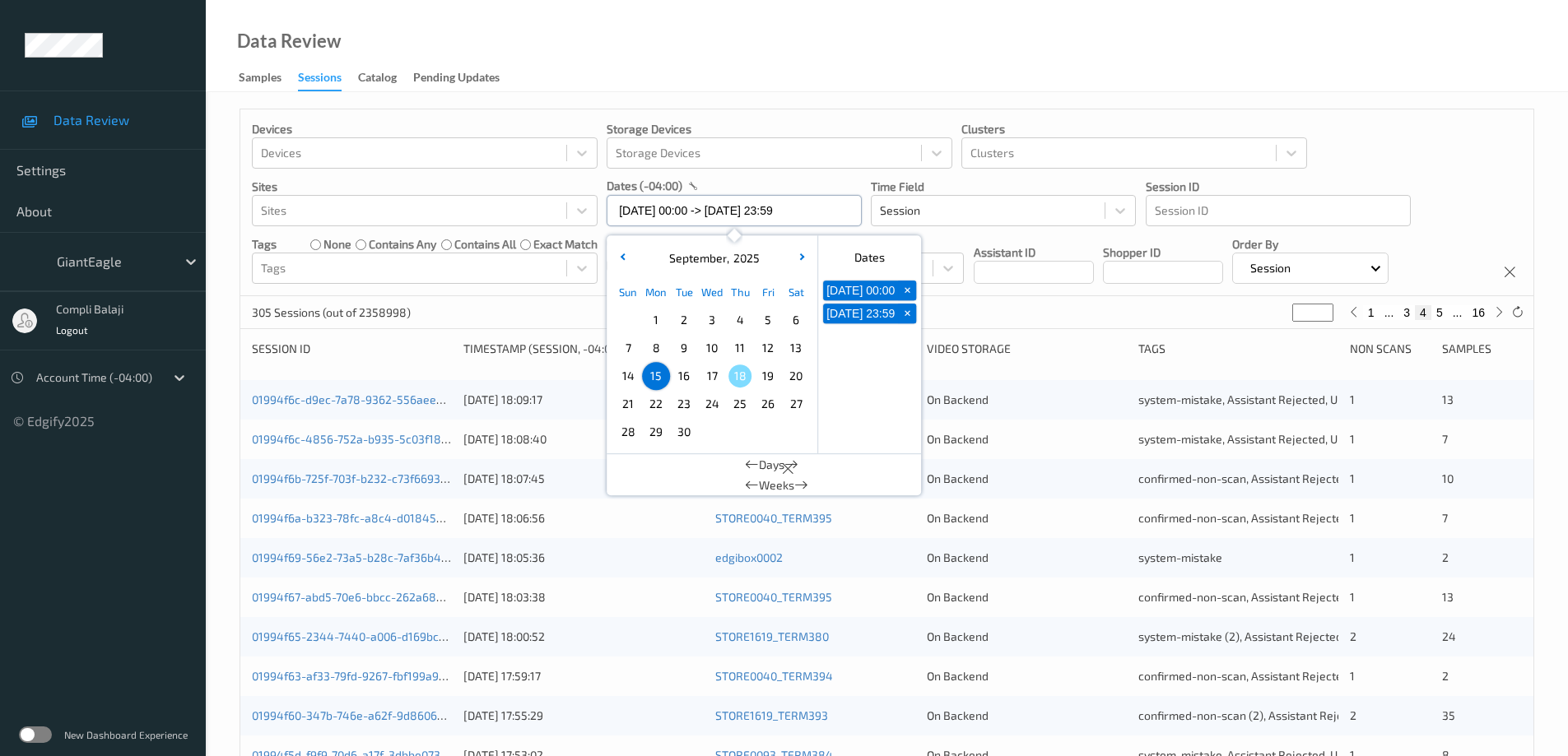
click at [833, 212] on input "[DATE] 00:00 -> [DATE] 23:59" at bounding box center [734, 211] width 256 height 31
click at [712, 378] on span "17" at bounding box center [712, 375] width 23 height 23
type input "[DATE] 00:00"
type input "*"
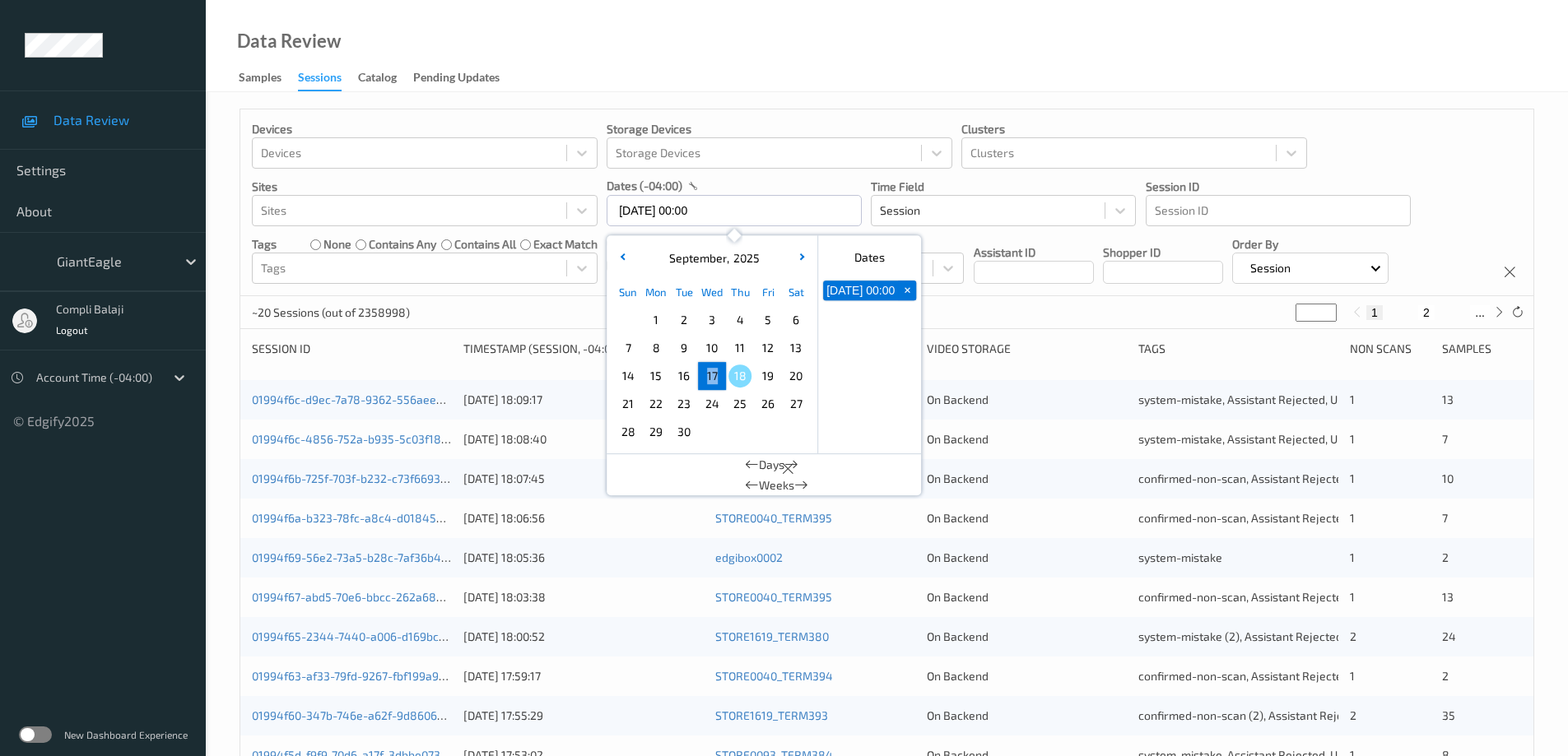
click at [712, 378] on span "17" at bounding box center [712, 375] width 23 height 23
type input "[DATE] 00:00 -> [DATE] 23:59"
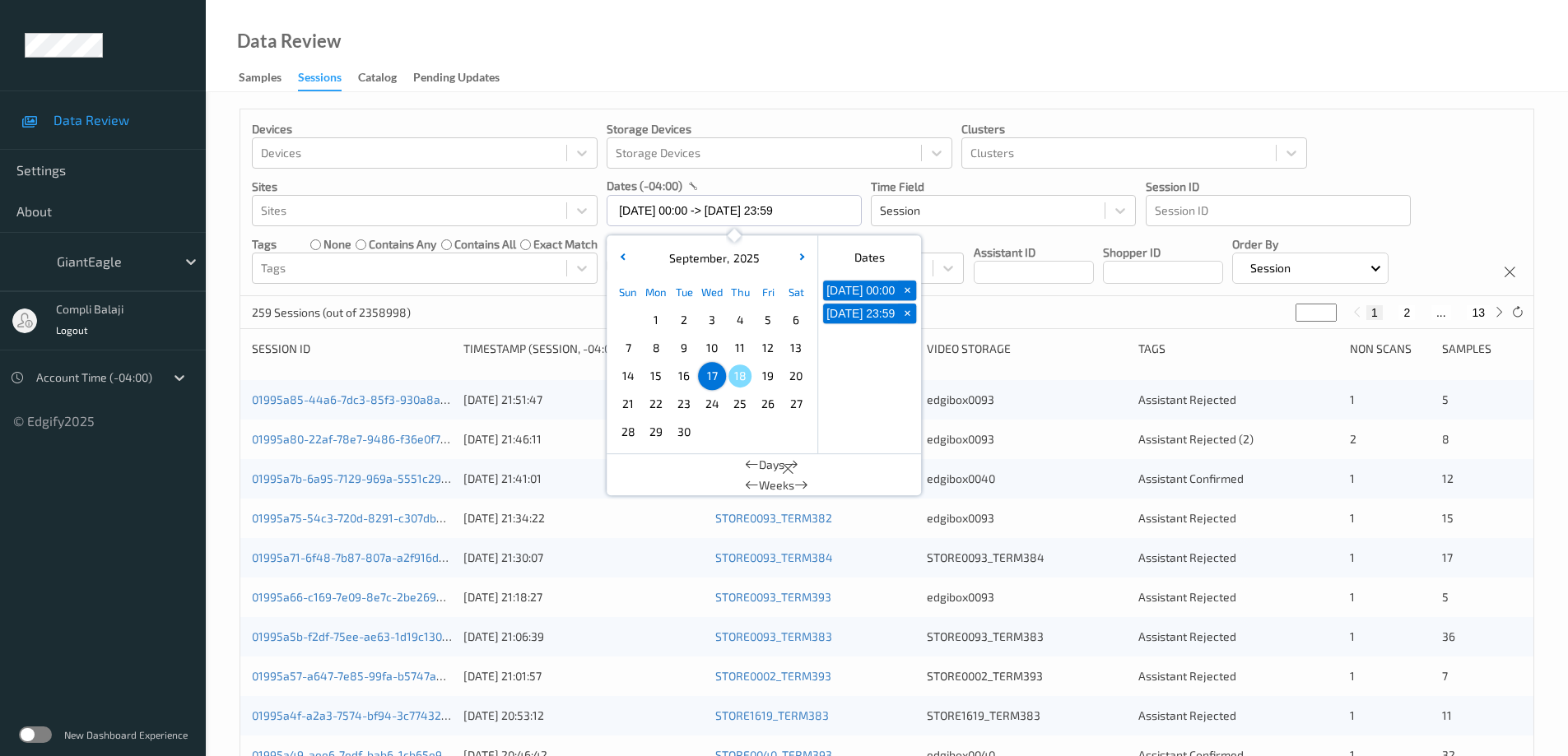
click at [1446, 135] on div "Devices Devices Storage Devices Storage Devices Clusters Clusters Sites Sites d…" at bounding box center [887, 202] width 1293 height 187
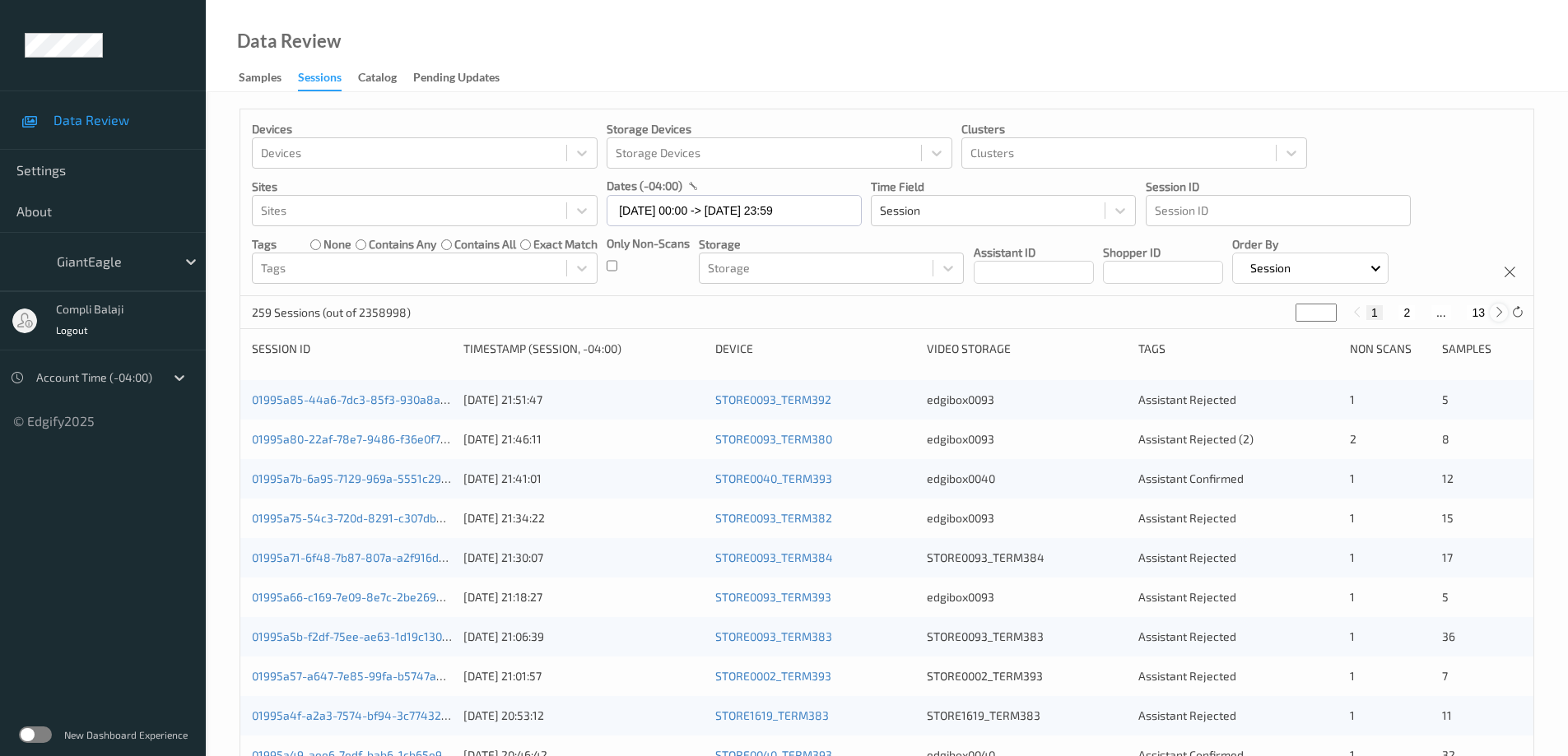
click at [1500, 313] on icon at bounding box center [1499, 312] width 13 height 13
type input "*"
click at [1500, 313] on icon at bounding box center [1499, 312] width 13 height 13
type input "*"
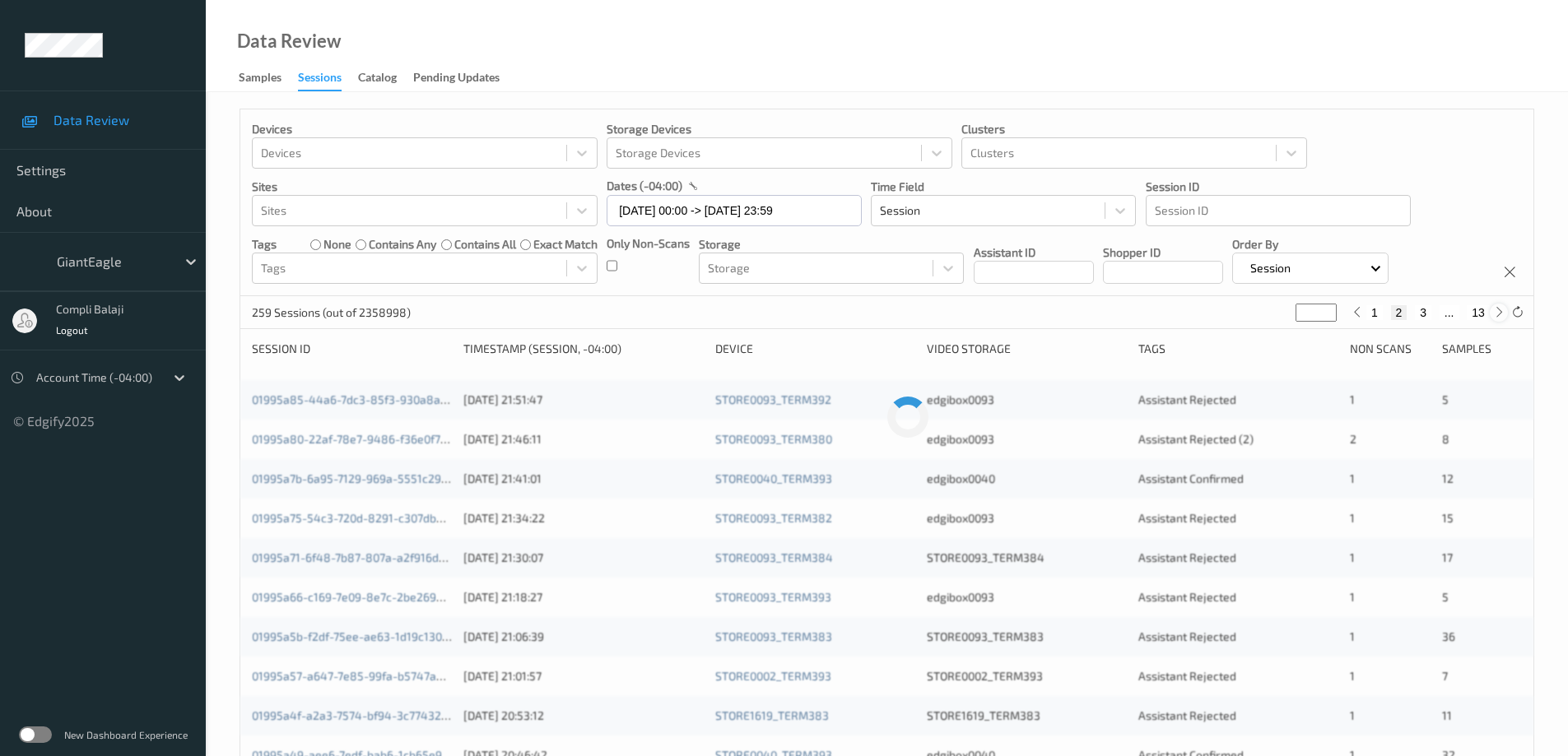
type input "*"
click at [1500, 313] on icon at bounding box center [1499, 312] width 13 height 13
type input "*"
click at [1500, 313] on icon at bounding box center [1499, 312] width 13 height 13
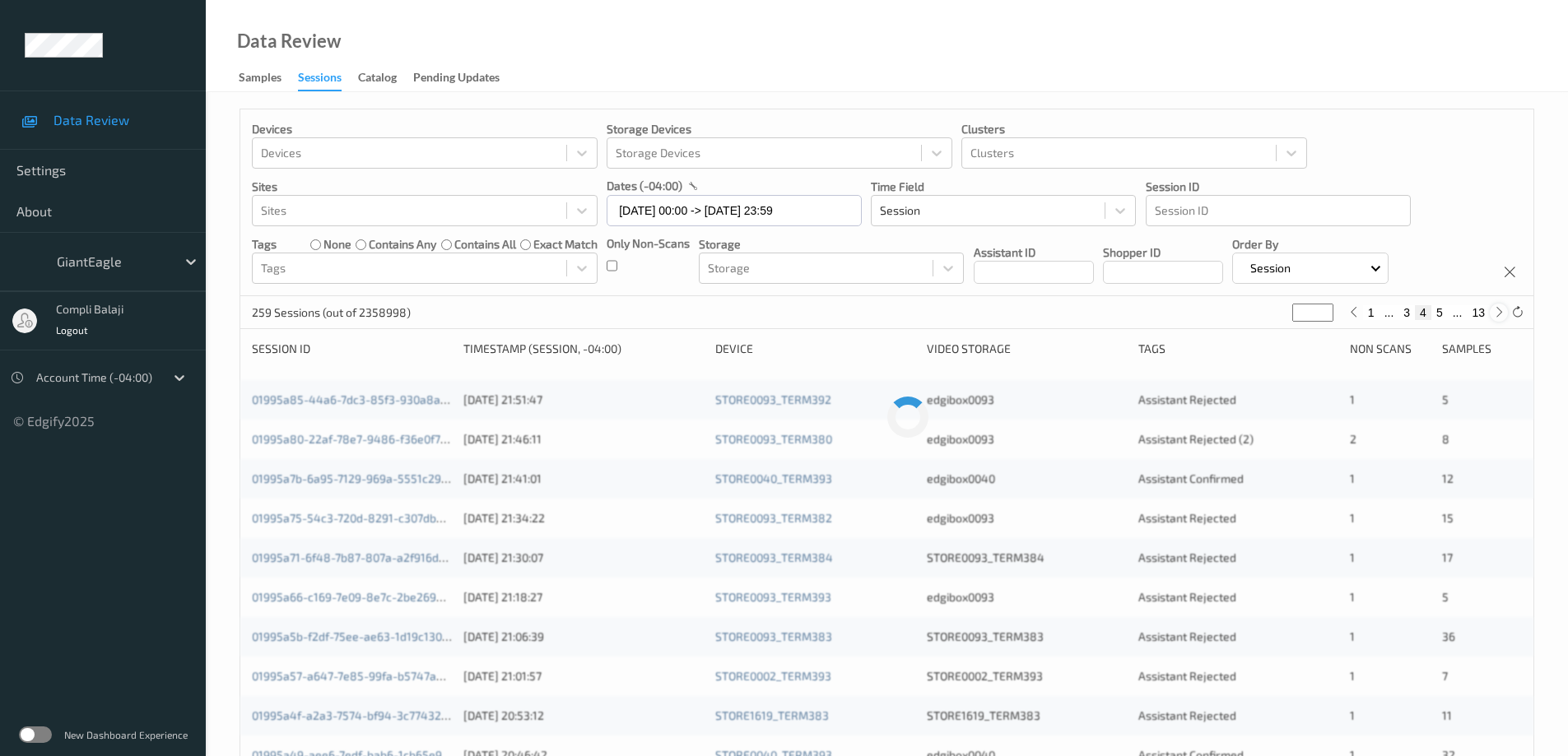
type input "*"
click at [1500, 313] on icon at bounding box center [1499, 312] width 13 height 13
type input "*"
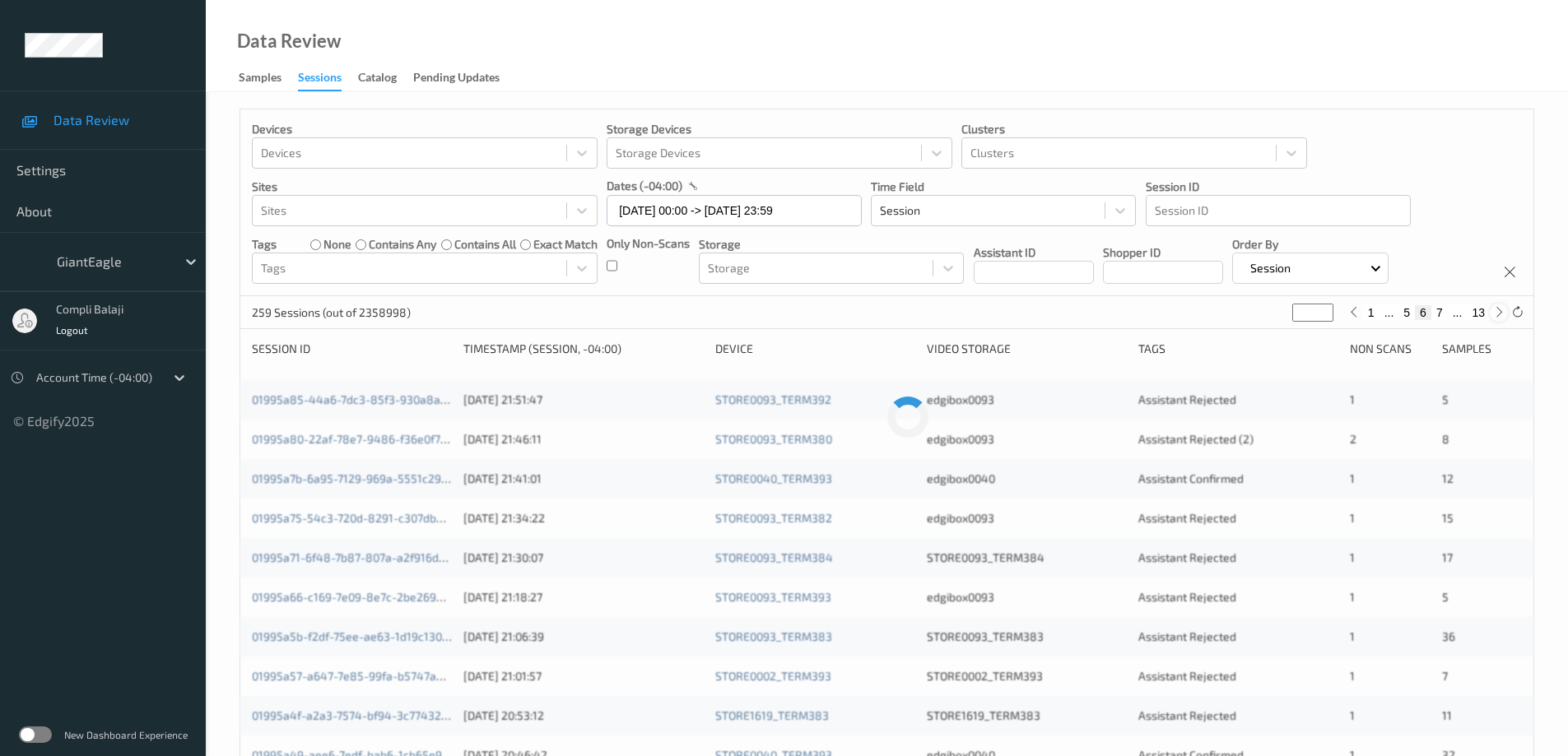
click at [1500, 313] on icon at bounding box center [1499, 312] width 13 height 13
type input "*"
click at [1500, 313] on icon at bounding box center [1499, 312] width 13 height 13
type input "*"
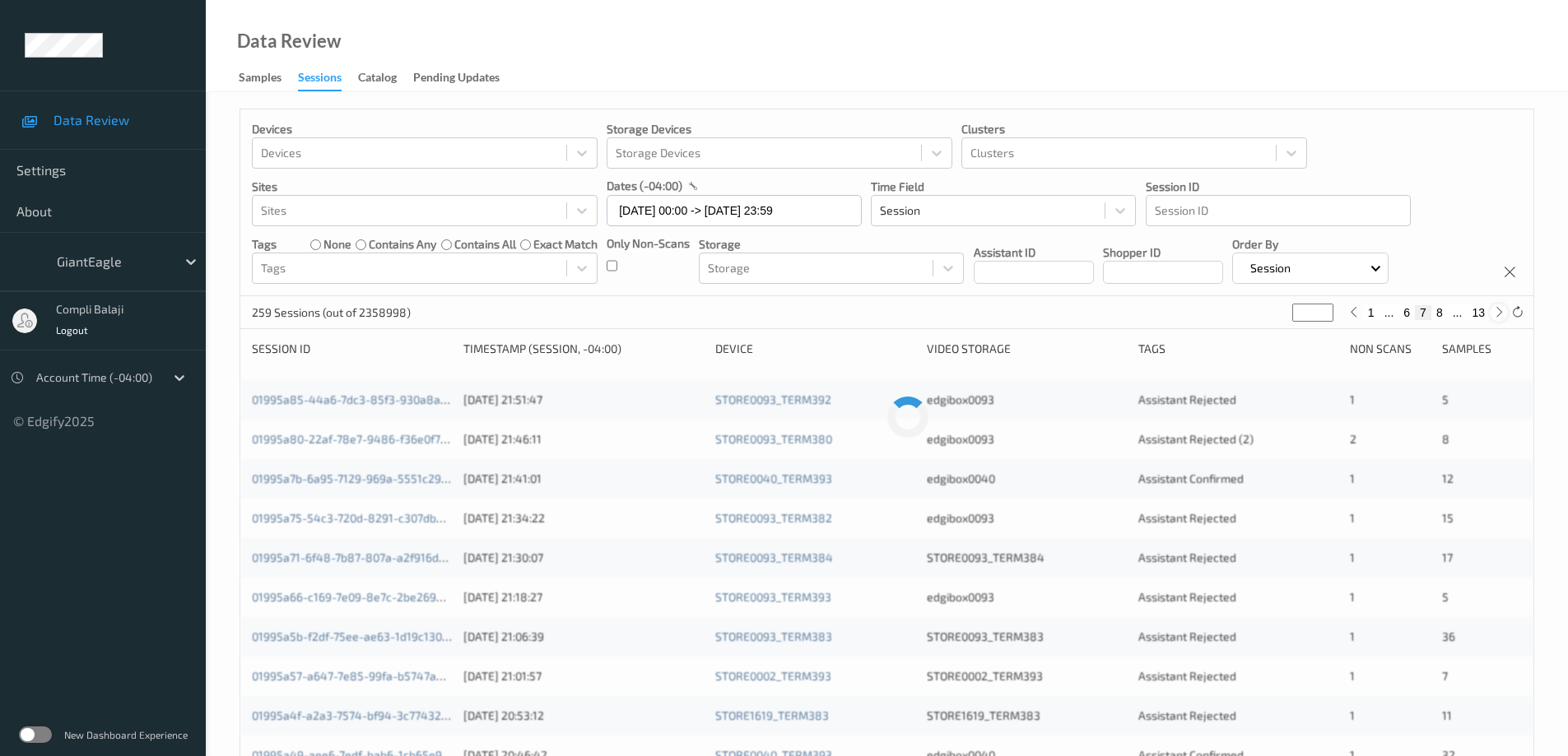
type input "*"
click at [1500, 313] on icon at bounding box center [1499, 312] width 13 height 13
type input "*"
click at [1500, 313] on icon at bounding box center [1499, 312] width 13 height 13
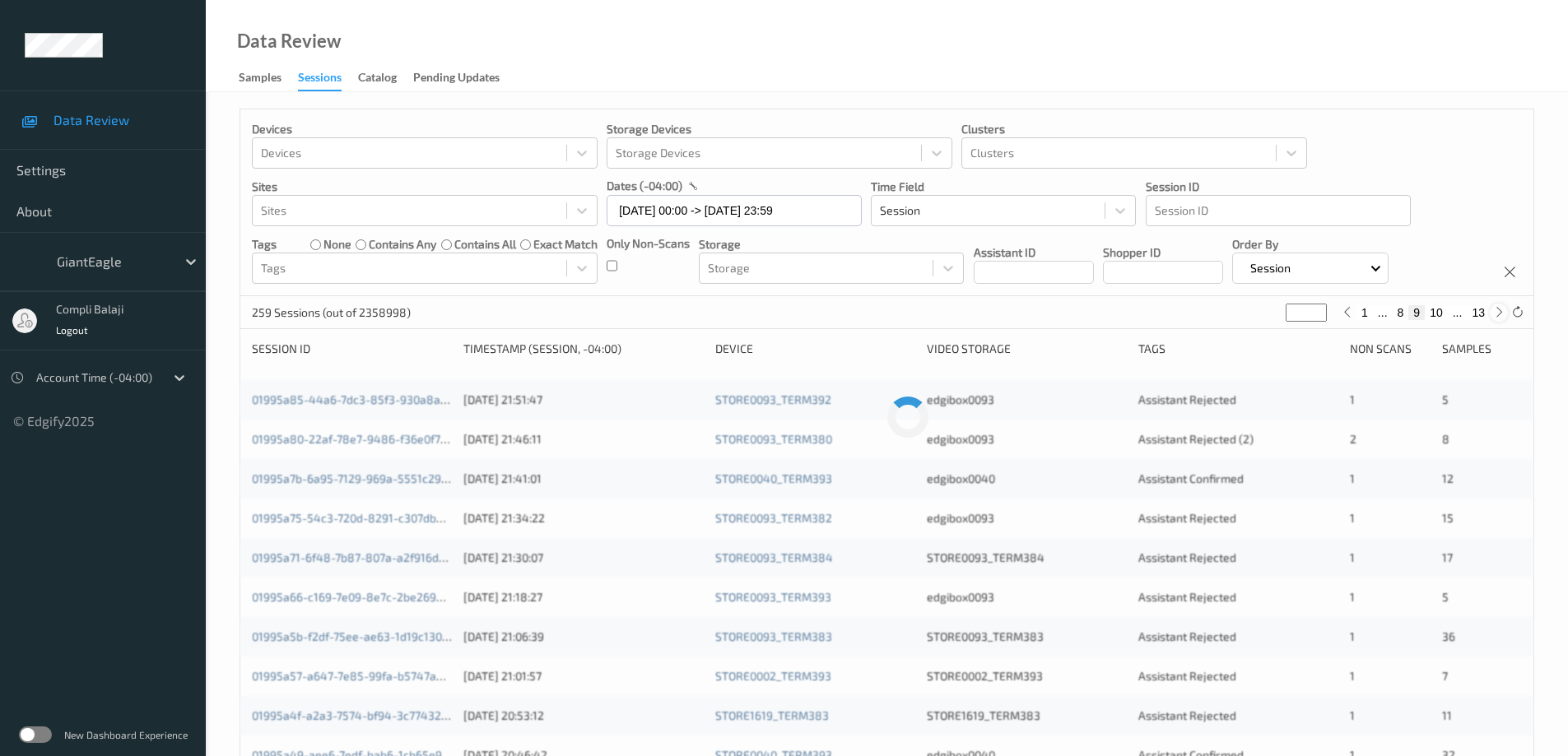
type input "**"
click at [1500, 313] on icon at bounding box center [1499, 312] width 13 height 13
type input "**"
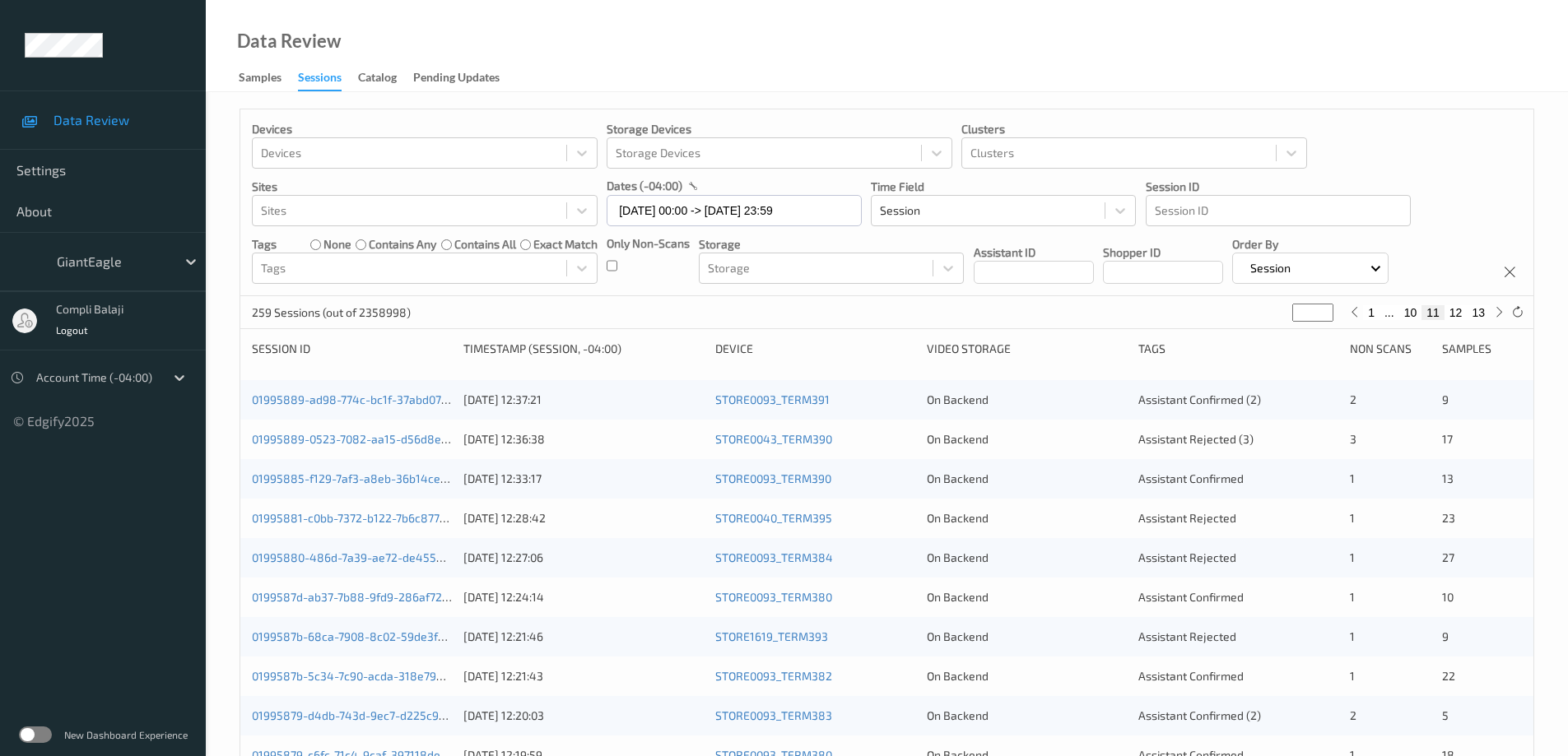
click at [1455, 313] on button "12" at bounding box center [1455, 313] width 23 height 15
type input "**"
click at [363, 403] on link "01995859-39e9-761a-a56e-04eef4e7de85" at bounding box center [365, 399] width 226 height 14
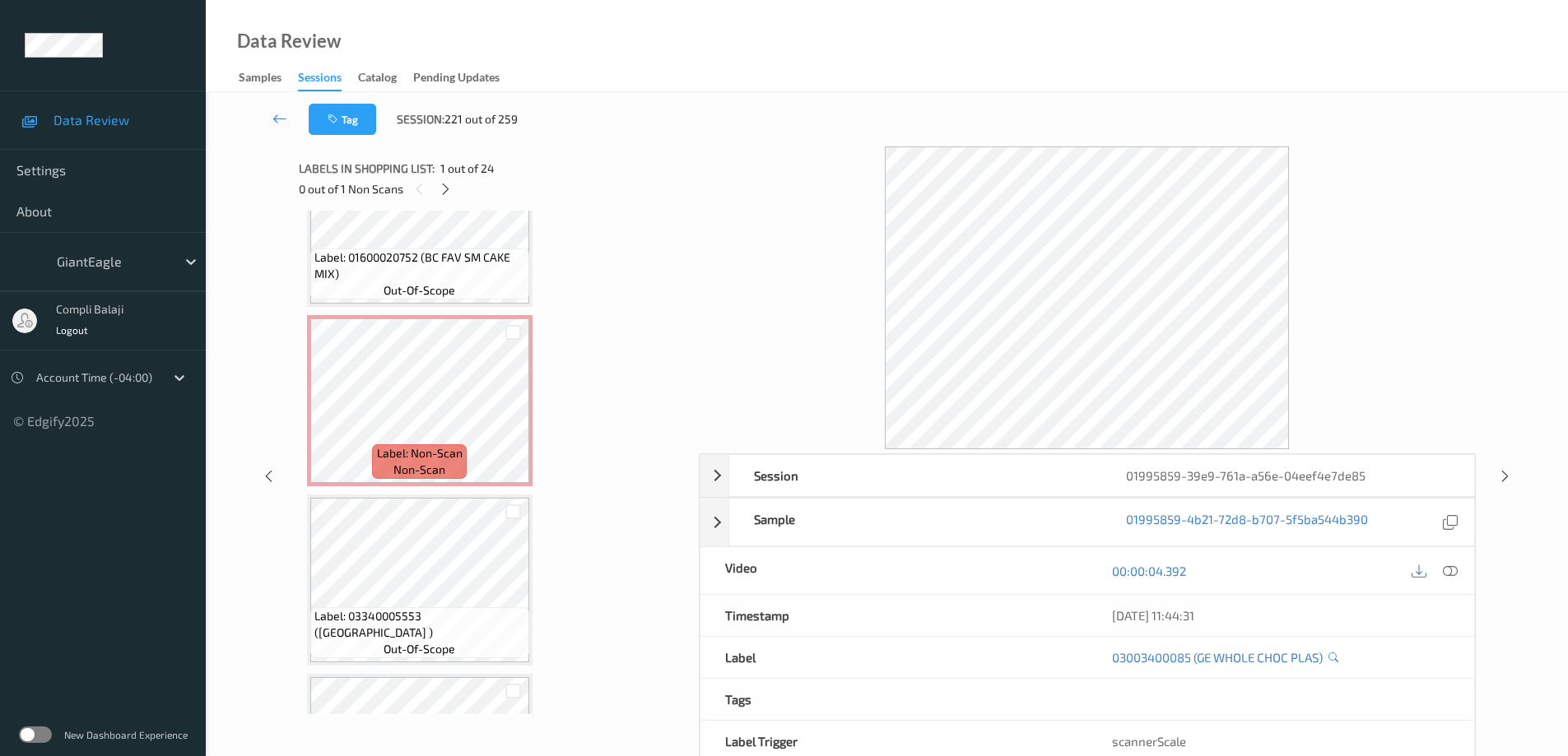
scroll to position [1641, 0]
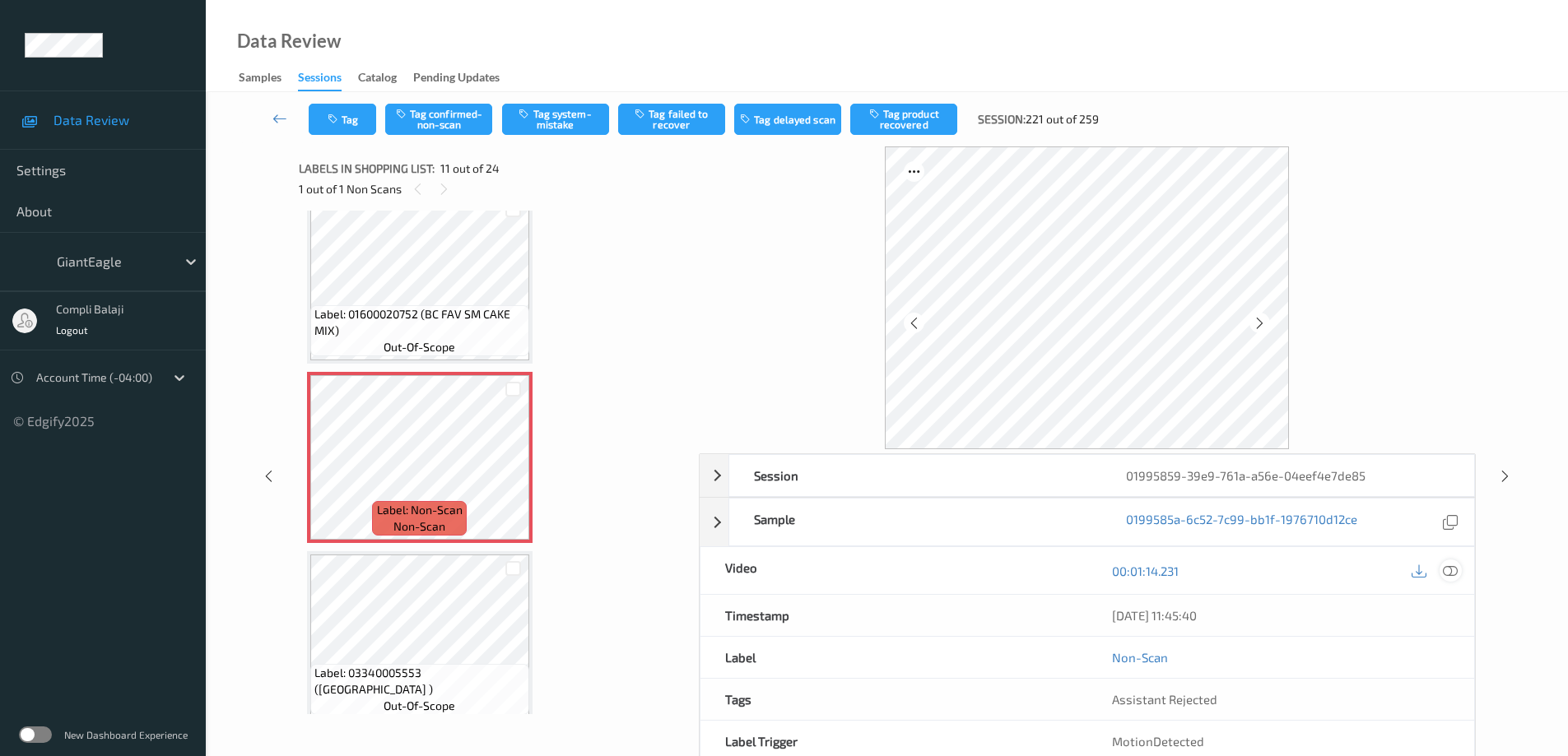
click at [1454, 567] on icon at bounding box center [1450, 570] width 15 height 15
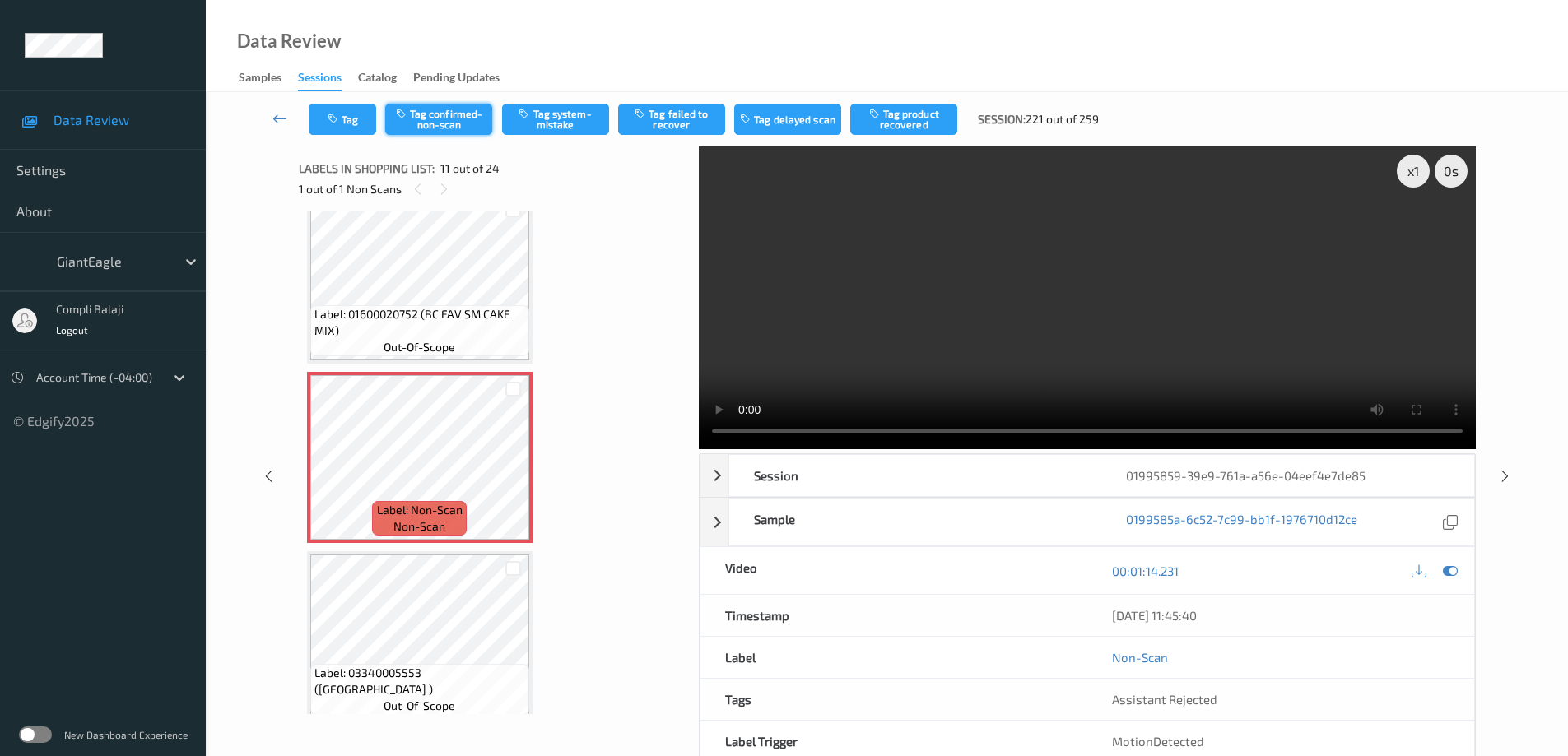
click at [450, 124] on button "Tag confirmed-non-scan" at bounding box center [438, 119] width 107 height 31
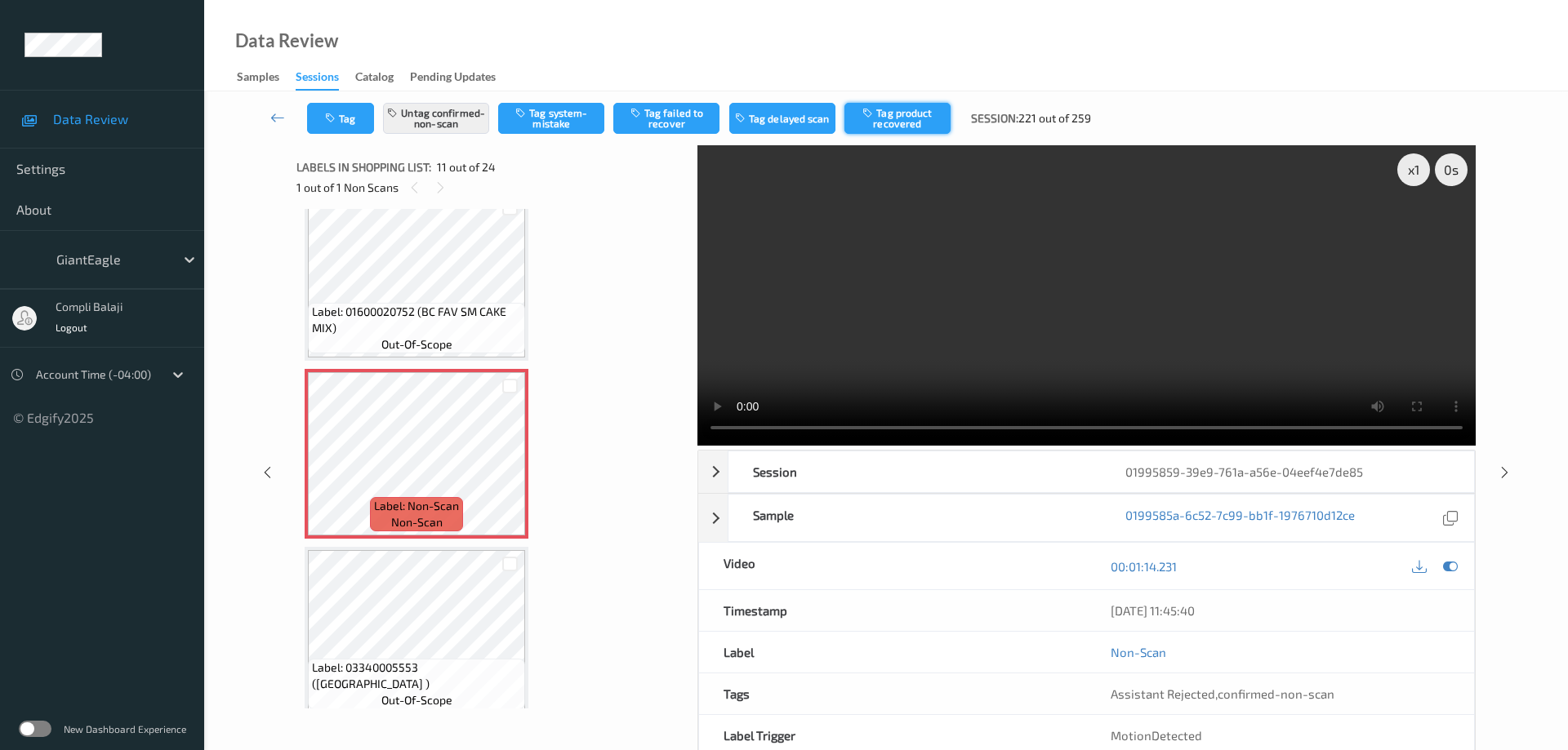
click at [911, 117] on button "Tag product recovered" at bounding box center [897, 118] width 106 height 31
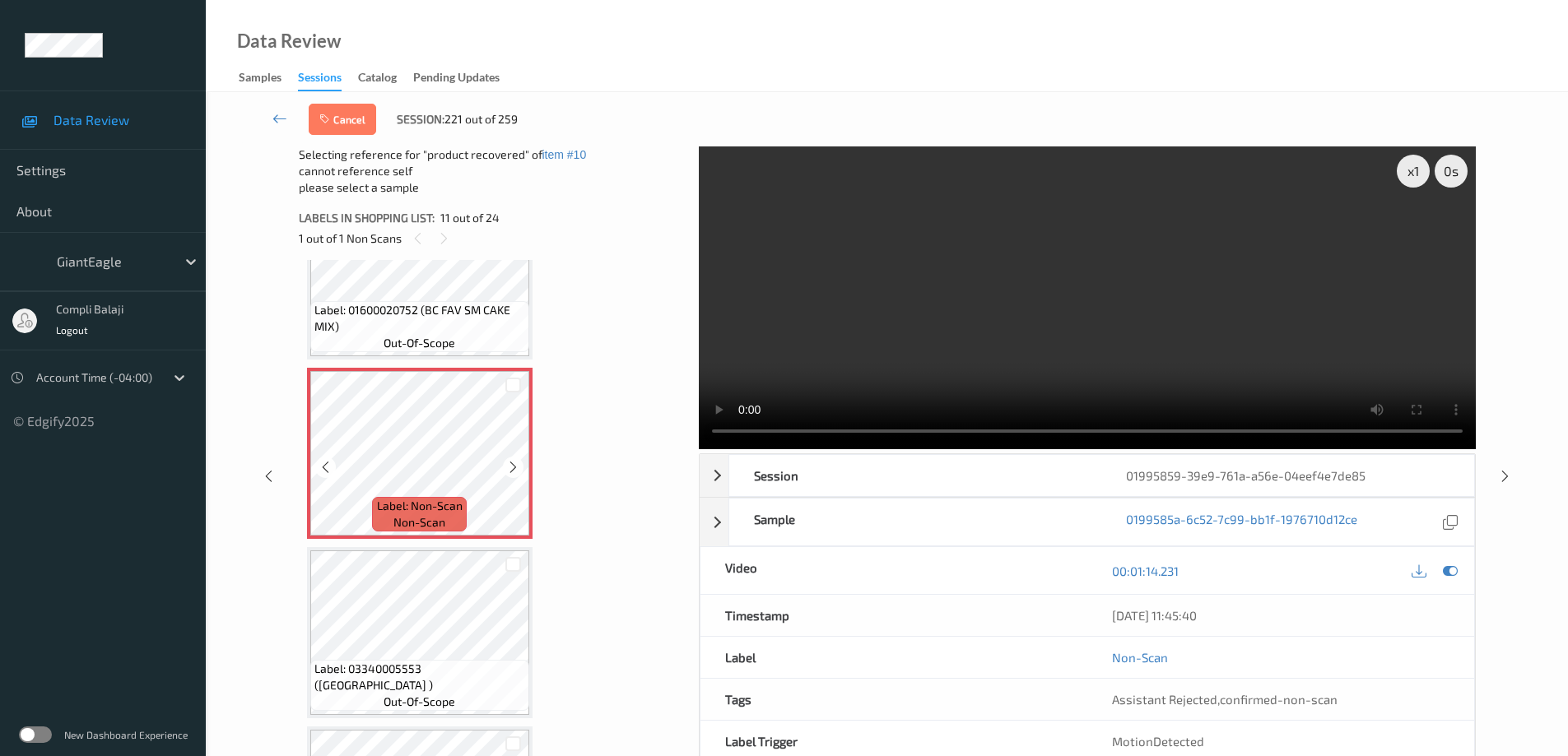
scroll to position [1723, 0]
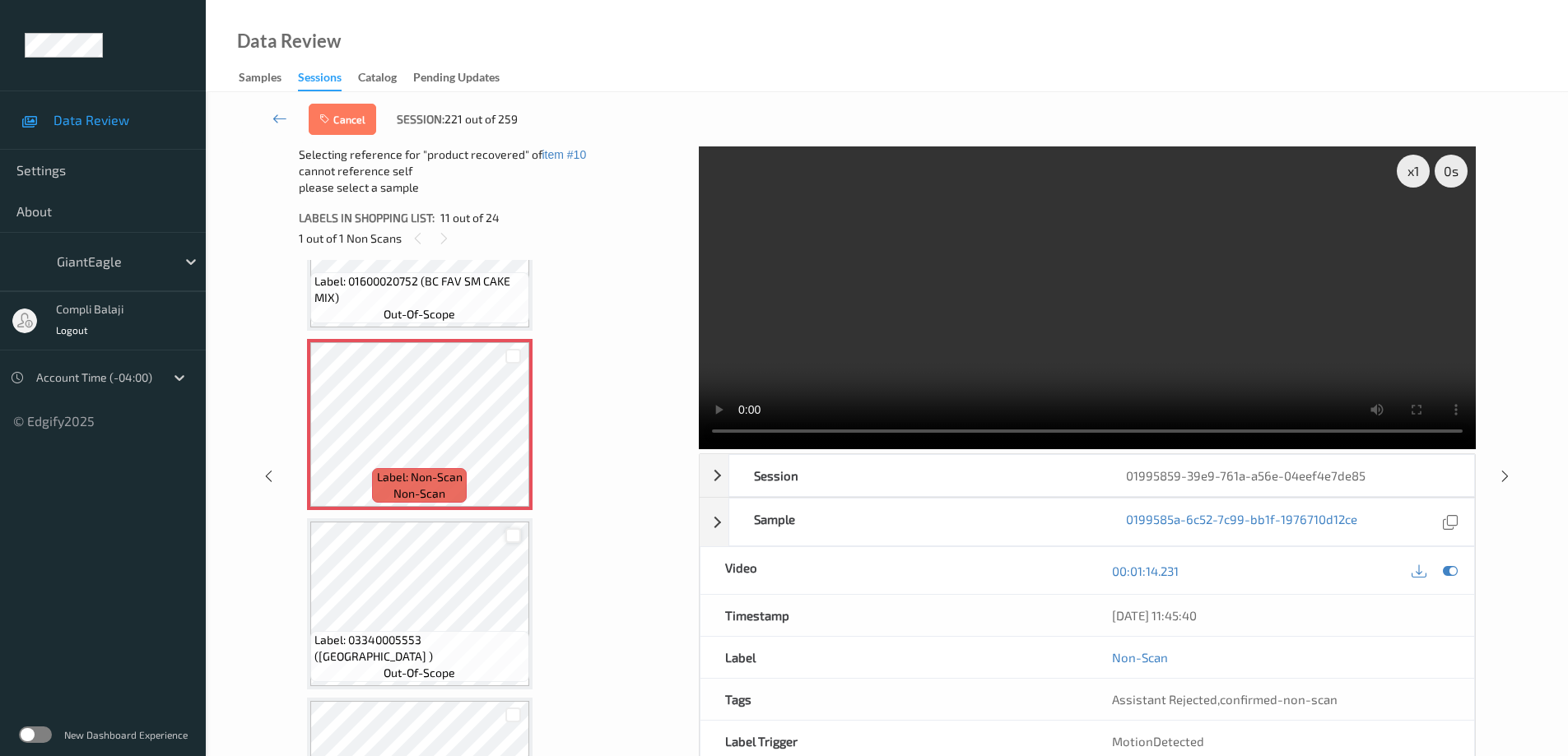
click at [515, 534] on div at bounding box center [513, 536] width 15 height 15
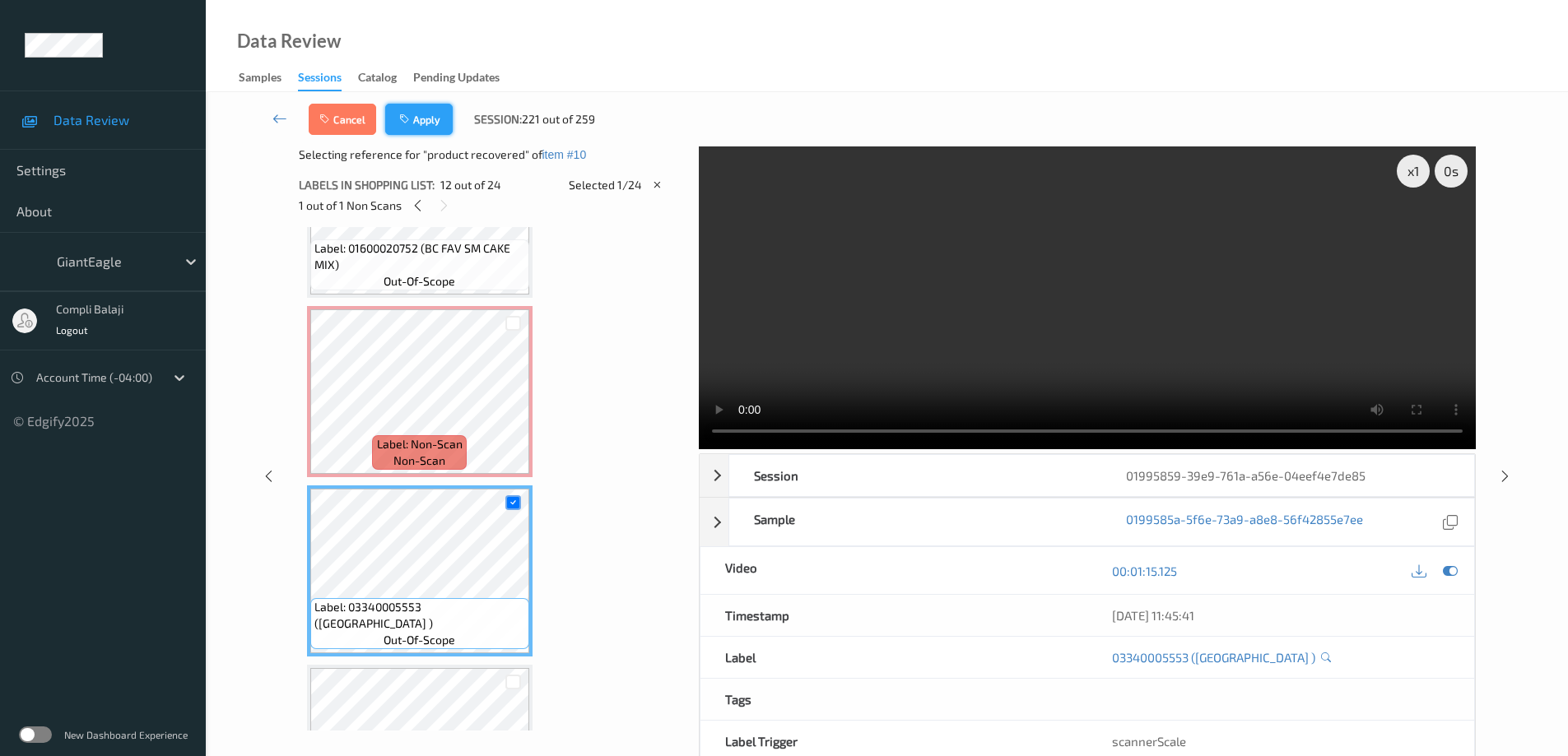
click at [431, 124] on button "Apply" at bounding box center [419, 119] width 68 height 31
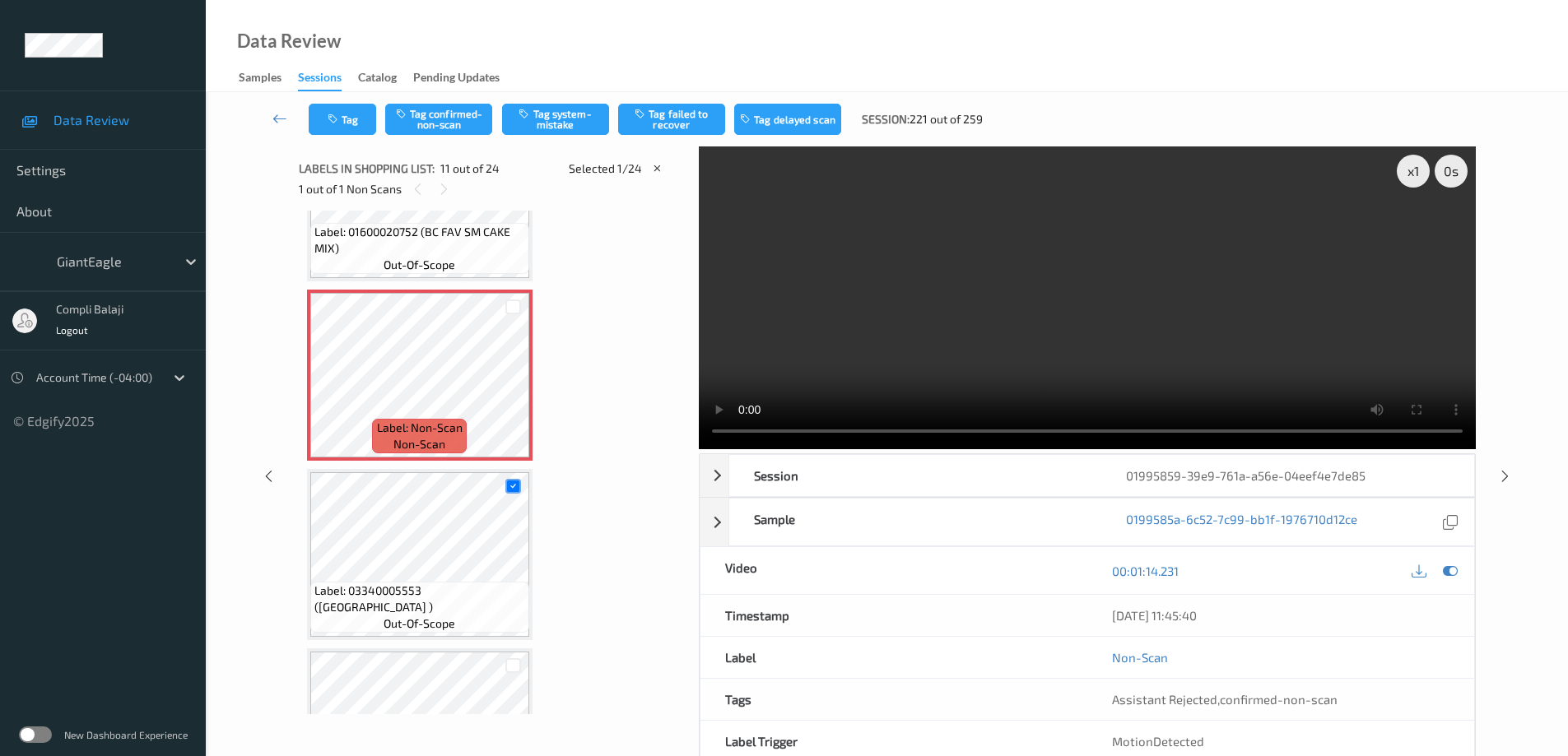
scroll to position [1622, 0]
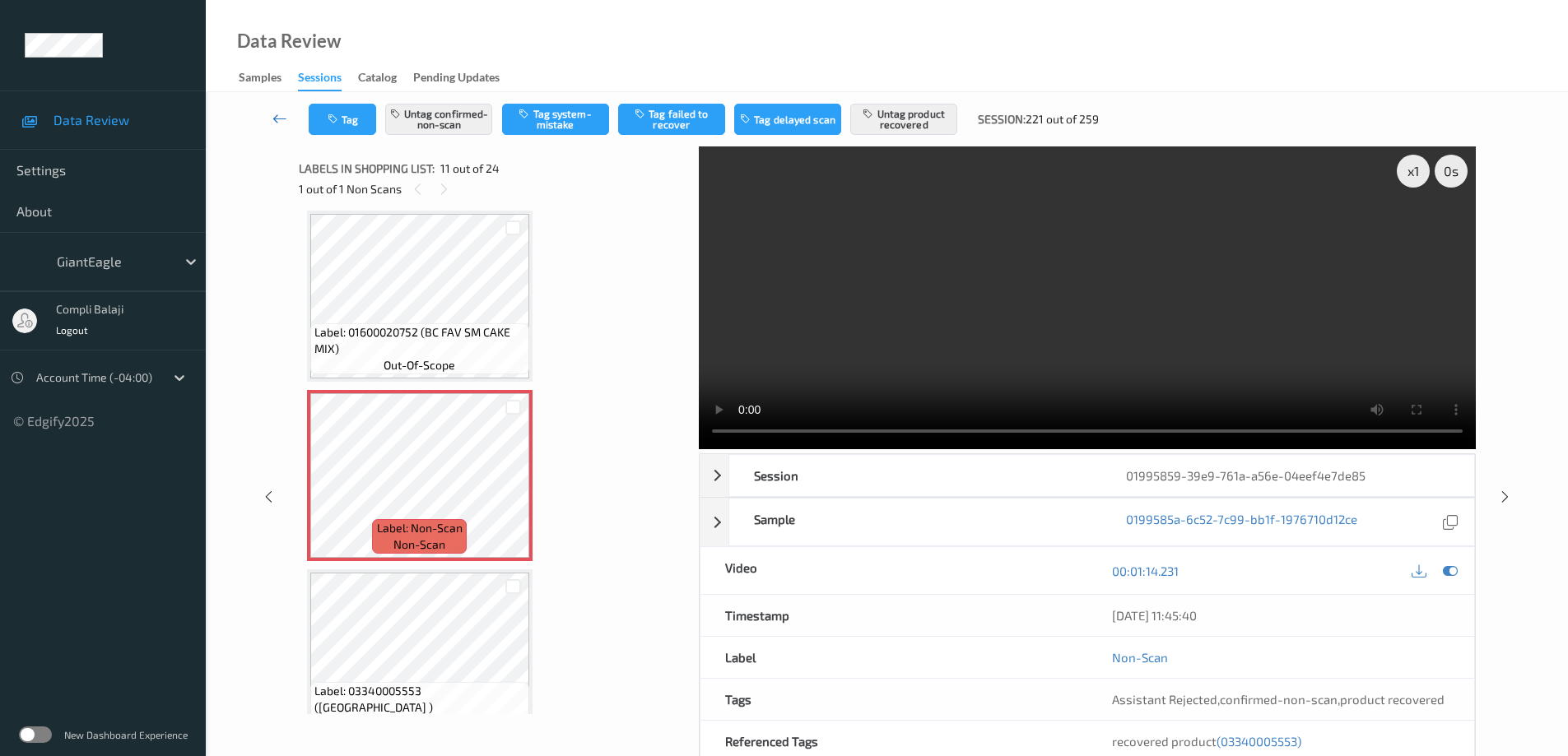
click at [273, 123] on icon at bounding box center [280, 118] width 15 height 16
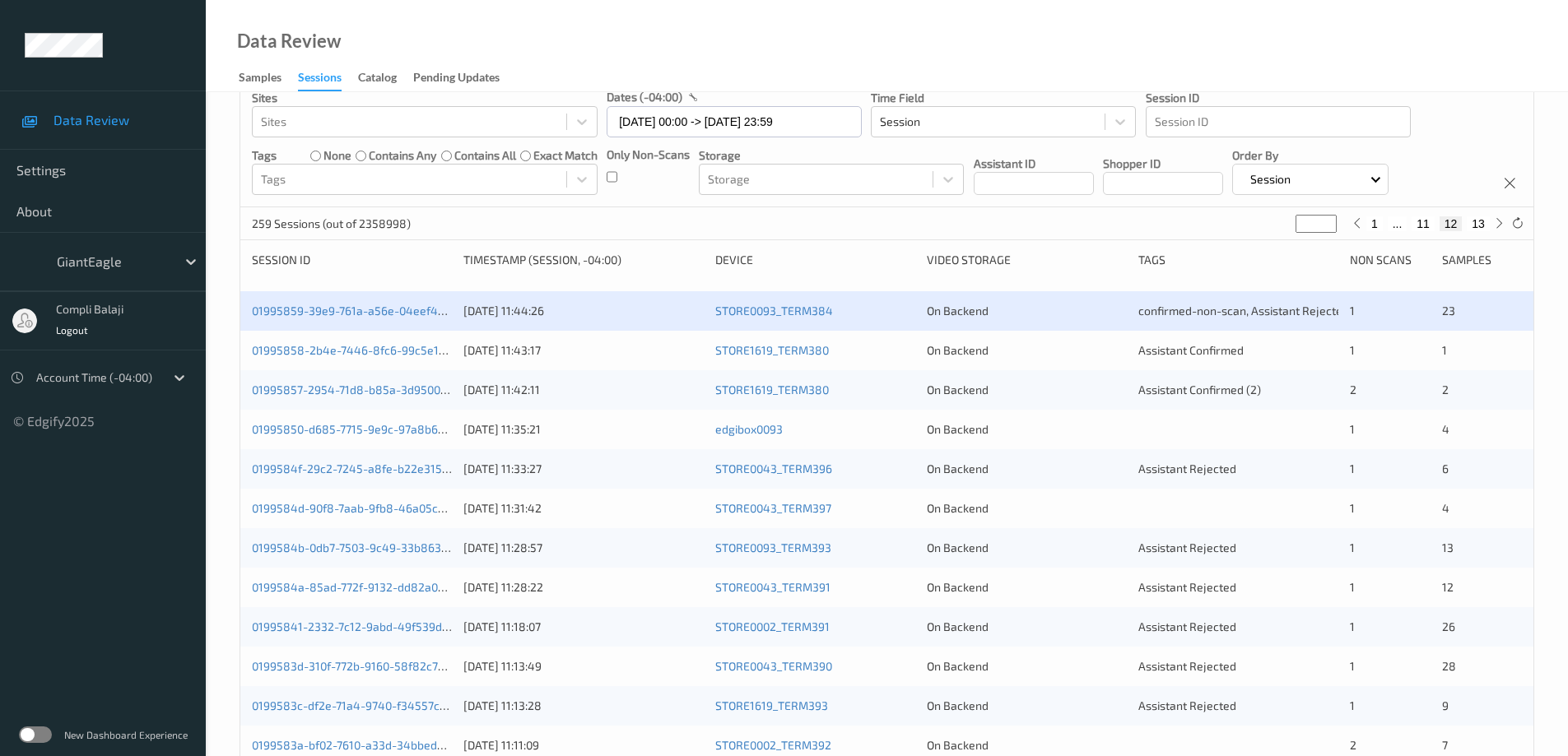
scroll to position [82, 0]
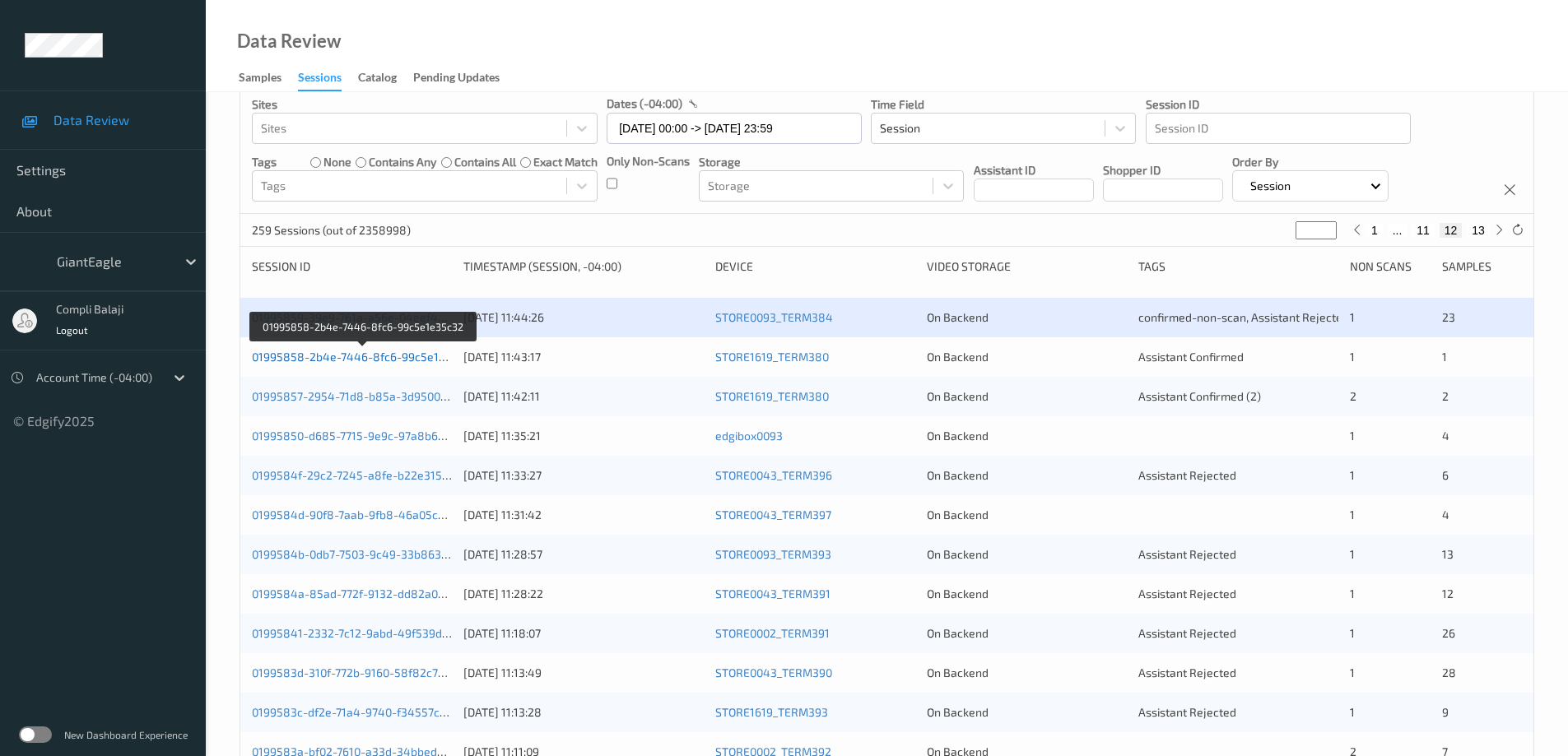
click at [327, 360] on link "01995858-2b4e-7446-8fc6-99c5e1e35c32" at bounding box center [365, 356] width 226 height 14
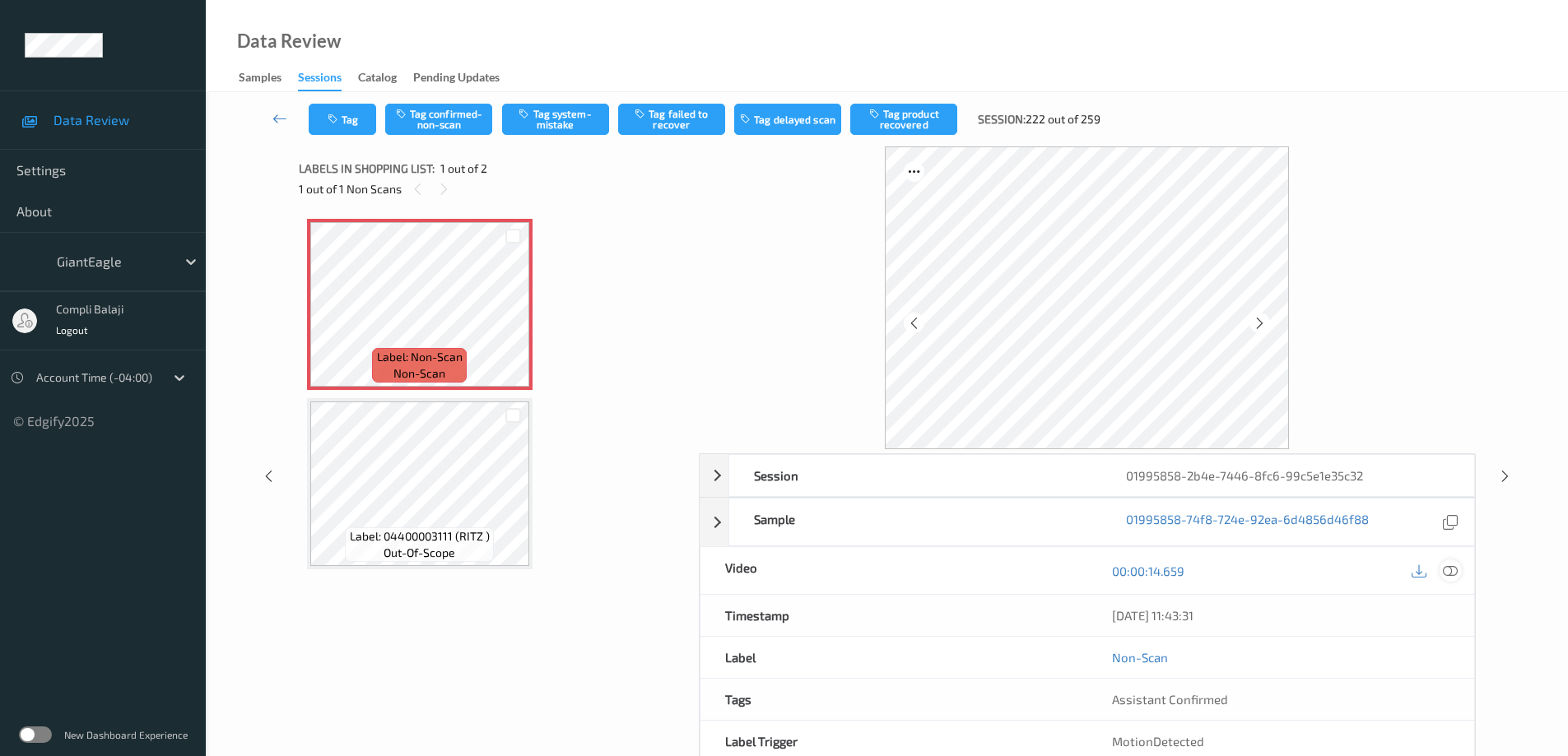
click at [1454, 569] on icon at bounding box center [1450, 570] width 15 height 15
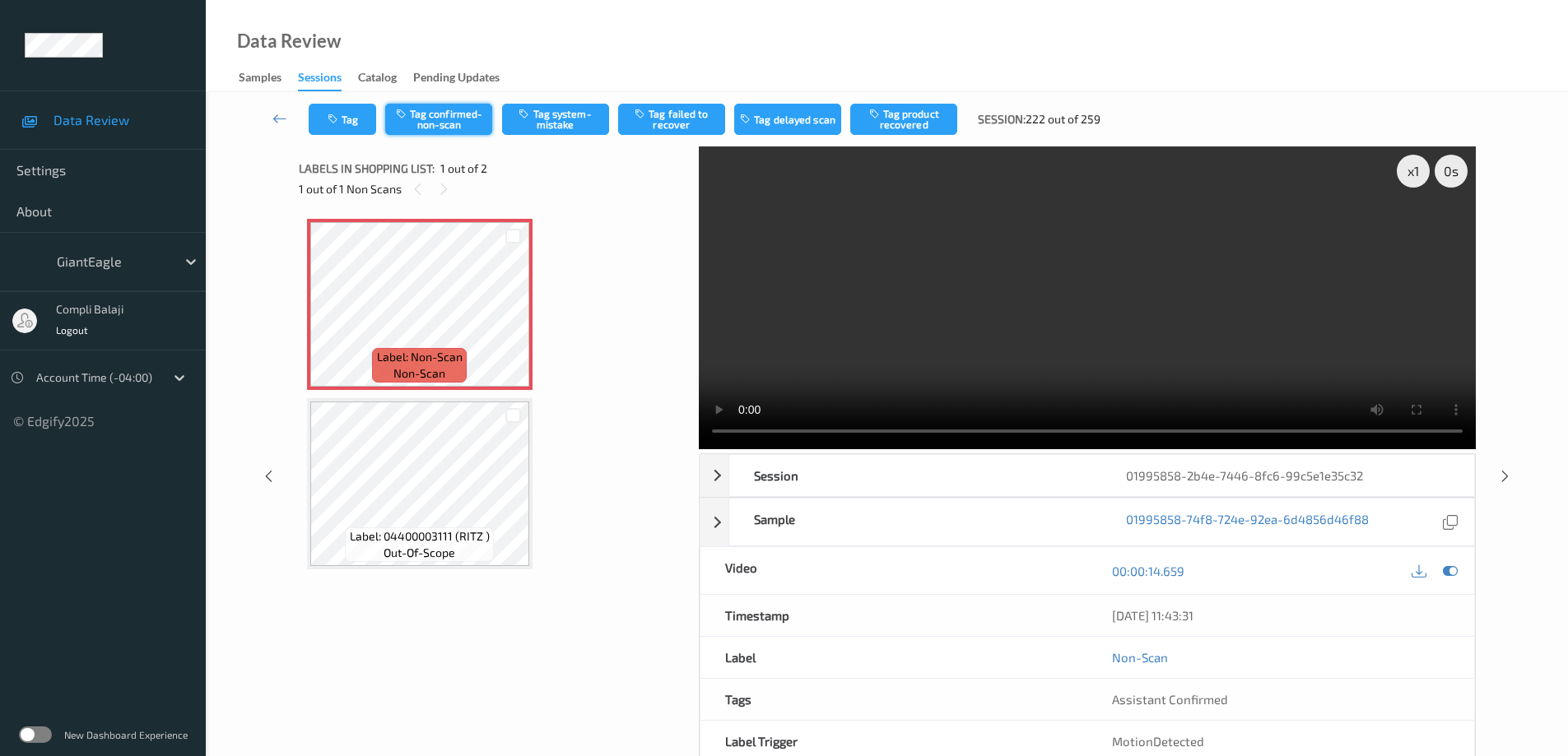
click at [459, 126] on button "Tag confirmed-non-scan" at bounding box center [438, 119] width 107 height 31
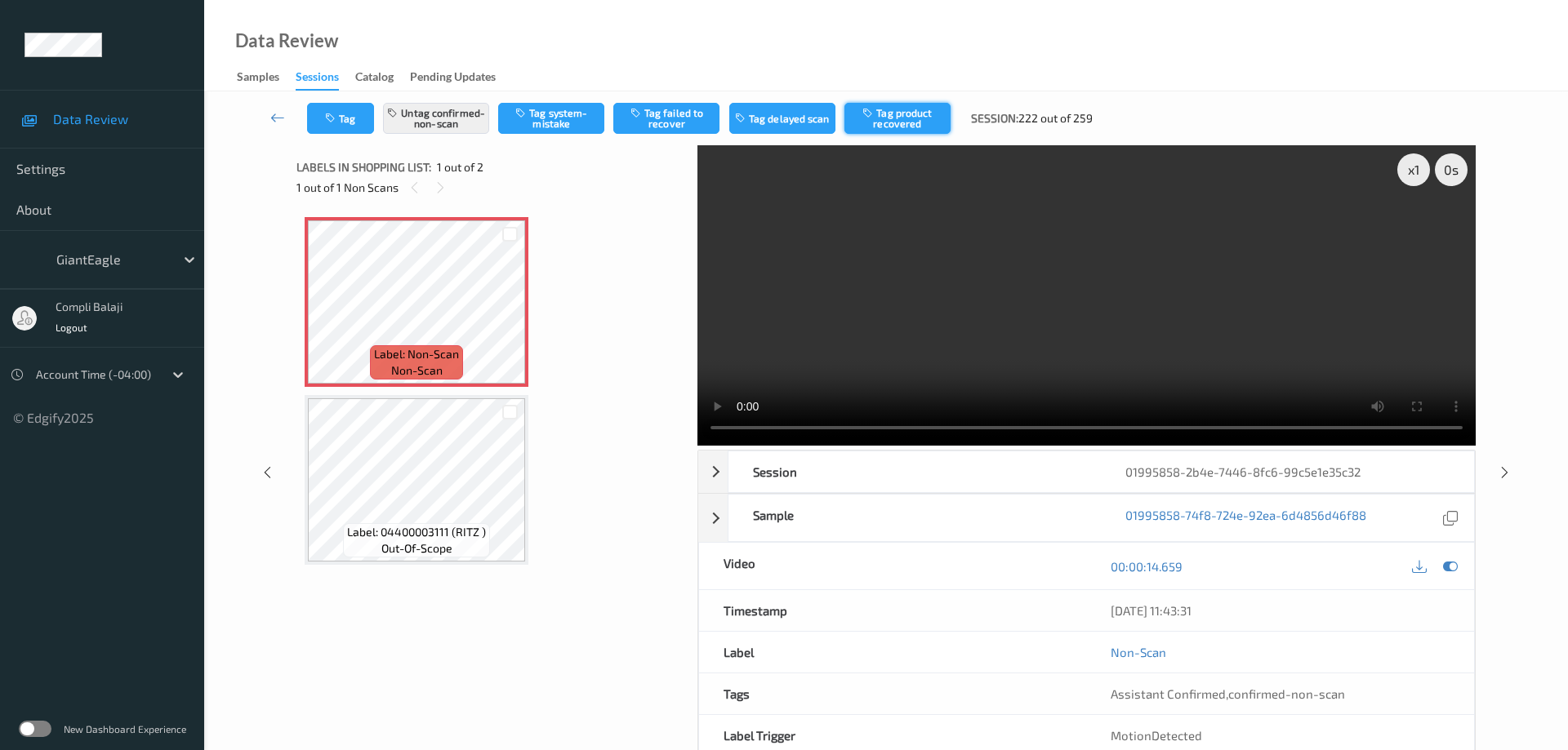
click at [900, 122] on button "Tag product recovered" at bounding box center [897, 118] width 106 height 31
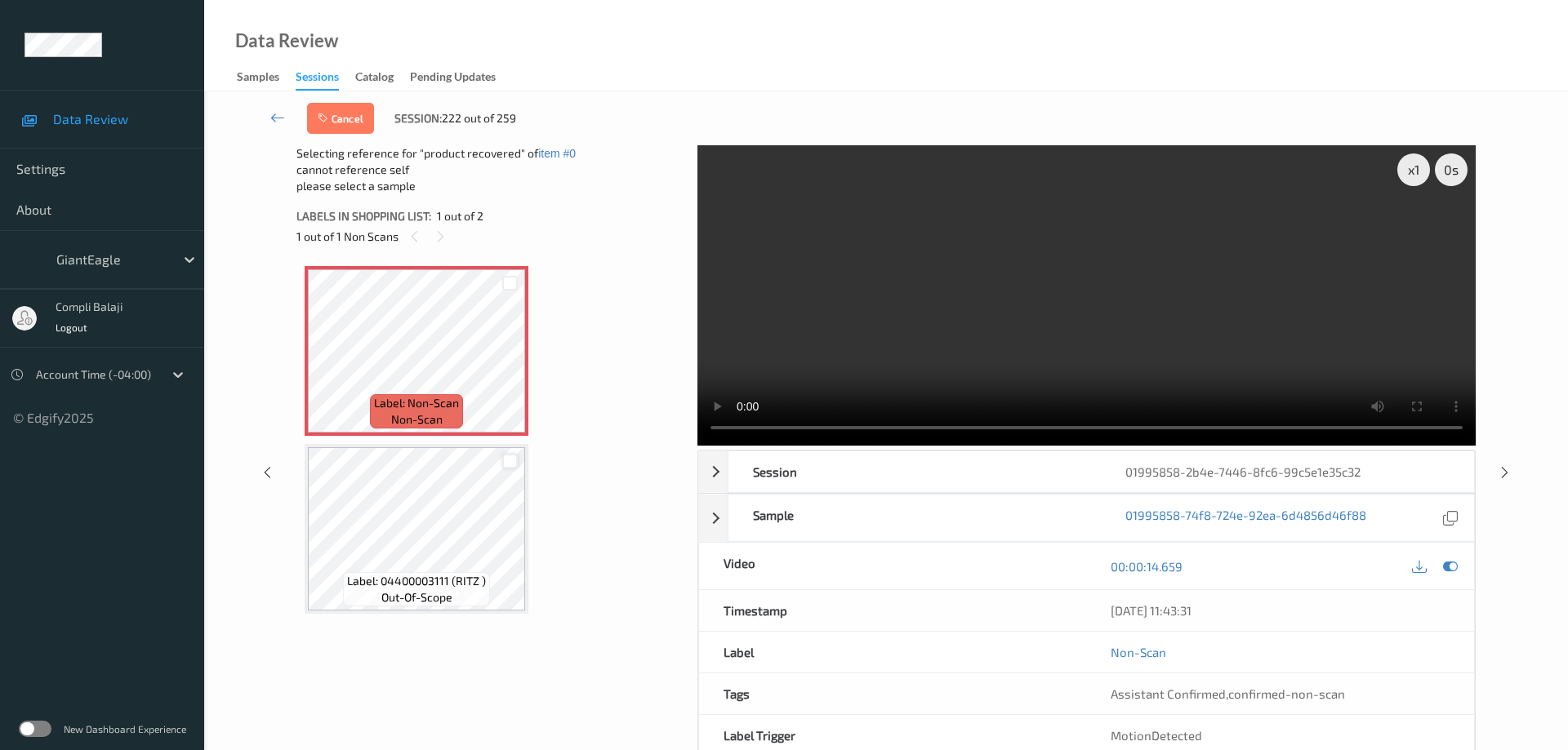
click at [510, 458] on div at bounding box center [510, 461] width 15 height 15
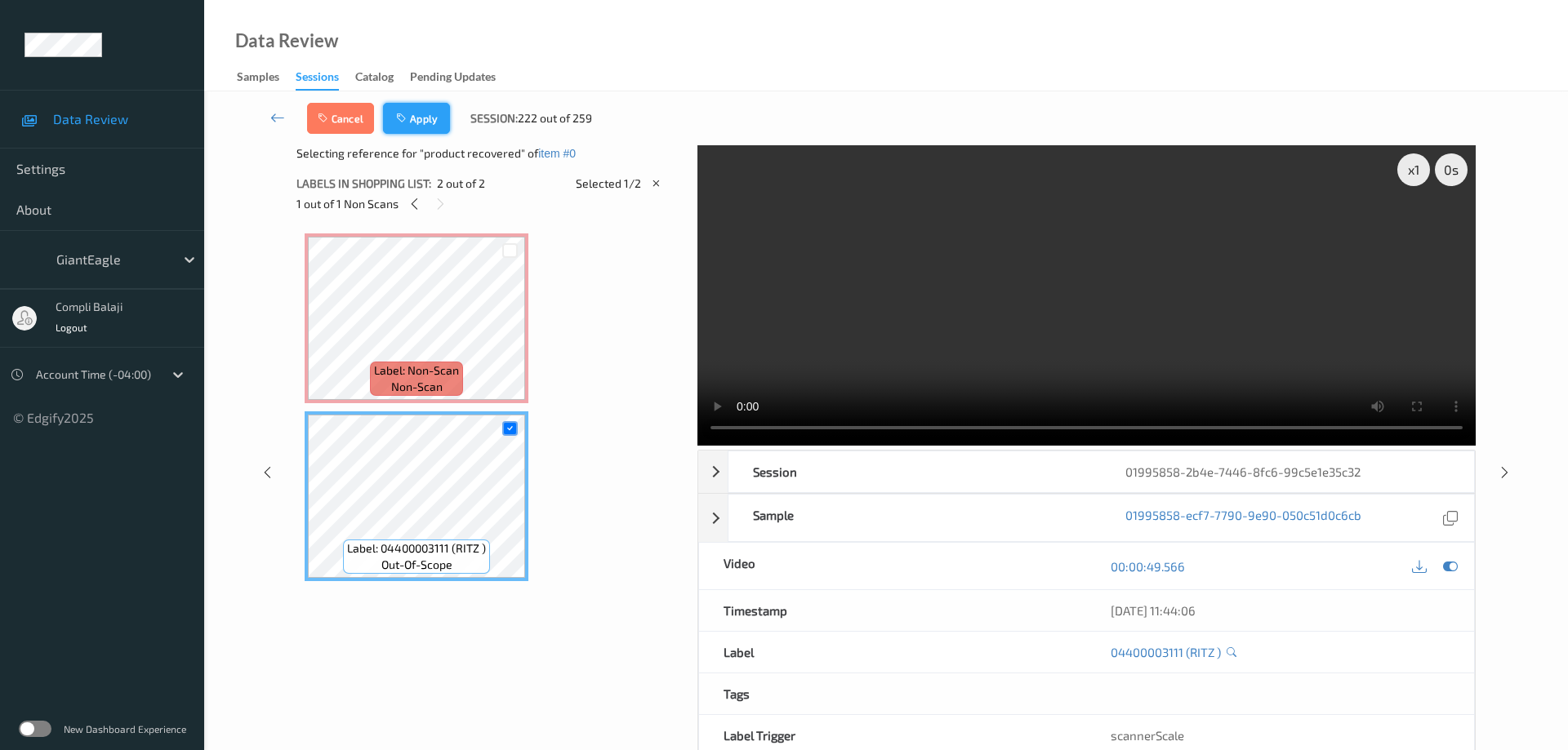
click at [424, 114] on button "Apply" at bounding box center [416, 118] width 67 height 31
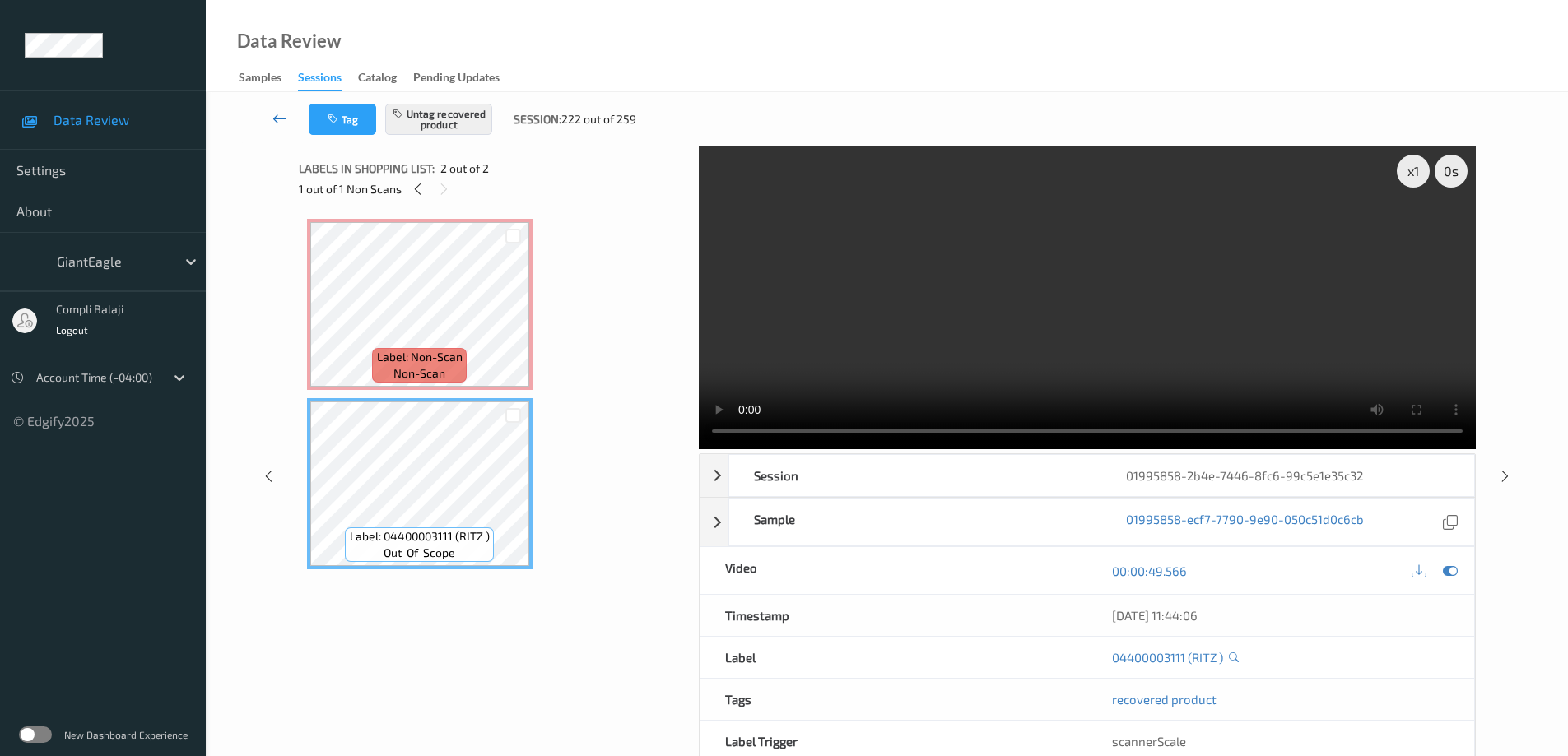
click at [274, 122] on icon at bounding box center [280, 118] width 15 height 16
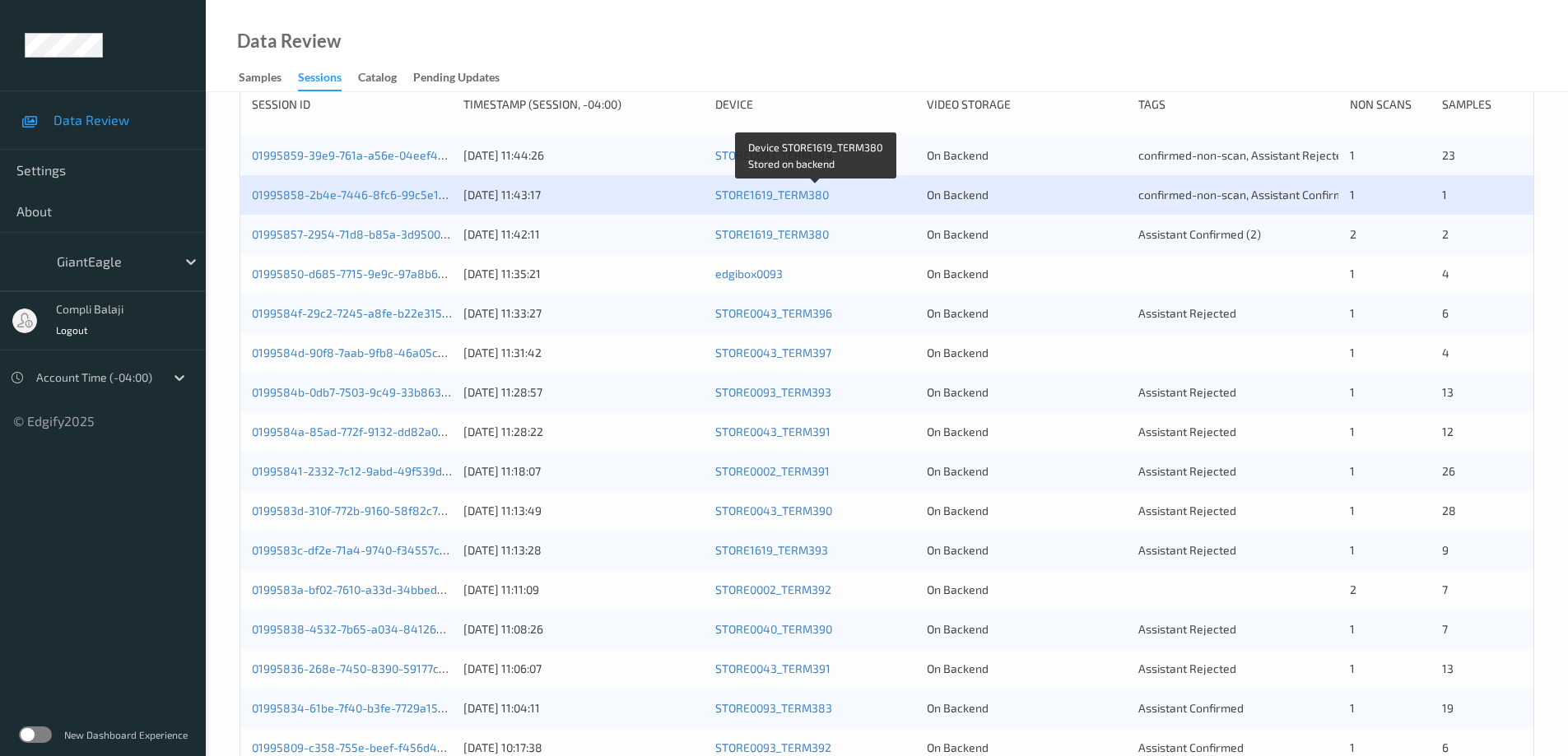
scroll to position [247, 0]
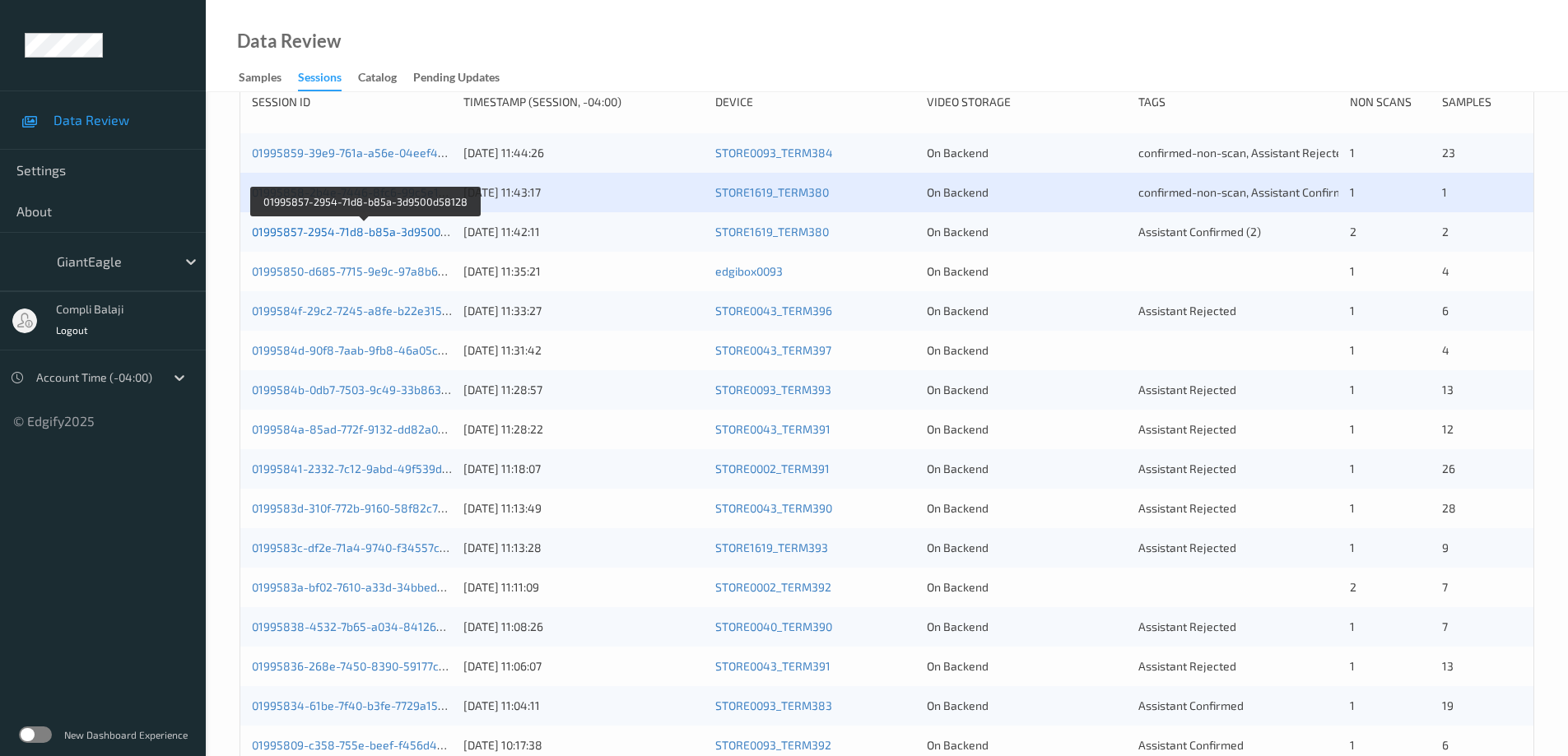
click at [326, 235] on link "01995857-2954-71d8-b85a-3d9500d58128" at bounding box center [366, 232] width 228 height 14
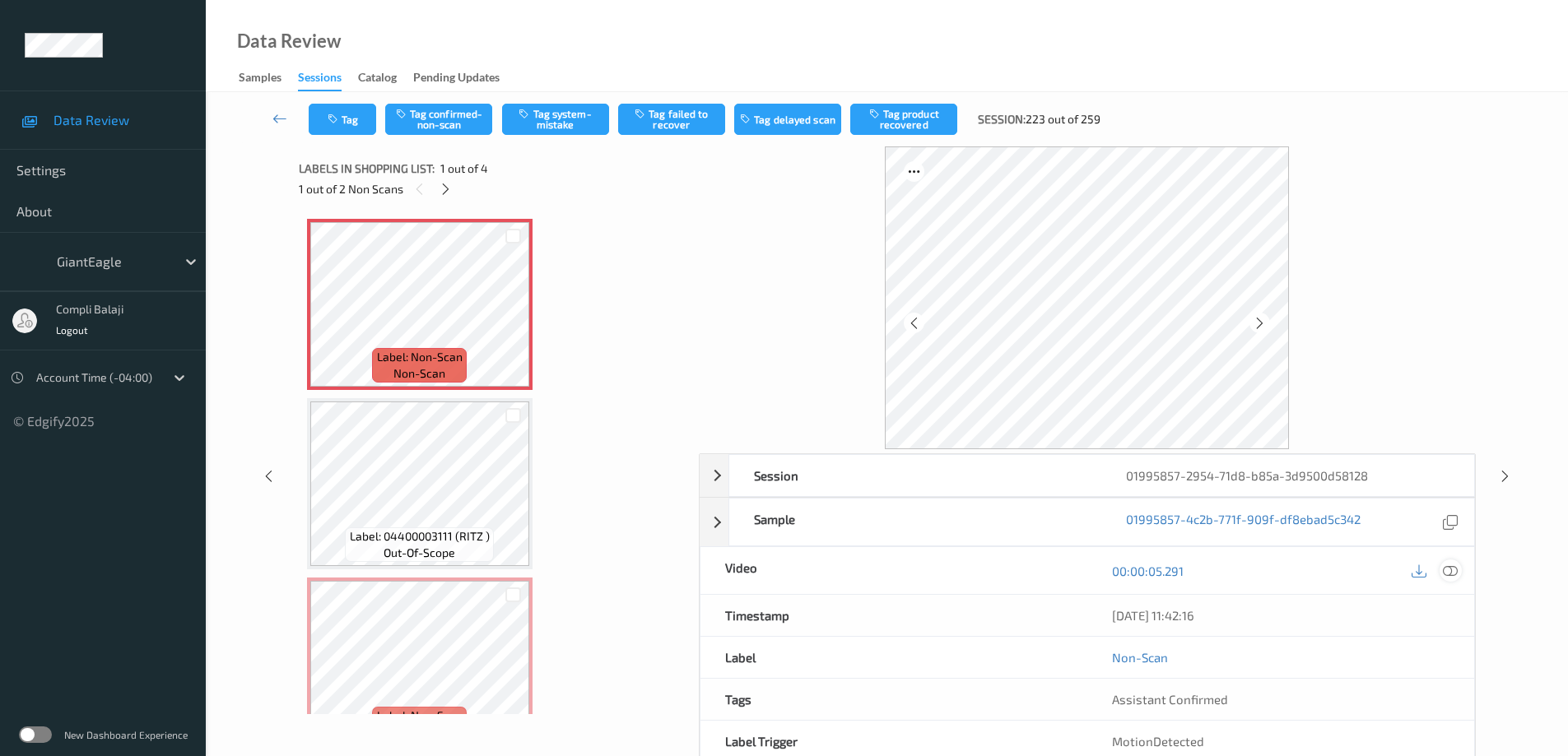
click at [1453, 572] on icon at bounding box center [1450, 570] width 15 height 15
